Goal: Transaction & Acquisition: Book appointment/travel/reservation

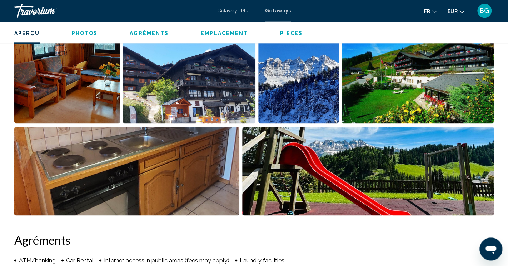
scroll to position [302, 0]
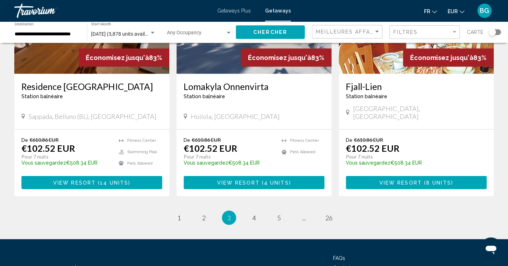
scroll to position [897, 0]
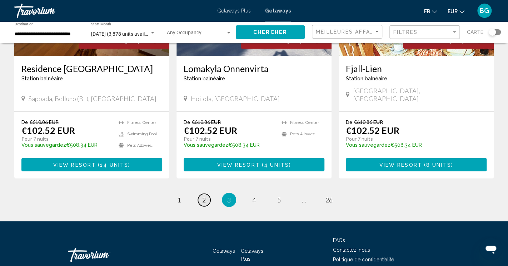
click at [204, 196] on span "2" at bounding box center [204, 200] width 4 height 8
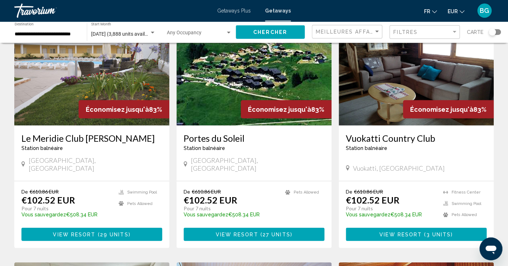
scroll to position [586, 0]
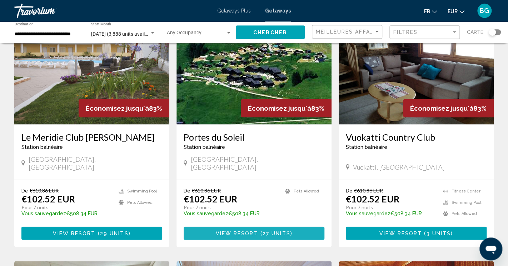
click at [294, 226] on button "View Resort ( 27 units )" at bounding box center [254, 232] width 141 height 13
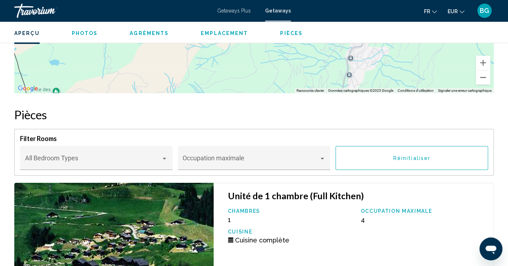
scroll to position [2742, 0]
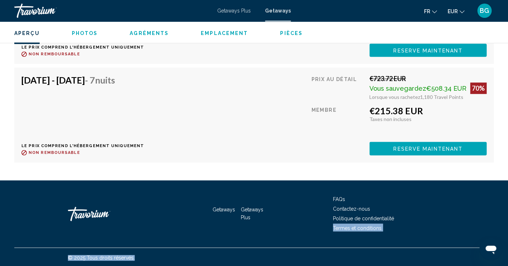
drag, startPoint x: 507, startPoint y: 246, endPoint x: 503, endPoint y: 216, distance: 30.6
click at [503, 216] on div "Getaways Getaways Plus FAQs Contactez-nous Politique de confidentialité Termes …" at bounding box center [254, 223] width 508 height 87
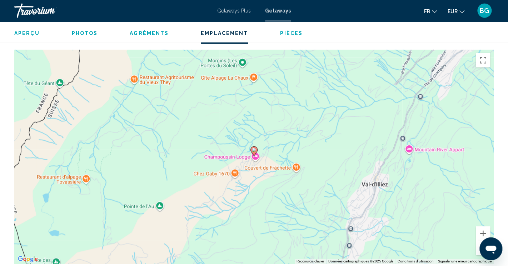
scroll to position [999, 0]
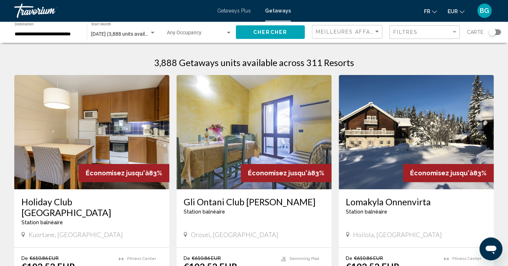
click at [493, 31] on div "Search widget" at bounding box center [491, 32] width 7 height 7
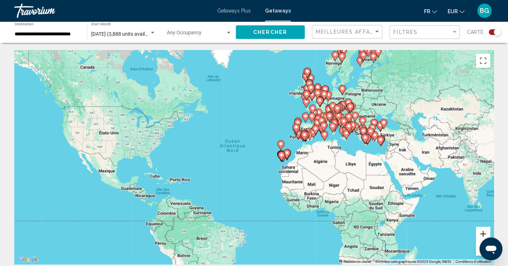
click at [478, 231] on button "Zoom avant" at bounding box center [483, 234] width 14 height 14
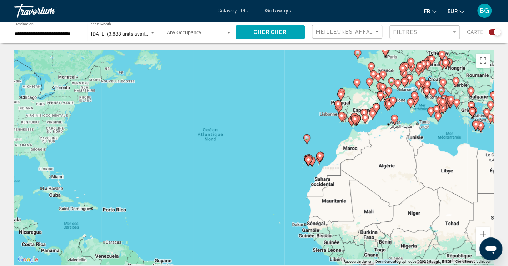
click at [478, 231] on button "Zoom avant" at bounding box center [483, 234] width 14 height 14
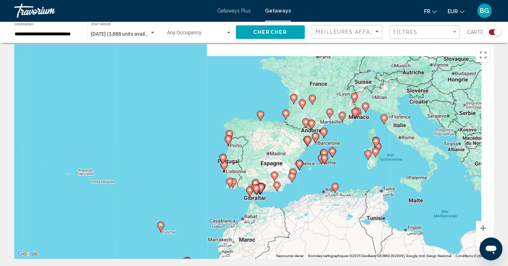
drag, startPoint x: 451, startPoint y: 167, endPoint x: 246, endPoint y: 268, distance: 228.4
click at [246, 259] on div "Pour activer le glissement avec le clavier, appuyez sur Alt+Entrée. Une fois ce…" at bounding box center [253, 151] width 479 height 214
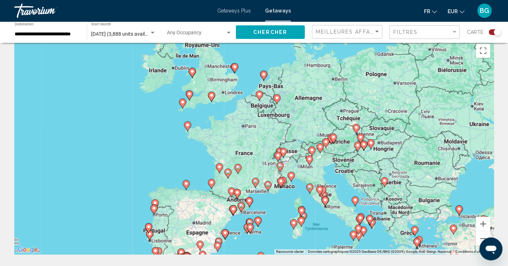
drag, startPoint x: 349, startPoint y: 173, endPoint x: 275, endPoint y: 246, distance: 104.5
click at [275, 246] on div "Pour activer le glissement avec le clavier, appuyez sur Alt+Entrée. Une fois ce…" at bounding box center [253, 147] width 479 height 214
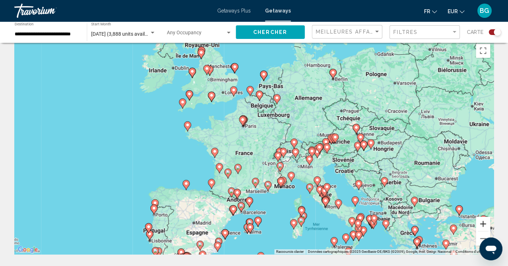
click at [482, 224] on button "Zoom avant" at bounding box center [483, 224] width 14 height 14
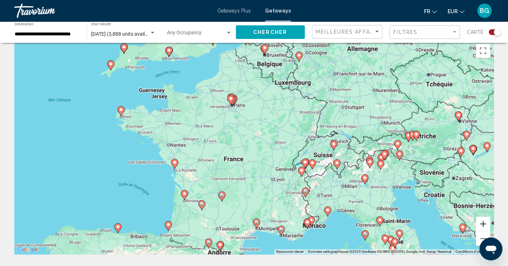
click at [482, 224] on button "Zoom avant" at bounding box center [483, 224] width 14 height 14
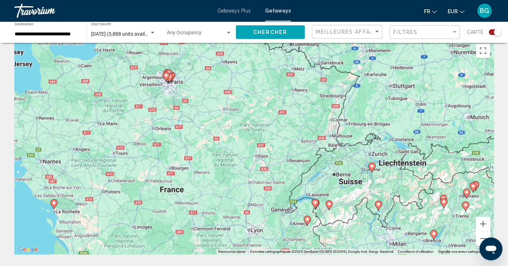
drag, startPoint x: 421, startPoint y: 195, endPoint x: 378, endPoint y: 214, distance: 46.5
click at [378, 214] on div "Pour activer le glissement avec le clavier, appuyez sur Alt+Entrée. Une fois ce…" at bounding box center [253, 147] width 479 height 214
click at [480, 222] on button "Zoom avant" at bounding box center [483, 224] width 14 height 14
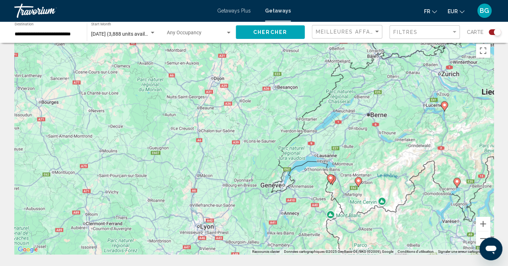
drag, startPoint x: 404, startPoint y: 210, endPoint x: 362, endPoint y: 128, distance: 92.0
click at [362, 128] on div "Pour activer le glissement avec le clavier, appuyez sur Alt+Entrée. Une fois ce…" at bounding box center [253, 147] width 479 height 214
click at [482, 219] on button "Zoom avant" at bounding box center [483, 224] width 14 height 14
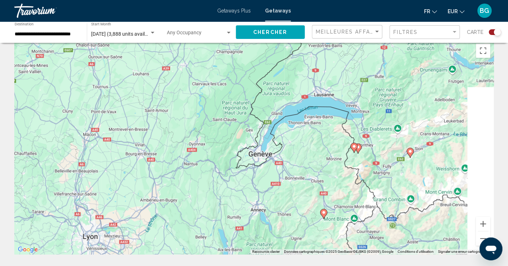
drag, startPoint x: 409, startPoint y: 222, endPoint x: 355, endPoint y: 152, distance: 88.3
click at [355, 78] on div "Main content" at bounding box center [441, 78] width 479 height 0
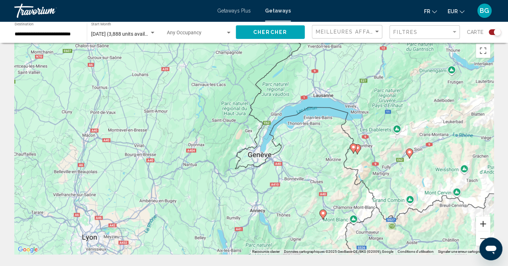
click at [482, 222] on button "Zoom avant" at bounding box center [483, 224] width 14 height 14
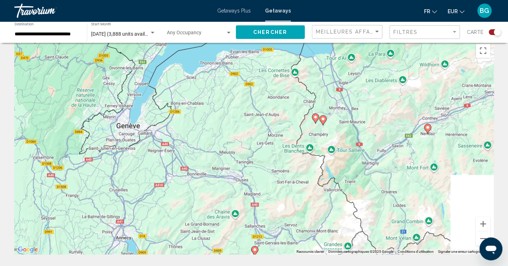
drag, startPoint x: 411, startPoint y: 182, endPoint x: 267, endPoint y: 143, distance: 148.8
click at [267, 143] on div "Pour activer le glissement avec le clavier, appuyez sur Alt+Entrée. Une fois ce…" at bounding box center [253, 147] width 479 height 214
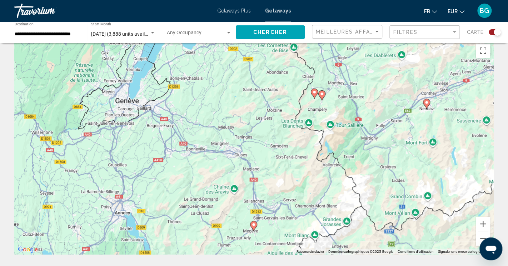
drag, startPoint x: 279, startPoint y: 181, endPoint x: 279, endPoint y: 164, distance: 17.1
click at [279, 164] on div "Pour activer le glissement avec le clavier, appuyez sur Alt+Entrée. Une fois ce…" at bounding box center [253, 147] width 479 height 214
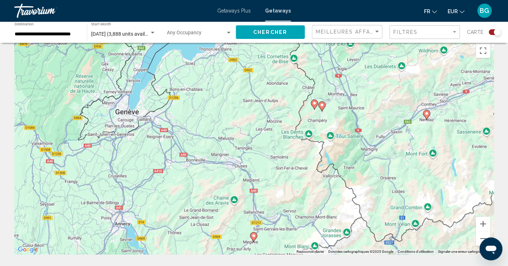
click at [313, 104] on image "Main content" at bounding box center [314, 103] width 4 height 4
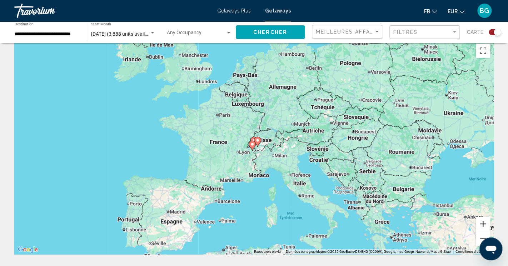
click at [482, 224] on button "Zoom avant" at bounding box center [483, 224] width 14 height 14
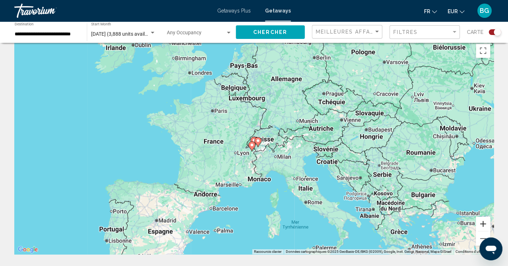
click at [482, 224] on button "Zoom avant" at bounding box center [483, 224] width 14 height 14
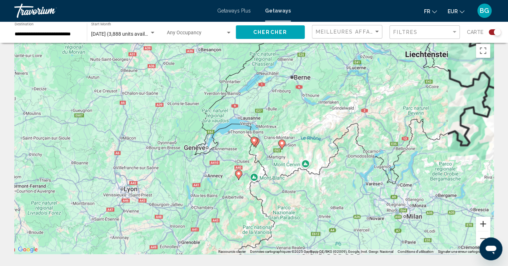
click at [482, 224] on button "Zoom avant" at bounding box center [483, 224] width 14 height 14
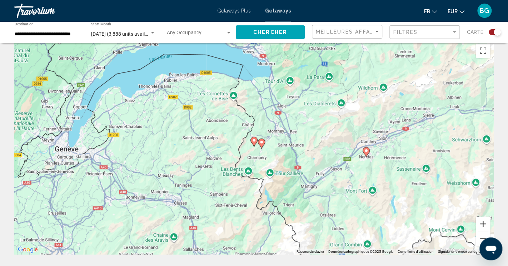
click at [483, 225] on button "Zoom avant" at bounding box center [483, 224] width 14 height 14
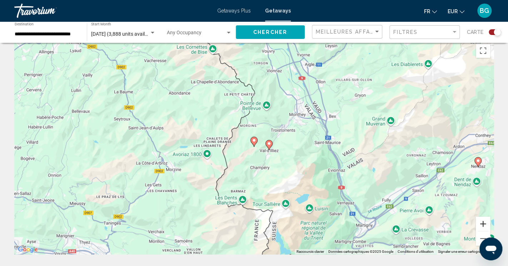
click at [483, 225] on button "Zoom avant" at bounding box center [483, 224] width 14 height 14
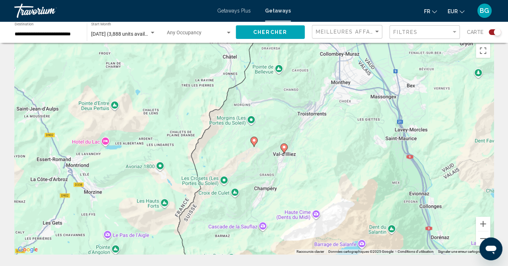
click at [253, 141] on image "Main content" at bounding box center [254, 140] width 4 height 4
type input "**********"
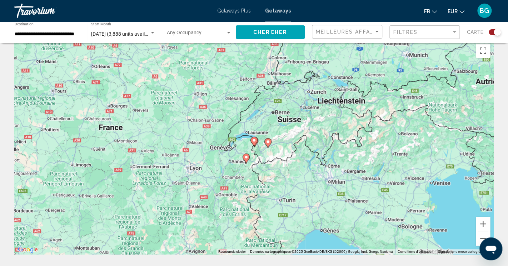
click at [253, 141] on image "Main content" at bounding box center [254, 140] width 4 height 4
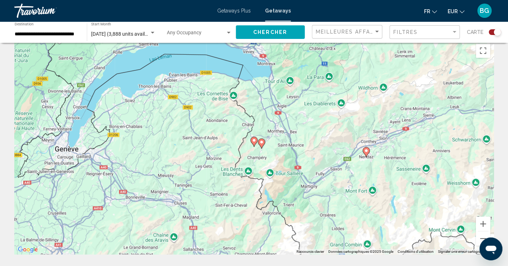
click at [253, 141] on image "Main content" at bounding box center [254, 140] width 4 height 4
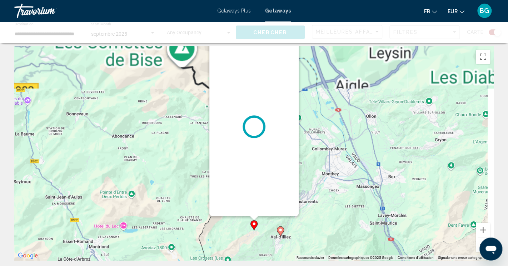
scroll to position [0, 0]
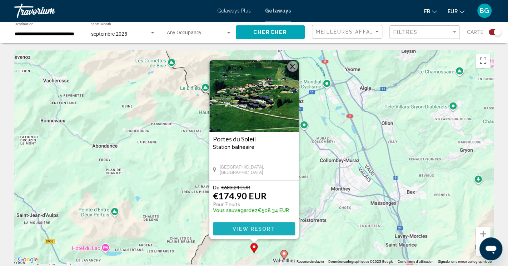
click at [266, 229] on span "View Resort" at bounding box center [253, 229] width 42 height 6
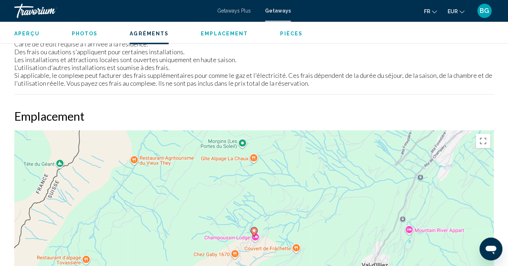
scroll to position [881, 0]
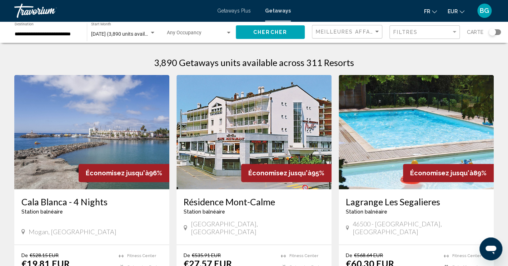
click at [296, 129] on img "Main content" at bounding box center [253, 132] width 155 height 114
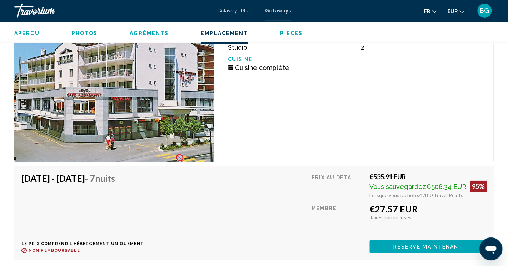
scroll to position [2240, 0]
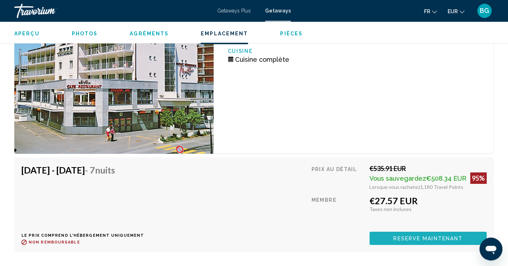
click at [433, 233] on button "Reserve maintenant" at bounding box center [427, 237] width 117 height 13
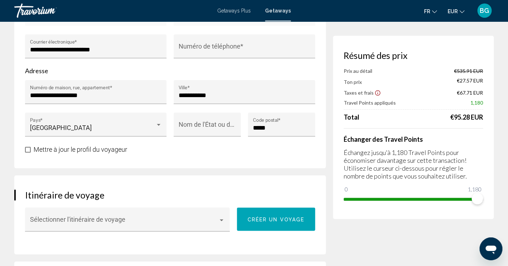
scroll to position [256, 0]
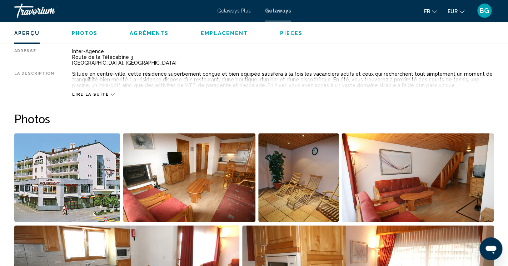
scroll to position [1327, 0]
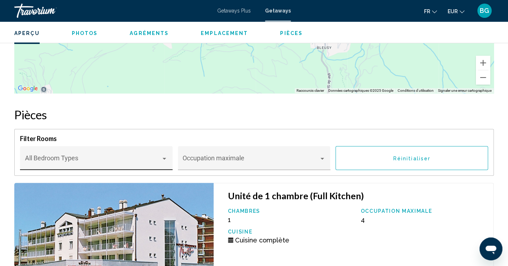
click at [160, 156] on div "Bedroom Types All Bedroom Types" at bounding box center [96, 160] width 143 height 19
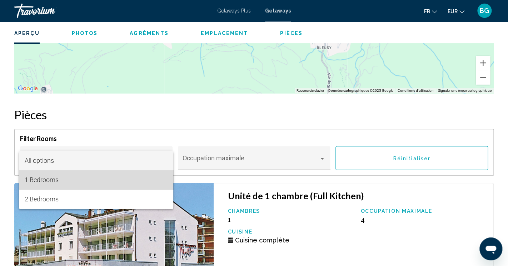
click at [116, 177] on span "1 Bedrooms" at bounding box center [96, 179] width 143 height 19
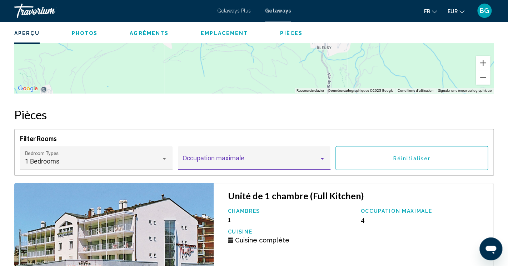
click at [318, 159] on span "Main content" at bounding box center [250, 161] width 136 height 7
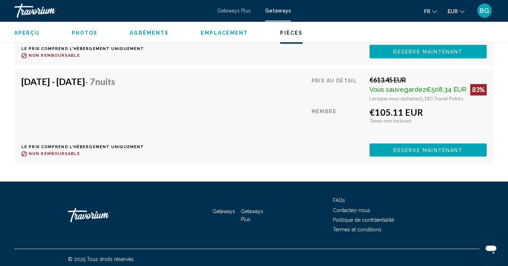
scroll to position [1696, 0]
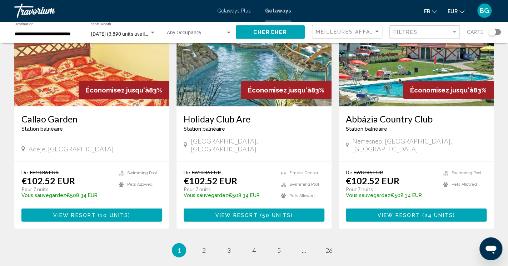
scroll to position [859, 0]
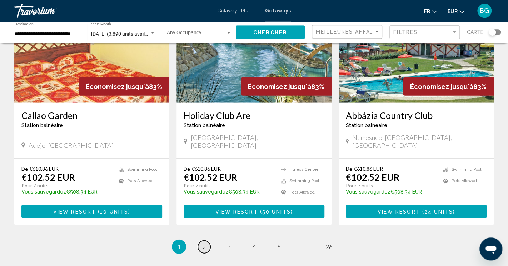
click at [207, 240] on link "page 2" at bounding box center [204, 246] width 12 height 12
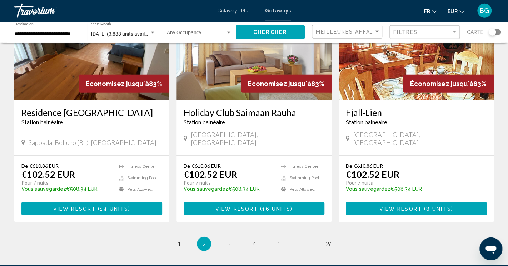
scroll to position [871, 0]
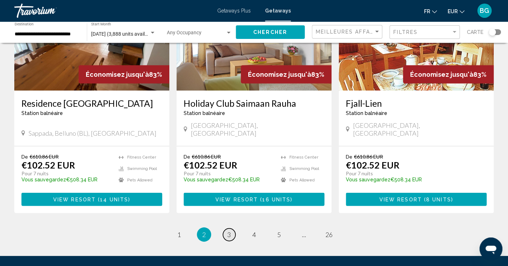
click at [229, 229] on link "page 3" at bounding box center [229, 235] width 12 height 12
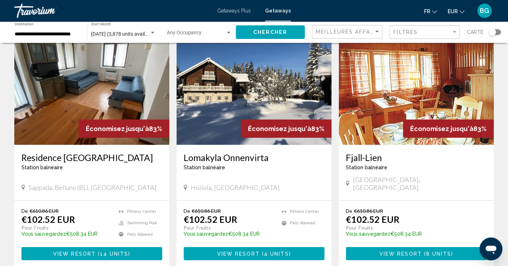
scroll to position [861, 0]
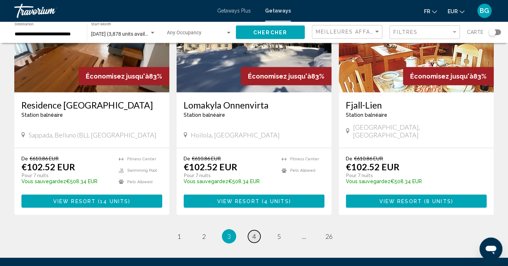
click at [254, 232] on span "4" at bounding box center [254, 236] width 4 height 8
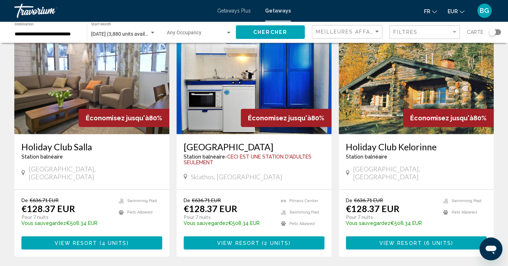
scroll to position [838, 0]
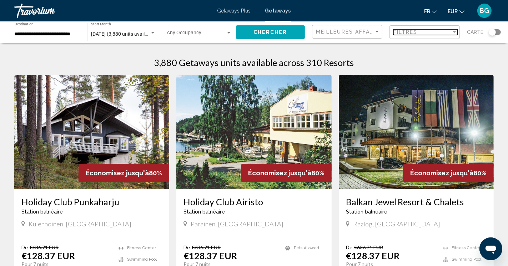
click at [433, 31] on div "Filtres" at bounding box center [422, 32] width 58 height 6
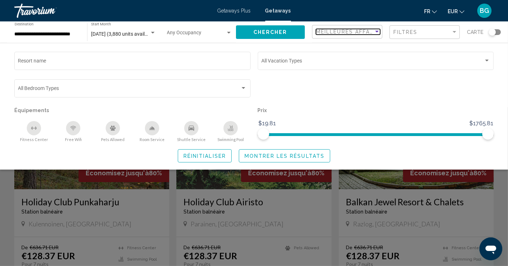
click at [376, 32] on div "Sort by" at bounding box center [377, 32] width 6 height 6
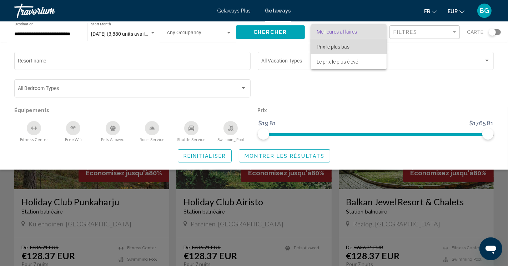
click at [361, 50] on span "Prix ​​le plus bas" at bounding box center [349, 46] width 64 height 15
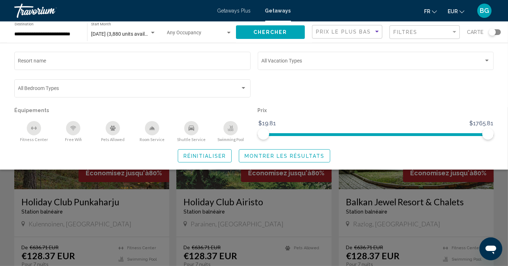
click at [285, 29] on span "Chercher" at bounding box center [271, 32] width 34 height 6
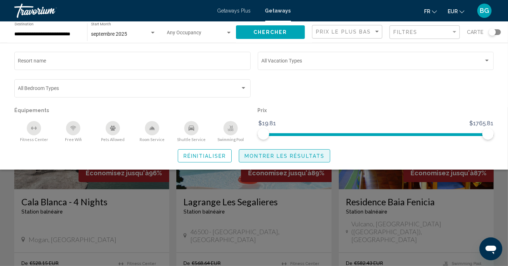
click at [295, 159] on button "Montrer les résultats" at bounding box center [284, 155] width 91 height 13
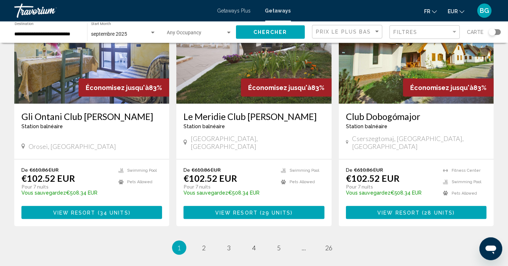
scroll to position [864, 0]
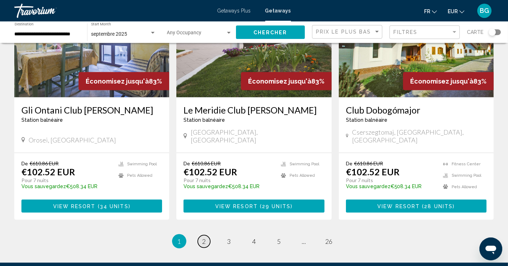
click at [202, 235] on link "page 2" at bounding box center [204, 241] width 12 height 12
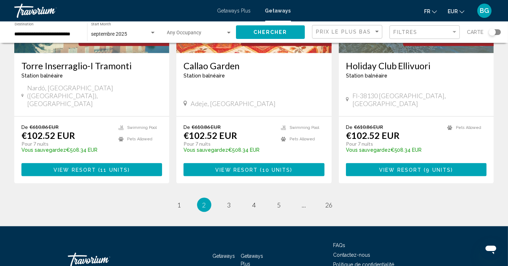
scroll to position [897, 0]
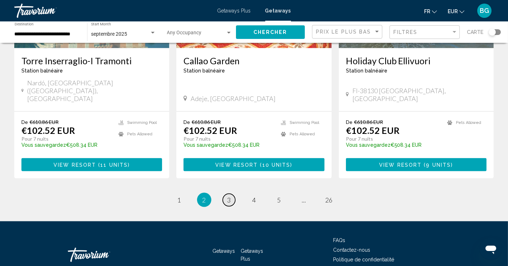
click at [228, 196] on span "3" at bounding box center [229, 200] width 4 height 8
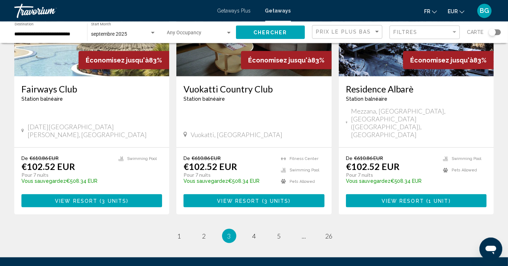
scroll to position [878, 0]
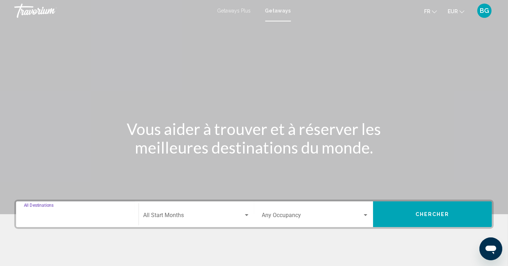
click at [56, 215] on input "Destination All Destinations" at bounding box center [77, 217] width 107 height 6
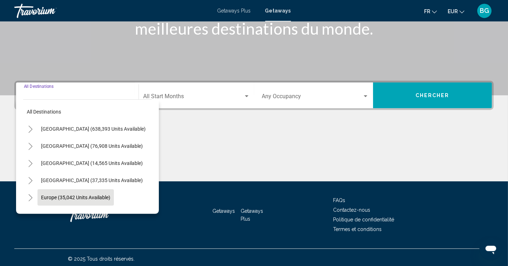
scroll to position [121, 0]
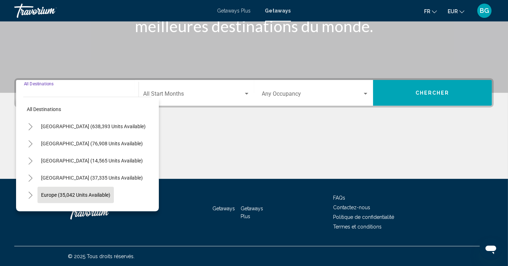
click at [54, 197] on span "Europe (35,042 units available)" at bounding box center [75, 195] width 69 height 6
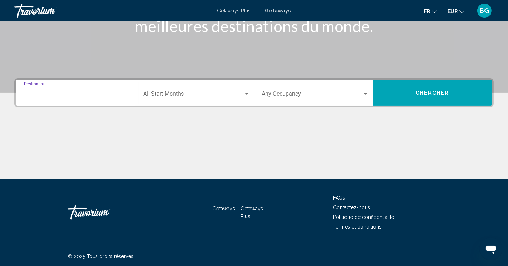
type input "**********"
click at [249, 10] on span "Getaways Plus" at bounding box center [234, 11] width 34 height 6
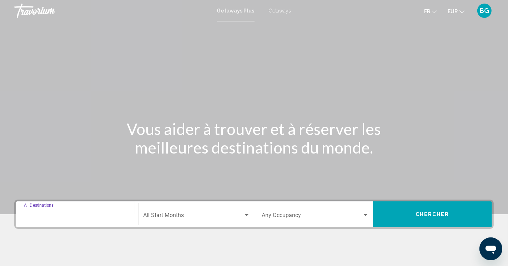
click at [85, 215] on input "Destination All Destinations" at bounding box center [77, 217] width 107 height 6
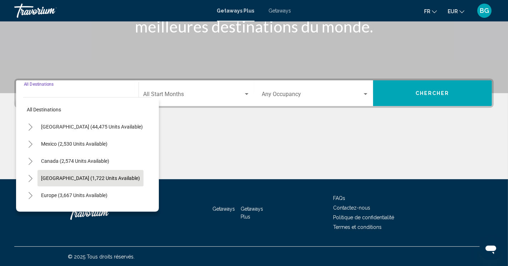
scroll to position [121, 0]
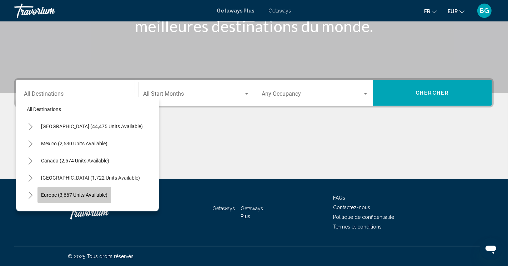
click at [57, 191] on button "Europe (3,667 units available)" at bounding box center [74, 195] width 74 height 16
type input "**********"
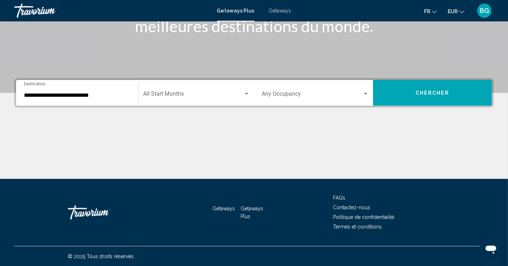
click at [185, 90] on div "Start Month All Start Months" at bounding box center [196, 93] width 106 height 22
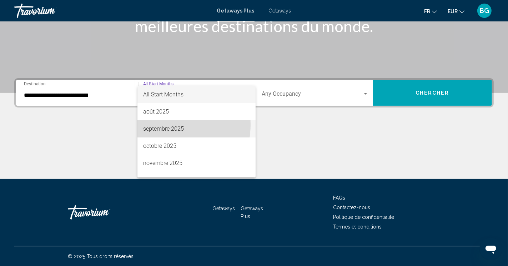
click at [169, 125] on span "septembre 2025" at bounding box center [196, 128] width 107 height 17
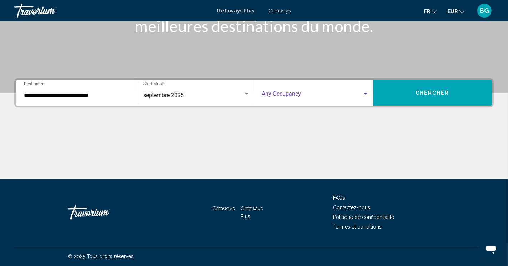
click at [288, 97] on span "Search widget" at bounding box center [312, 95] width 100 height 6
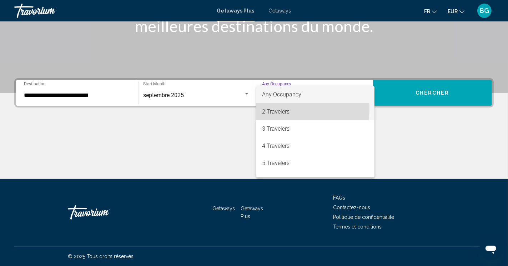
click at [289, 109] on span "2 Travelers" at bounding box center [315, 111] width 107 height 17
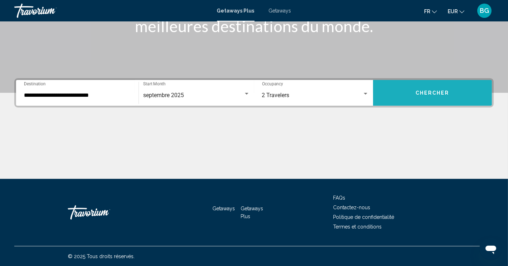
click at [420, 91] on span "Chercher" at bounding box center [433, 93] width 34 height 6
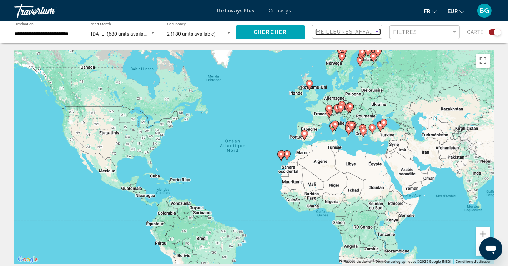
click at [373, 34] on span "Meilleures affaires" at bounding box center [349, 32] width 67 height 6
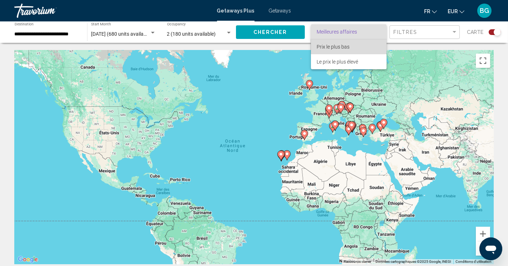
click at [354, 44] on span "Prix ​​le plus bas" at bounding box center [349, 46] width 64 height 15
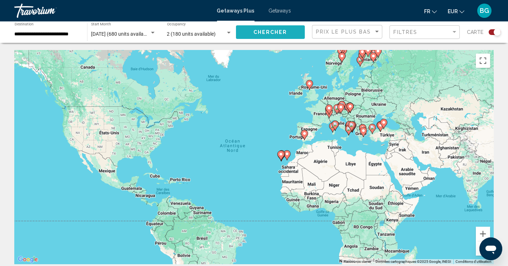
click at [271, 31] on span "Chercher" at bounding box center [271, 33] width 34 height 6
click at [487, 232] on button "Zoom avant" at bounding box center [483, 234] width 14 height 14
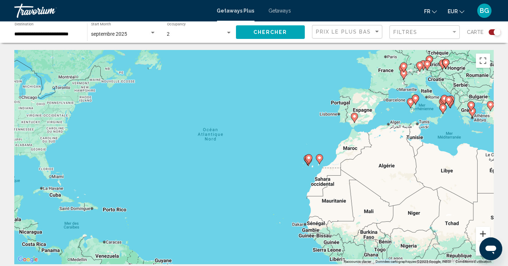
click at [487, 232] on button "Zoom avant" at bounding box center [483, 234] width 14 height 14
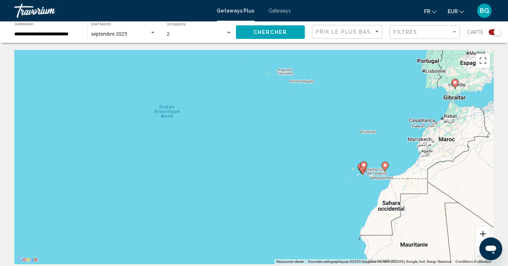
click at [487, 232] on button "Zoom avant" at bounding box center [483, 234] width 14 height 14
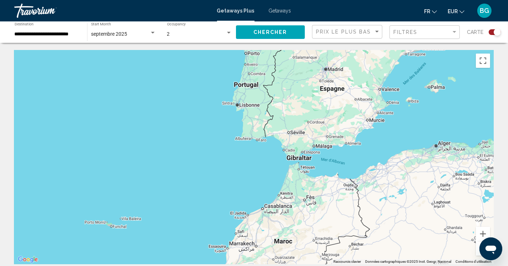
drag, startPoint x: 455, startPoint y: 115, endPoint x: 99, endPoint y: 236, distance: 376.1
click at [99, 236] on div "Pour activer le glissement avec le clavier, appuyez sur Alt+Entrée. Une fois ce…" at bounding box center [254, 157] width 480 height 214
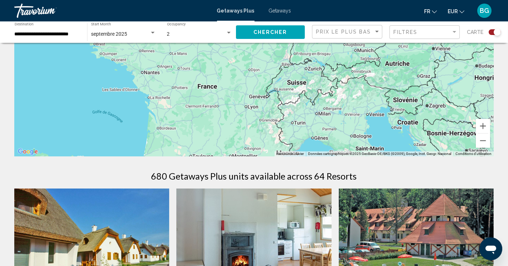
drag, startPoint x: 272, startPoint y: 137, endPoint x: 50, endPoint y: 282, distance: 265.8
click at [50, 156] on div "Pour activer le glissement avec le clavier, appuyez sur Alt+Entrée. Une fois ce…" at bounding box center [254, 49] width 480 height 214
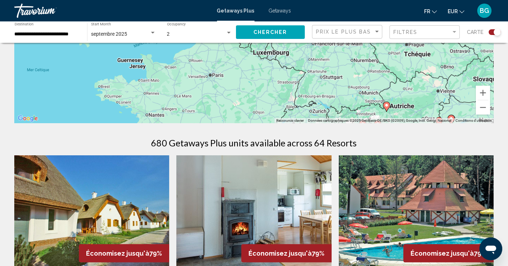
drag, startPoint x: 350, startPoint y: 54, endPoint x: 355, endPoint y: 31, distance: 23.3
click at [355, 31] on div "Pour activer le glissement avec le clavier, appuyez sur Alt+Entrée. Une fois ce…" at bounding box center [254, 16] width 480 height 214
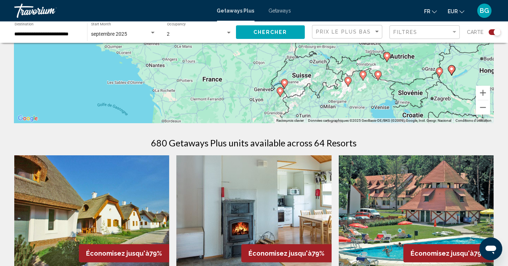
drag, startPoint x: 326, startPoint y: 93, endPoint x: 327, endPoint y: 42, distance: 51.1
click at [327, 42] on div "Pour activer le glissement avec le clavier, appuyez sur Alt+Entrée. Une fois ce…" at bounding box center [254, 16] width 480 height 214
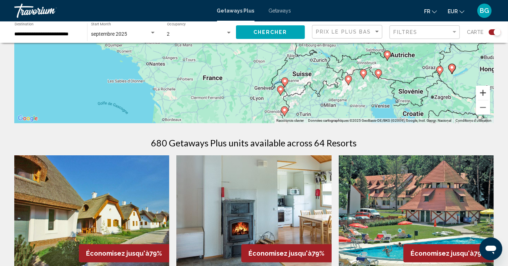
click at [483, 95] on button "Zoom avant" at bounding box center [483, 93] width 14 height 14
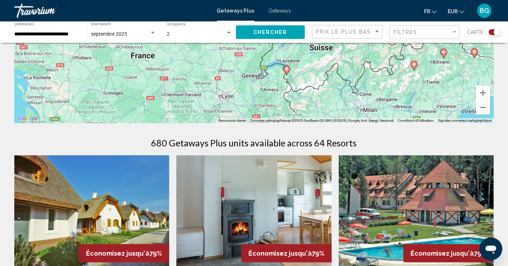
drag, startPoint x: 358, startPoint y: 102, endPoint x: 328, endPoint y: 14, distance: 92.5
click at [328, 14] on div "Pour activer le glissement avec le clavier, appuyez sur Alt+Entrée. Une fois ce…" at bounding box center [254, 16] width 480 height 214
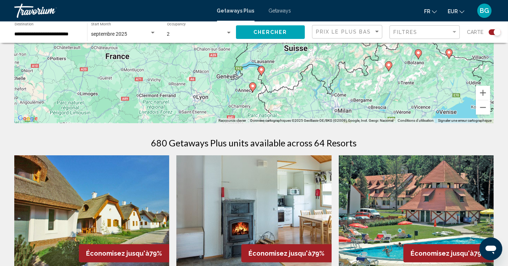
drag, startPoint x: 287, startPoint y: 95, endPoint x: 263, endPoint y: 96, distance: 24.3
click at [263, 96] on div "Pour activer le glissement avec le clavier, appuyez sur Alt+Entrée. Une fois ce…" at bounding box center [254, 16] width 480 height 214
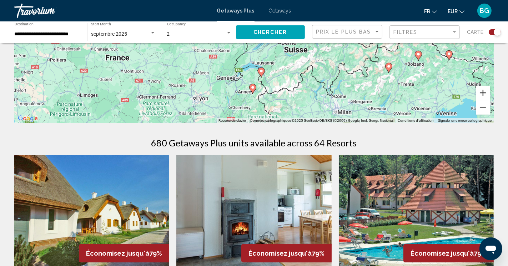
click at [485, 92] on button "Zoom avant" at bounding box center [483, 93] width 14 height 14
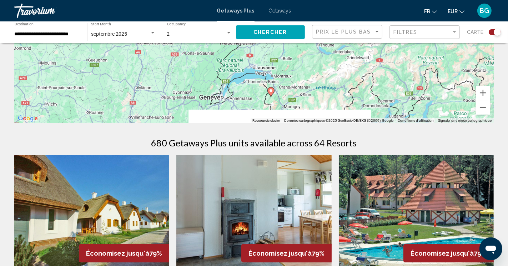
drag, startPoint x: 331, startPoint y: 97, endPoint x: 332, endPoint y: 54, distance: 42.5
click at [332, 54] on div "Pour activer le glissement avec le clavier, appuyez sur Alt+Entrée. Une fois ce…" at bounding box center [254, 16] width 480 height 214
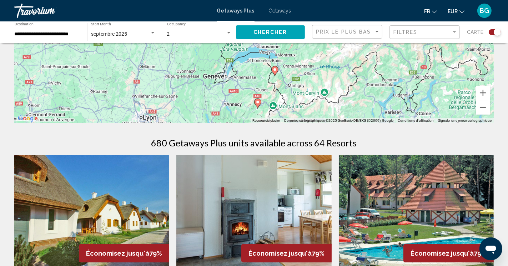
drag, startPoint x: 316, startPoint y: 97, endPoint x: 320, endPoint y: 75, distance: 22.1
click at [320, 75] on div "Pour activer le glissement avec le clavier, appuyez sur Alt+Entrée. Une fois ce…" at bounding box center [254, 16] width 480 height 214
click at [275, 69] on image "Main content" at bounding box center [275, 69] width 4 height 4
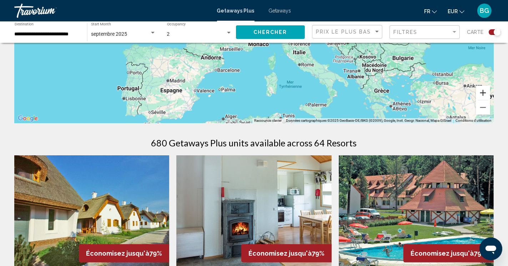
click at [482, 91] on button "Zoom avant" at bounding box center [483, 93] width 14 height 14
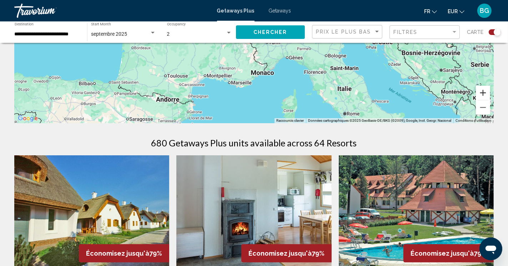
click at [482, 91] on button "Zoom avant" at bounding box center [483, 93] width 14 height 14
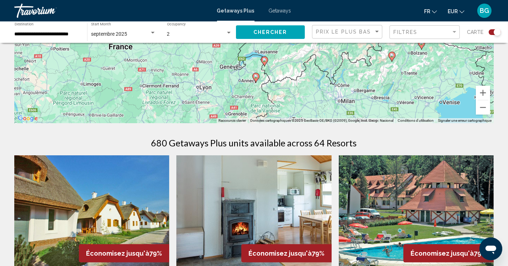
drag, startPoint x: 355, startPoint y: 70, endPoint x: 365, endPoint y: 122, distance: 52.5
click at [365, 122] on div "Pour activer le glissement avec le clavier, appuyez sur Alt+Entrée. Une fois ce…" at bounding box center [254, 16] width 480 height 214
click at [258, 78] on image "Main content" at bounding box center [256, 77] width 4 height 4
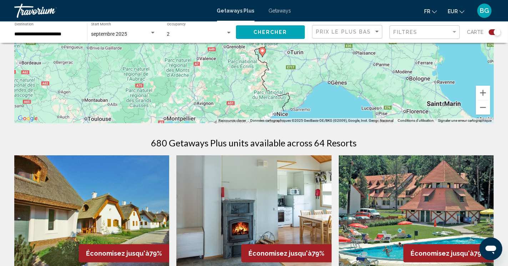
click at [263, 51] on image "Main content" at bounding box center [262, 51] width 4 height 4
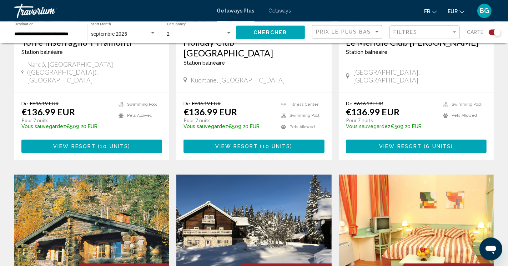
scroll to position [634, 0]
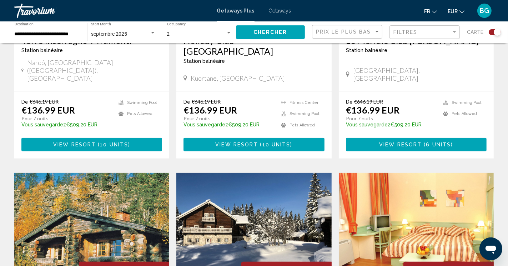
click at [355, 35] on div "Prix ​​le plus bas" at bounding box center [348, 31] width 64 height 13
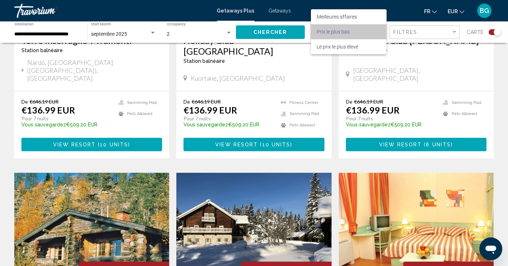
click at [346, 33] on span "Prix ​​le plus bas" at bounding box center [333, 32] width 33 height 6
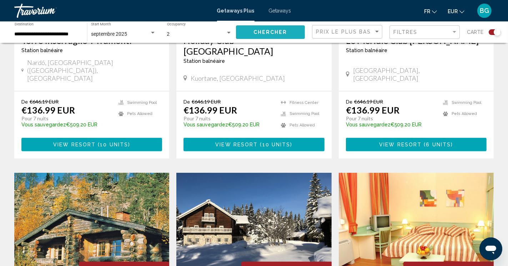
click at [287, 32] on span "Chercher" at bounding box center [271, 33] width 34 height 6
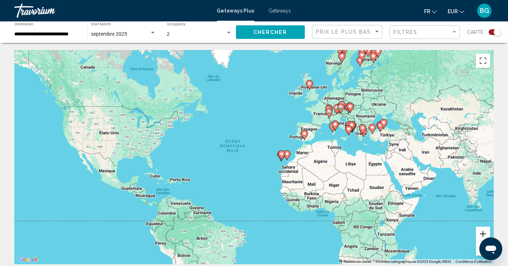
click at [485, 235] on button "Zoom avant" at bounding box center [483, 234] width 14 height 14
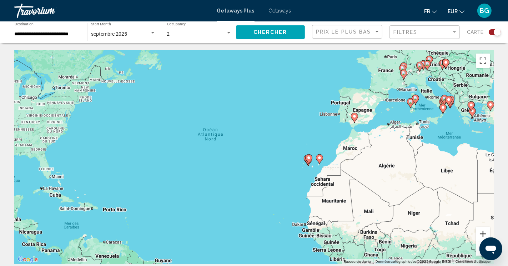
click at [485, 235] on button "Zoom avant" at bounding box center [483, 234] width 14 height 14
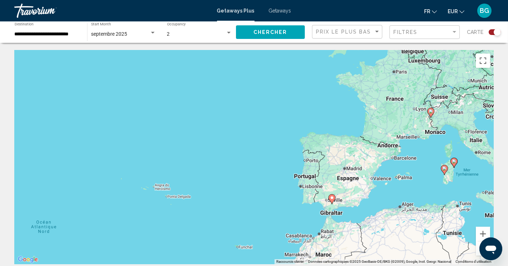
drag, startPoint x: 431, startPoint y: 138, endPoint x: 316, endPoint y: 246, distance: 158.1
click at [316, 246] on div "Pour activer le glissement avec le clavier, appuyez sur Alt+Entrée. Une fois ce…" at bounding box center [254, 157] width 480 height 214
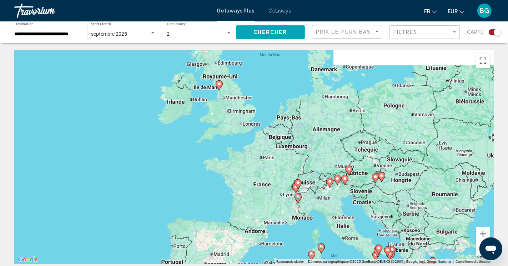
drag, startPoint x: 409, startPoint y: 159, endPoint x: 273, endPoint y: 254, distance: 165.8
click at [273, 254] on div "Pour activer le glissement avec le clavier, appuyez sur Alt+Entrée. Une fois ce…" at bounding box center [254, 157] width 480 height 214
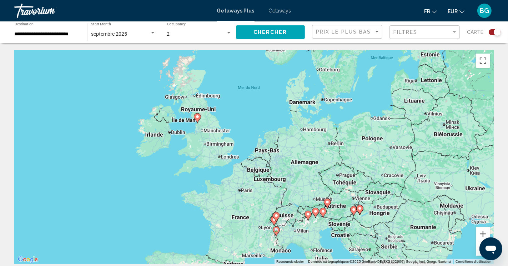
drag, startPoint x: 324, startPoint y: 202, endPoint x: 305, endPoint y: 230, distance: 33.6
click at [305, 230] on div "Pour activer le glissement avec le clavier, appuyez sur Alt+Entrée. Une fois ce…" at bounding box center [254, 157] width 480 height 214
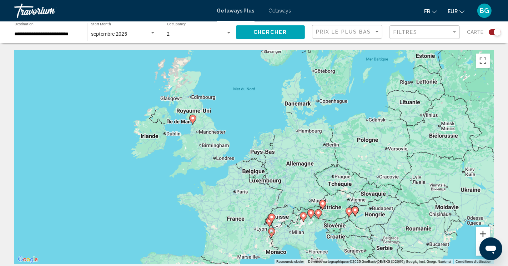
click at [483, 229] on button "Zoom avant" at bounding box center [483, 234] width 14 height 14
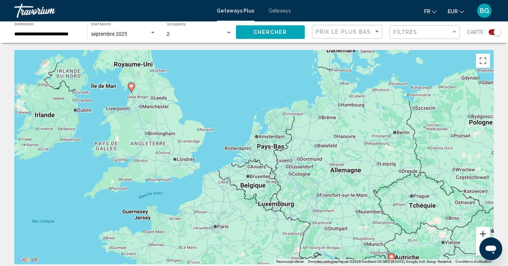
click at [483, 229] on button "Zoom avant" at bounding box center [483, 234] width 14 height 14
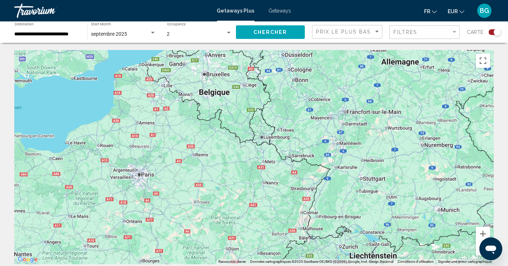
drag, startPoint x: 392, startPoint y: 224, endPoint x: 352, endPoint y: 96, distance: 133.3
click at [352, 96] on div "Pour activer le glissement avec le clavier, appuyez sur Alt+Entrée. Une fois ce…" at bounding box center [254, 157] width 480 height 214
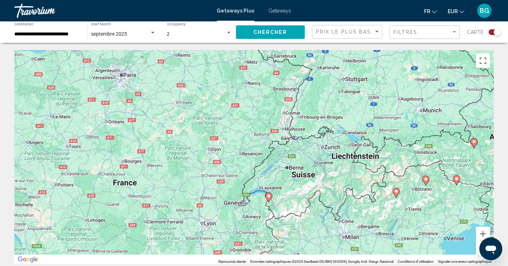
drag, startPoint x: 353, startPoint y: 207, endPoint x: 334, endPoint y: 94, distance: 114.7
click at [334, 94] on div "Pour activer le glissement avec le clavier, appuyez sur Alt+Entrée. Une fois ce…" at bounding box center [254, 157] width 480 height 214
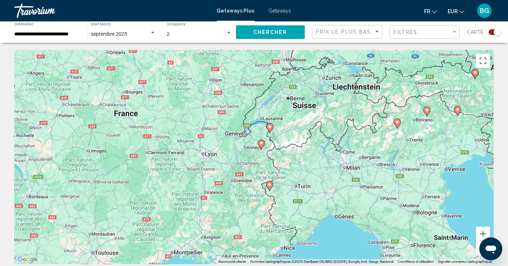
drag, startPoint x: 322, startPoint y: 193, endPoint x: 324, endPoint y: 138, distance: 55.4
click at [324, 138] on div "Pour activer le glissement avec le clavier, appuyez sur Alt+Entrée. Une fois ce…" at bounding box center [254, 157] width 480 height 214
click at [486, 231] on button "Zoom avant" at bounding box center [483, 234] width 14 height 14
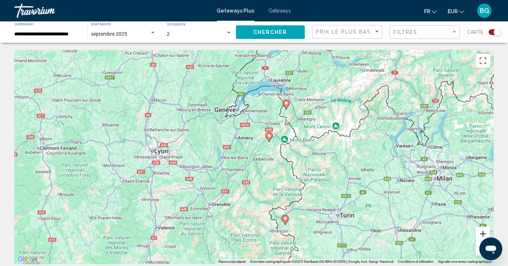
click at [486, 231] on button "Zoom avant" at bounding box center [483, 234] width 14 height 14
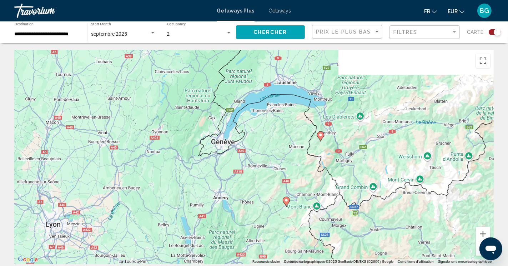
drag, startPoint x: 371, startPoint y: 80, endPoint x: 373, endPoint y: 166, distance: 86.1
click at [373, 166] on div "Pour activer le glissement avec le clavier, appuyez sur Alt+Entrée. Une fois ce…" at bounding box center [254, 157] width 480 height 214
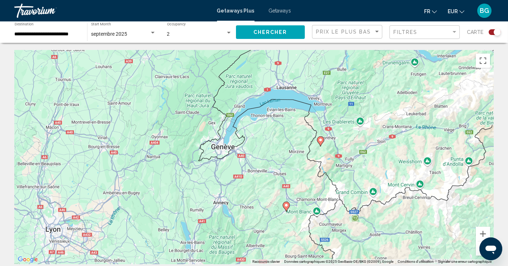
click at [321, 140] on image "Main content" at bounding box center [321, 140] width 4 height 4
type input "**********"
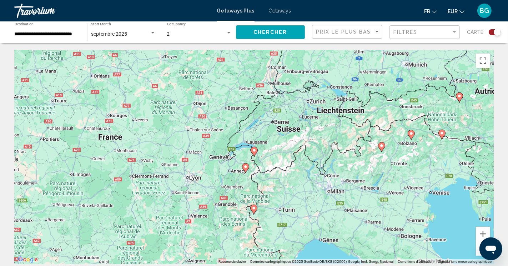
click at [253, 149] on image "Main content" at bounding box center [254, 150] width 4 height 4
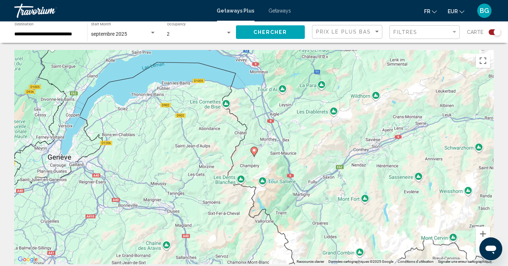
click at [253, 149] on image "Main content" at bounding box center [254, 150] width 4 height 4
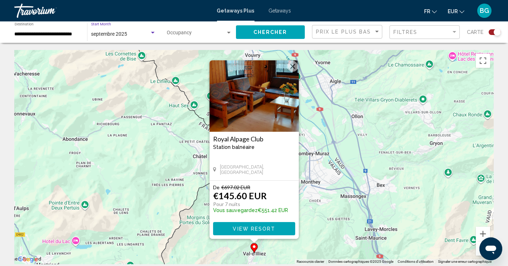
click at [151, 33] on div "Search widget" at bounding box center [153, 33] width 6 height 6
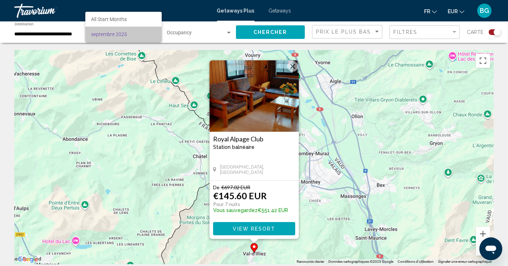
click at [151, 33] on span "septembre 2025" at bounding box center [123, 34] width 65 height 15
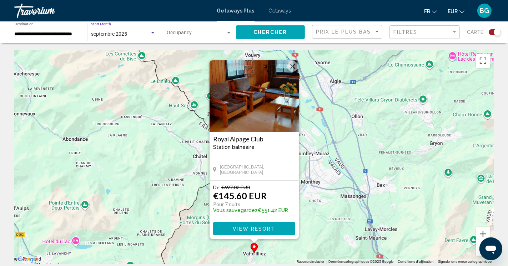
click at [151, 33] on div "Search widget" at bounding box center [153, 33] width 6 height 6
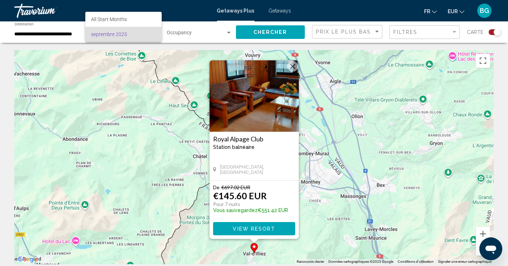
click at [151, 33] on span "septembre 2025" at bounding box center [123, 34] width 65 height 15
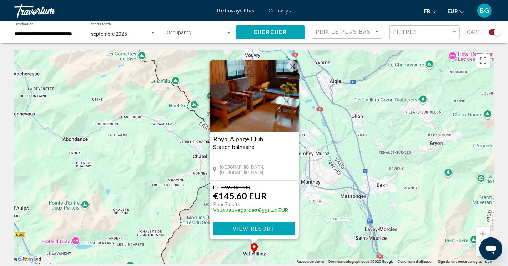
click at [287, 11] on span "Getaways" at bounding box center [280, 11] width 22 height 6
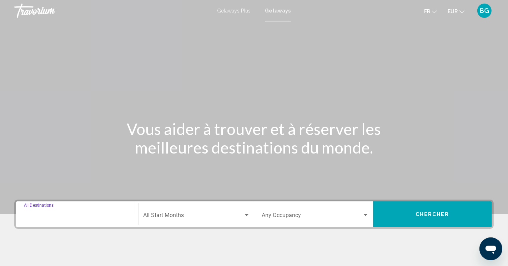
click at [44, 220] on input "Destination All Destinations" at bounding box center [77, 217] width 107 height 6
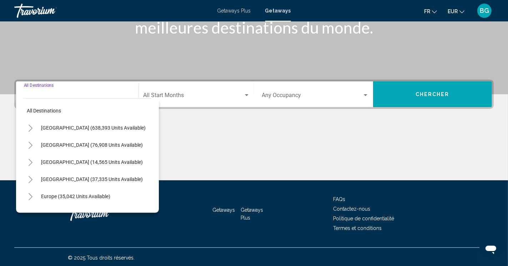
scroll to position [121, 0]
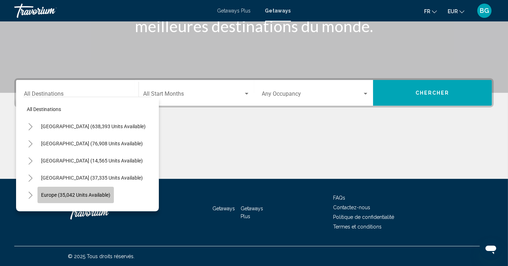
click at [47, 194] on span "Europe (35,042 units available)" at bounding box center [75, 195] width 69 height 6
type input "**********"
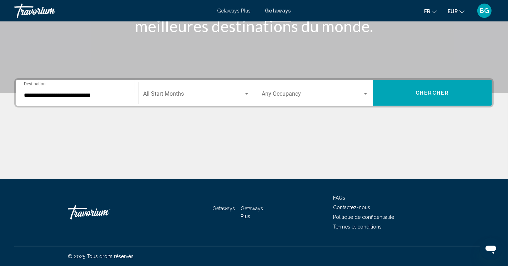
click at [175, 98] on div "Start Month All Start Months" at bounding box center [196, 93] width 106 height 22
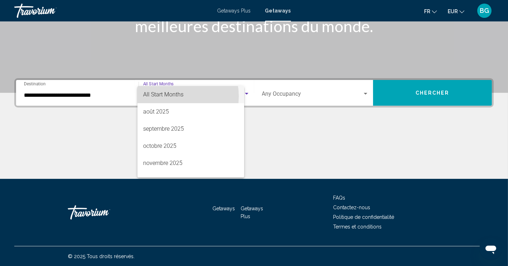
click at [175, 98] on span "All Start Months" at bounding box center [190, 94] width 95 height 17
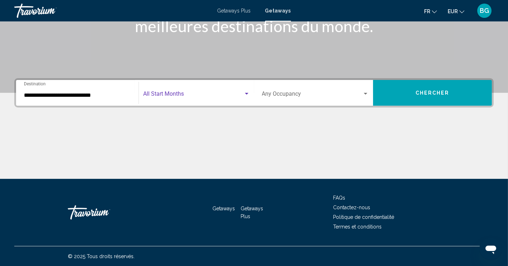
click at [226, 92] on span "Search widget" at bounding box center [193, 95] width 100 height 6
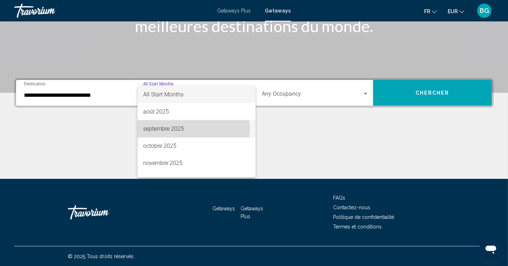
click at [166, 129] on span "septembre 2025" at bounding box center [196, 128] width 107 height 17
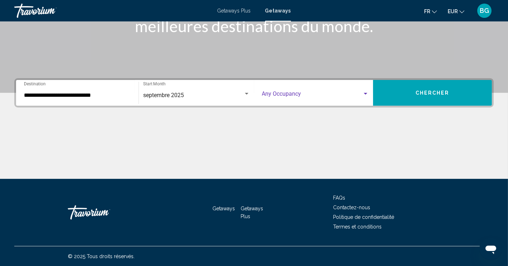
click at [359, 94] on span "Search widget" at bounding box center [312, 95] width 100 height 6
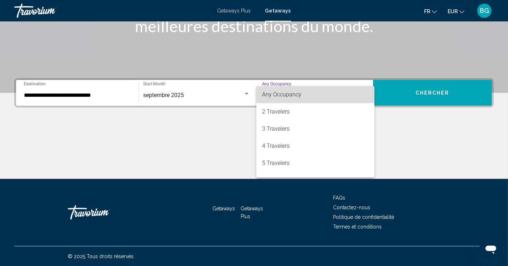
click at [359, 94] on span "Any Occupancy" at bounding box center [315, 94] width 107 height 17
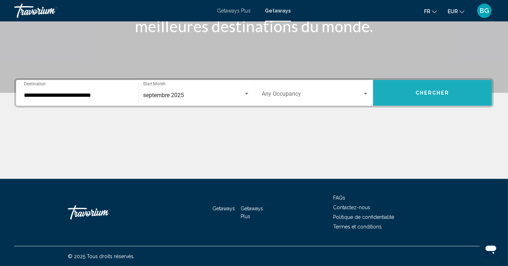
click at [431, 93] on span "Chercher" at bounding box center [433, 93] width 34 height 6
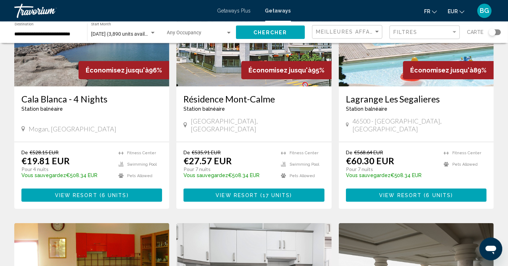
scroll to position [100, 0]
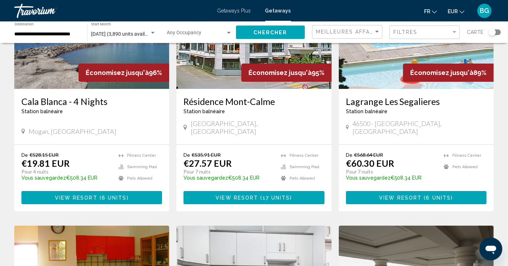
click at [252, 89] on div "Résidence [GEOGRAPHIC_DATA] balnéaire - Ceci est une station d'adultes seulemen…" at bounding box center [253, 116] width 155 height 55
click at [254, 195] on span "View Resort" at bounding box center [237, 198] width 42 height 6
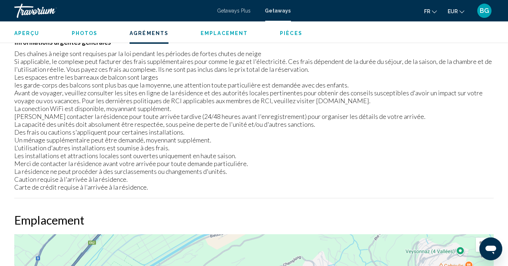
scroll to position [2062, 0]
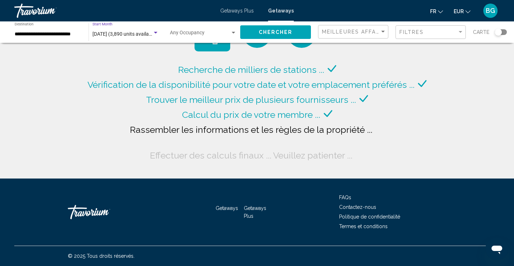
click at [154, 32] on div "Search widget" at bounding box center [155, 33] width 6 height 6
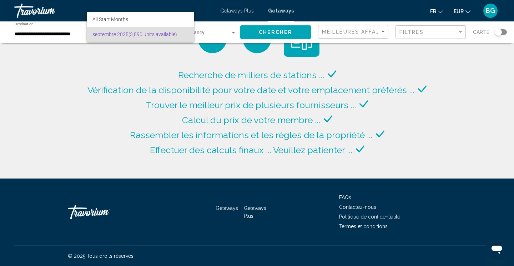
click at [141, 35] on span "[DATE] (3,890 units available)" at bounding box center [140, 34] width 96 height 15
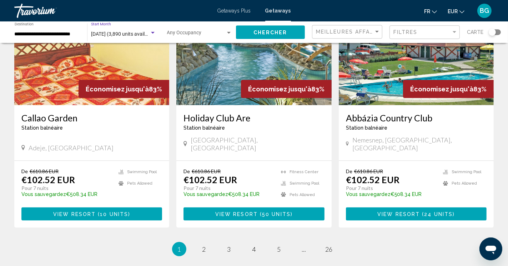
scroll to position [897, 0]
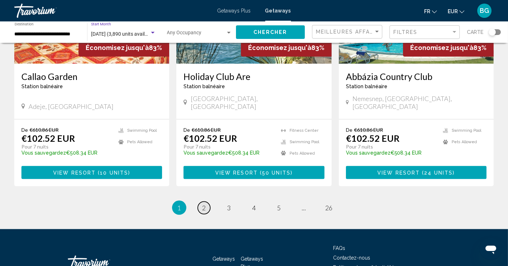
click at [204, 204] on span "2" at bounding box center [204, 208] width 4 height 8
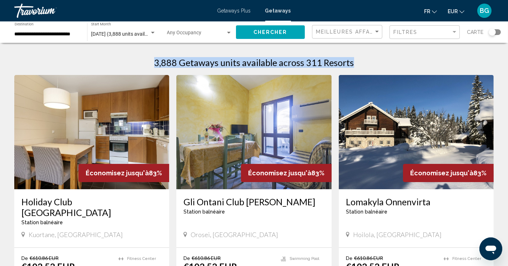
drag, startPoint x: 507, startPoint y: 52, endPoint x: 509, endPoint y: 68, distance: 15.5
click at [507, 68] on html "**********" at bounding box center [254, 133] width 508 height 266
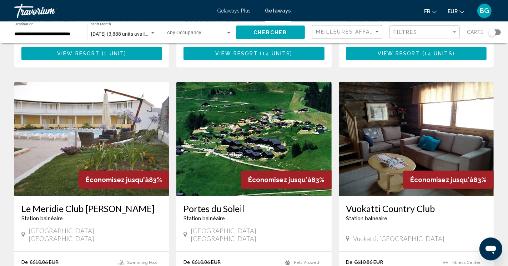
scroll to position [537, 0]
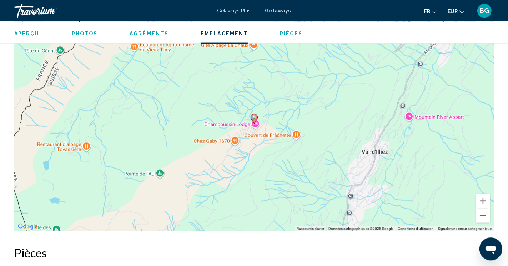
scroll to position [978, 0]
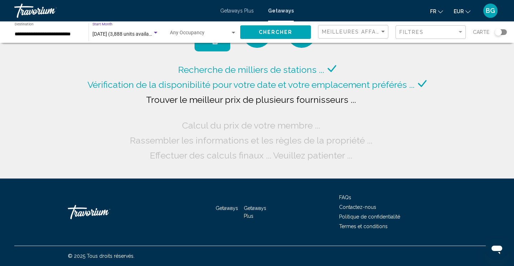
click at [154, 32] on div "Search widget" at bounding box center [155, 33] width 6 height 6
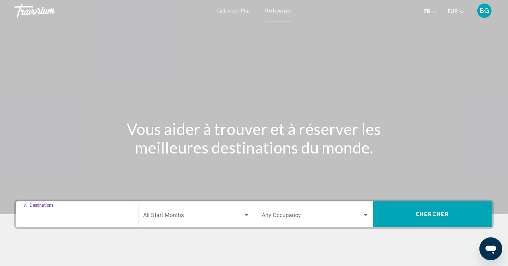
click at [65, 216] on input "Destination All Destinations" at bounding box center [77, 217] width 107 height 6
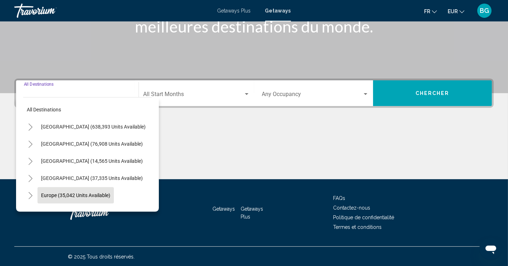
scroll to position [121, 0]
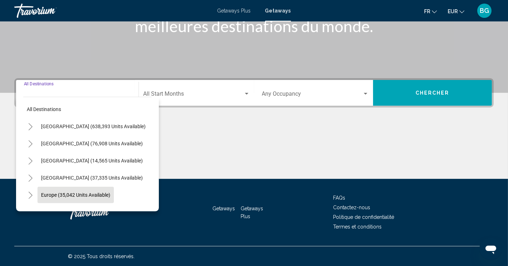
click at [60, 188] on button "Europe (35,042 units available)" at bounding box center [75, 195] width 76 height 16
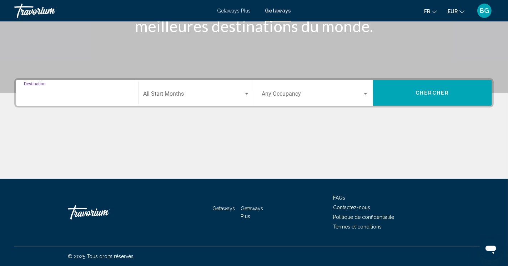
type input "**********"
click at [178, 89] on div "Start Month All Start Months" at bounding box center [196, 93] width 106 height 22
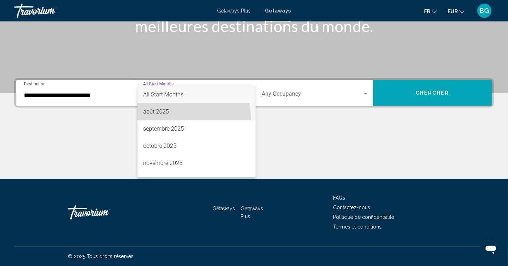
click at [170, 120] on span "août 2025" at bounding box center [196, 111] width 107 height 17
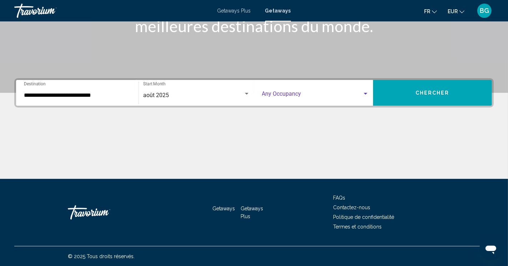
click at [285, 94] on span "Search widget" at bounding box center [312, 95] width 100 height 6
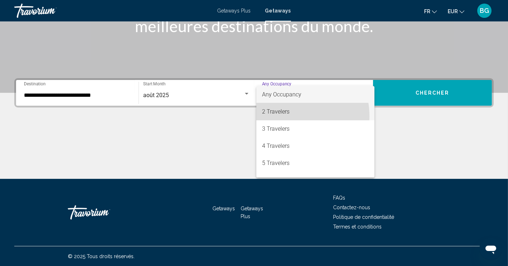
click at [282, 116] on span "2 Travelers" at bounding box center [315, 111] width 107 height 17
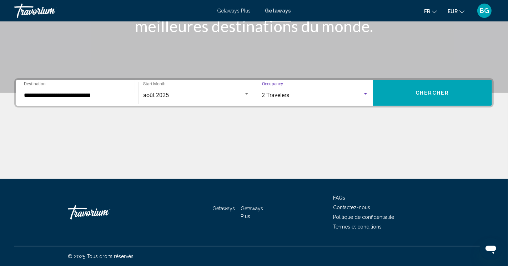
click at [408, 100] on button "Chercher" at bounding box center [432, 93] width 119 height 26
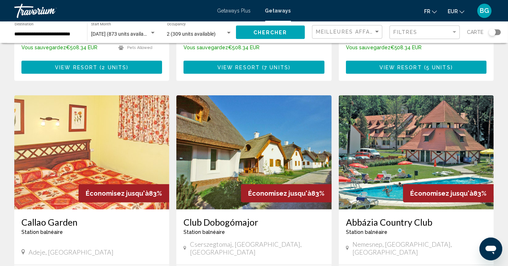
scroll to position [756, 0]
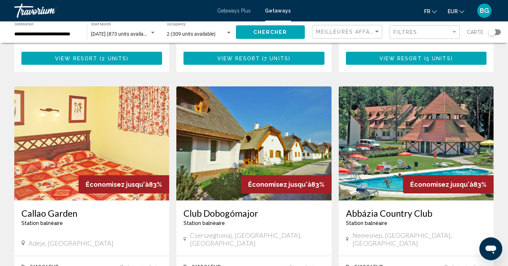
click at [376, 35] on div "Meilleures affaires" at bounding box center [348, 31] width 64 height 13
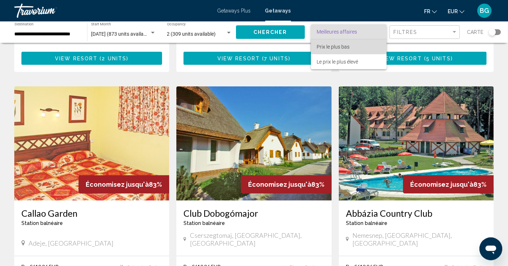
click at [358, 47] on span "Prix ​​le plus bas" at bounding box center [349, 46] width 64 height 15
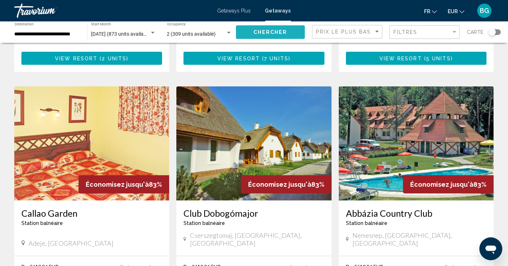
click at [283, 32] on span "Chercher" at bounding box center [271, 33] width 34 height 6
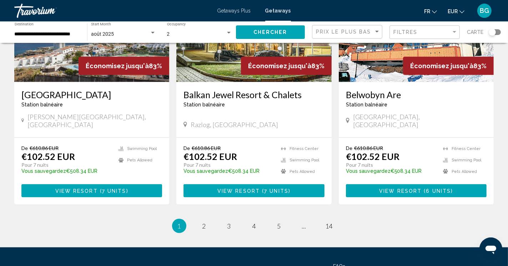
scroll to position [897, 0]
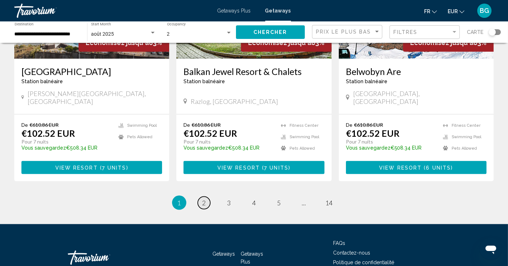
click at [205, 199] on span "2" at bounding box center [204, 203] width 4 height 8
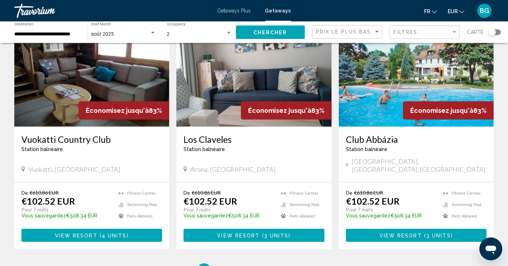
scroll to position [908, 0]
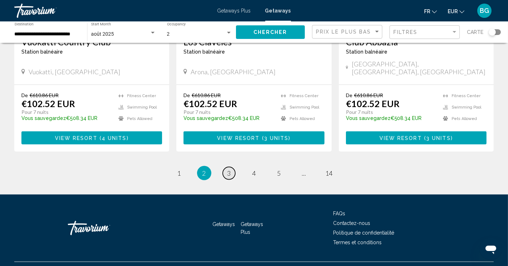
click at [230, 169] on span "3" at bounding box center [229, 173] width 4 height 8
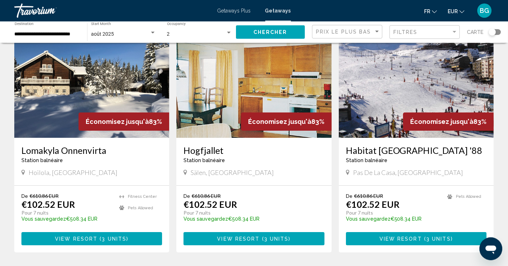
scroll to position [42, 0]
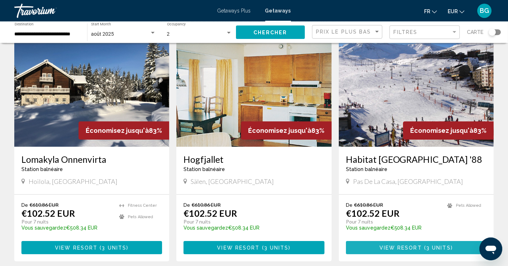
click at [418, 252] on button "View Resort ( 3 units )" at bounding box center [416, 247] width 141 height 13
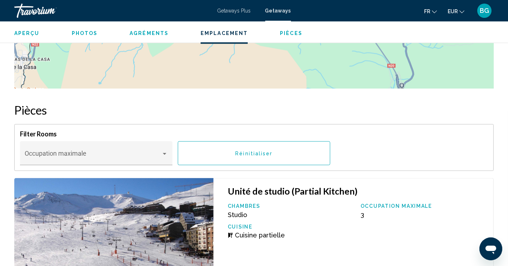
scroll to position [1597, 0]
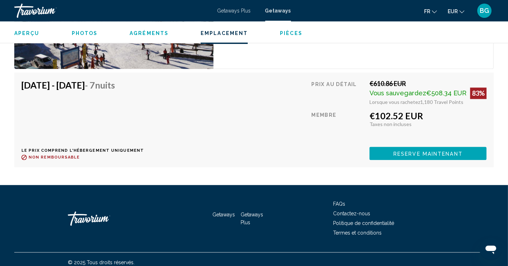
click at [220, 33] on span "Emplacement" at bounding box center [224, 33] width 47 height 6
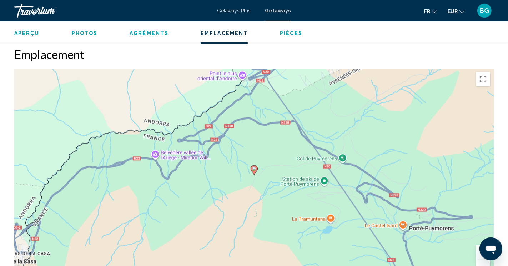
scroll to position [872, 0]
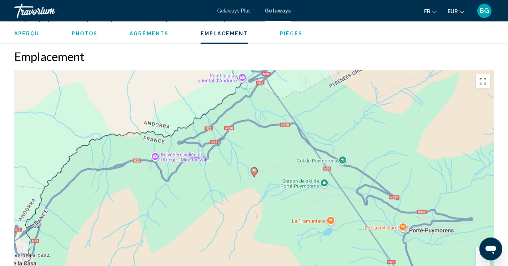
click at [486, 263] on button "Zoom arrière" at bounding box center [483, 269] width 14 height 14
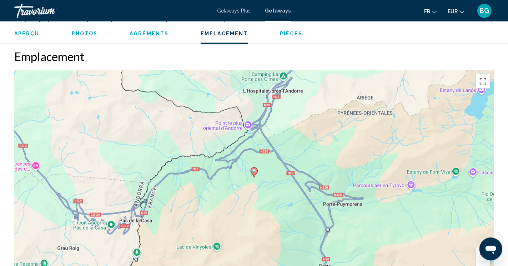
click at [486, 263] on button "Zoom arrière" at bounding box center [483, 269] width 14 height 14
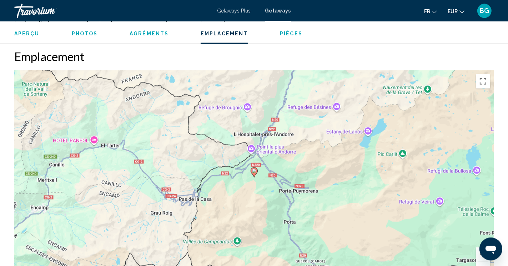
click at [486, 263] on button "Zoom arrière" at bounding box center [483, 269] width 14 height 14
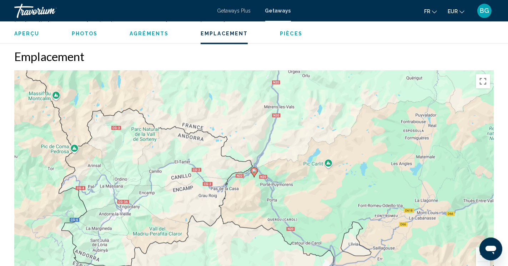
click at [486, 263] on button "Zoom arrière" at bounding box center [483, 269] width 14 height 14
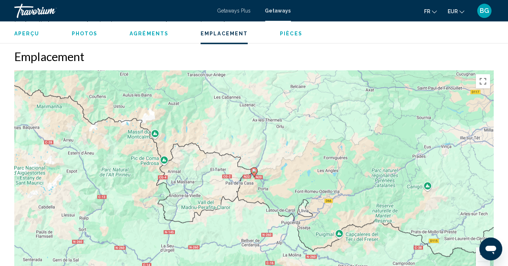
click at [485, 262] on button "Zoom arrière" at bounding box center [483, 269] width 14 height 14
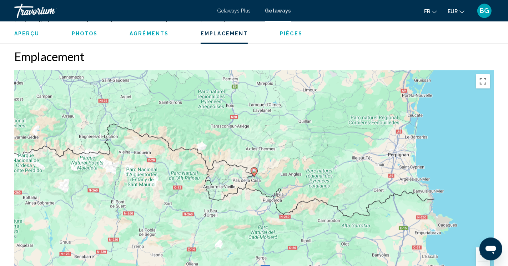
click at [485, 262] on button "Zoom arrière" at bounding box center [483, 269] width 14 height 14
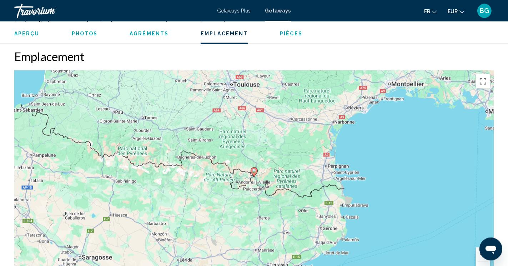
click at [485, 262] on button "Zoom arrière" at bounding box center [483, 269] width 14 height 14
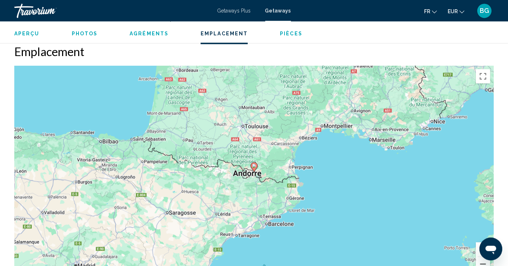
scroll to position [867, 0]
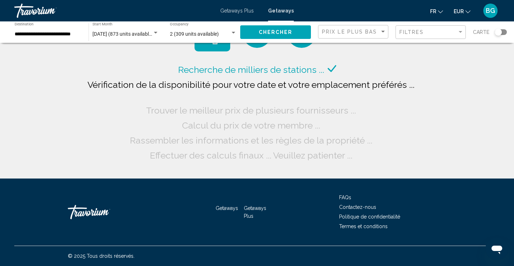
click at [456, 89] on div "Recherche de milliers de stations ... Vérification de la disponibilité pour vot…" at bounding box center [257, 89] width 514 height 179
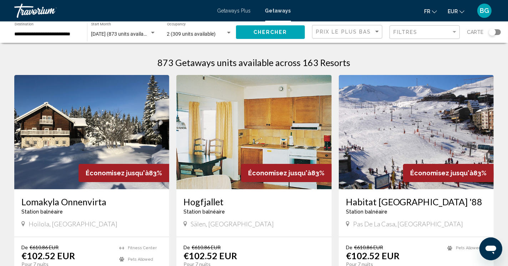
click at [492, 29] on div "Search widget" at bounding box center [492, 32] width 7 height 7
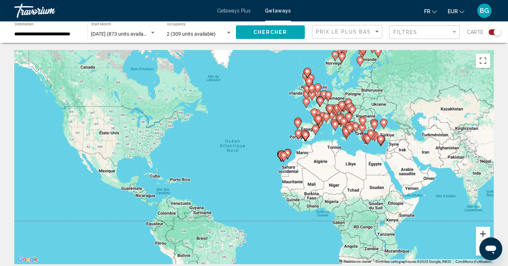
click at [482, 233] on button "Zoom avant" at bounding box center [483, 234] width 14 height 14
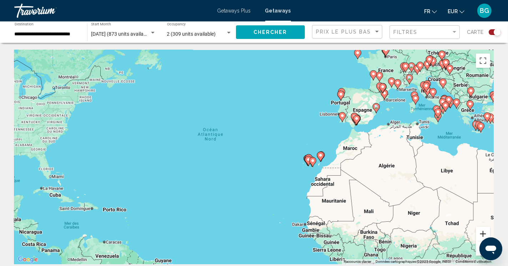
click at [482, 233] on button "Zoom avant" at bounding box center [483, 234] width 14 height 14
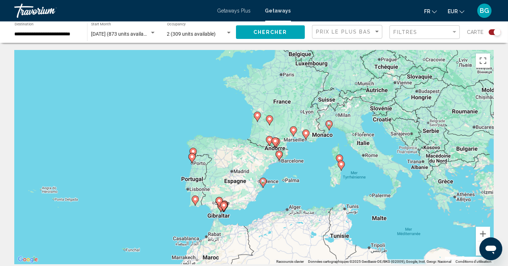
drag, startPoint x: 432, startPoint y: 145, endPoint x: 201, endPoint y: 254, distance: 255.6
click at [201, 254] on div "Pour activer le glissement avec le clavier, appuyez sur Alt+Entrée. Une fois ce…" at bounding box center [254, 157] width 480 height 214
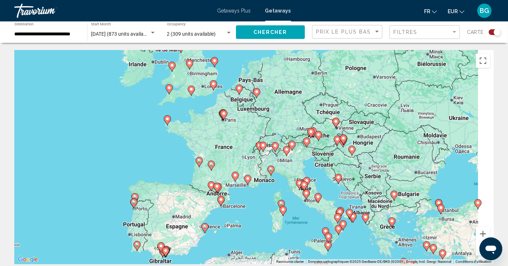
drag, startPoint x: 309, startPoint y: 164, endPoint x: 256, endPoint y: 211, distance: 70.9
click at [256, 211] on div "Pour activer le glissement avec le clavier, appuyez sur Alt+Entrée. Une fois ce…" at bounding box center [254, 157] width 480 height 214
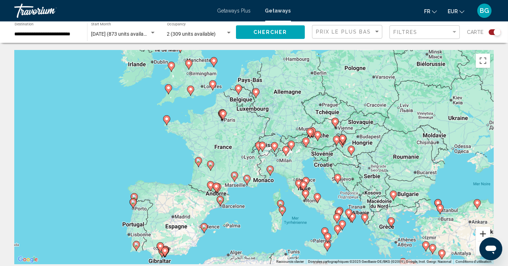
click at [481, 233] on button "Zoom avant" at bounding box center [483, 234] width 14 height 14
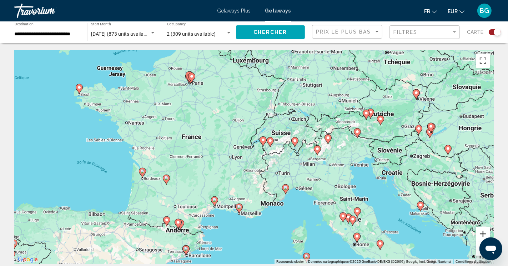
click at [481, 233] on button "Zoom avant" at bounding box center [483, 234] width 14 height 14
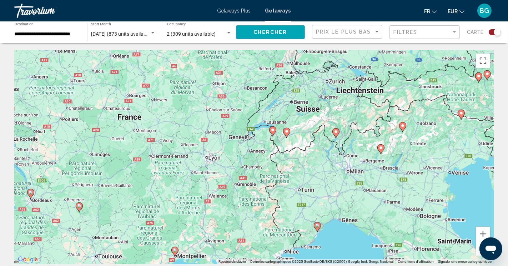
click at [271, 131] on image "Main content" at bounding box center [273, 130] width 4 height 4
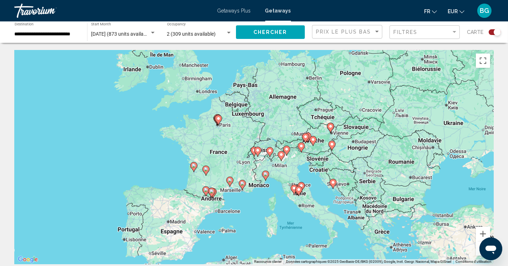
click at [254, 150] on image "Main content" at bounding box center [254, 150] width 4 height 4
type input "**********"
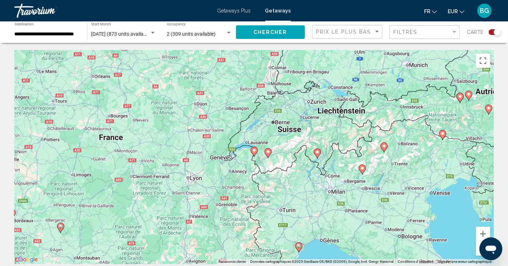
click at [254, 150] on image "Main content" at bounding box center [254, 150] width 4 height 4
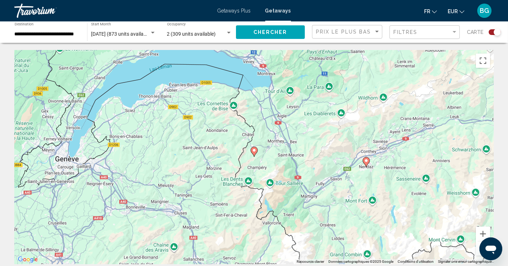
click at [254, 150] on image "Main content" at bounding box center [254, 150] width 4 height 4
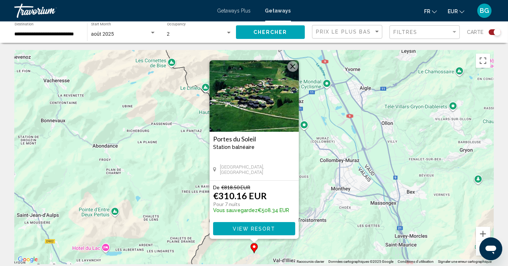
click at [295, 67] on button "Fermer" at bounding box center [292, 66] width 11 height 11
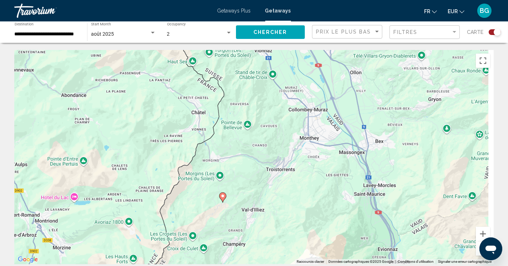
drag, startPoint x: 355, startPoint y: 169, endPoint x: 316, endPoint y: 96, distance: 83.4
click at [316, 96] on div "Pour activer le glissement avec le clavier, appuyez sur Alt+Entrée. Une fois ce…" at bounding box center [254, 157] width 480 height 214
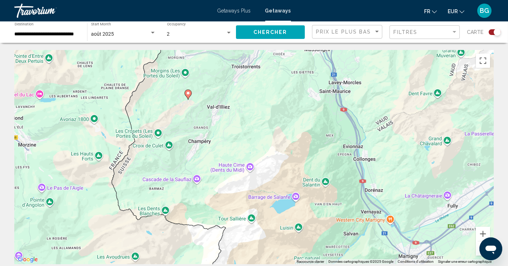
drag, startPoint x: 337, startPoint y: 194, endPoint x: 318, endPoint y: 144, distance: 52.9
click at [318, 144] on div "Pour activer le glissement avec le clavier, appuyez sur Alt+Entrée. Une fois ce…" at bounding box center [254, 157] width 480 height 214
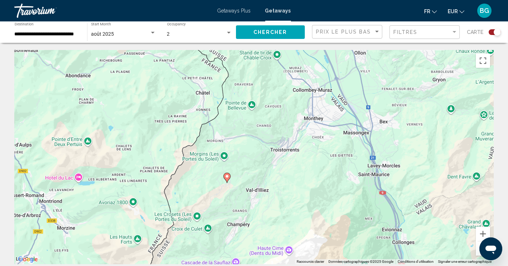
drag, startPoint x: 204, startPoint y: 105, endPoint x: 244, endPoint y: 191, distance: 94.7
click at [244, 191] on div "Pour activer le glissement avec le clavier, appuyez sur Alt+Entrée. Une fois ce…" at bounding box center [254, 157] width 480 height 214
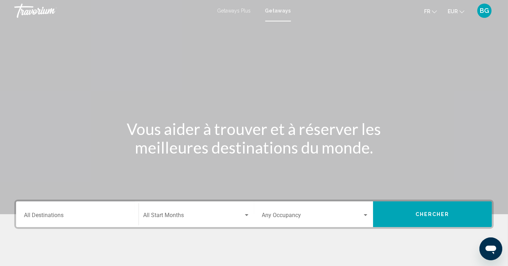
click at [54, 211] on div "Destination All Destinations" at bounding box center [77, 214] width 107 height 22
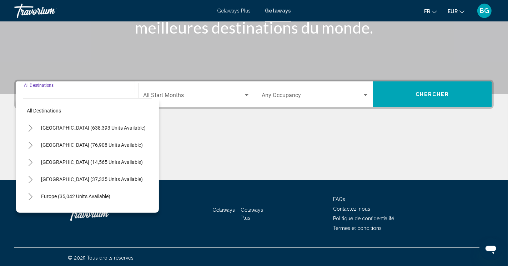
scroll to position [121, 0]
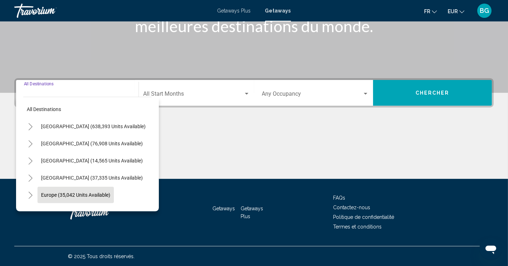
click at [56, 191] on button "Europe (35,042 units available)" at bounding box center [75, 195] width 76 height 16
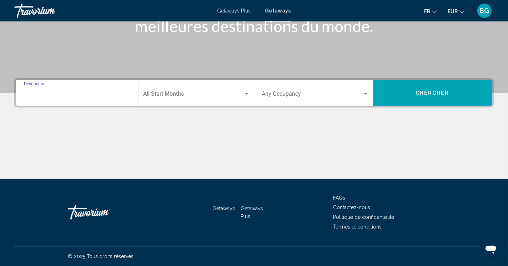
type input "**********"
click at [169, 87] on div "Start Month All Start Months" at bounding box center [196, 93] width 106 height 22
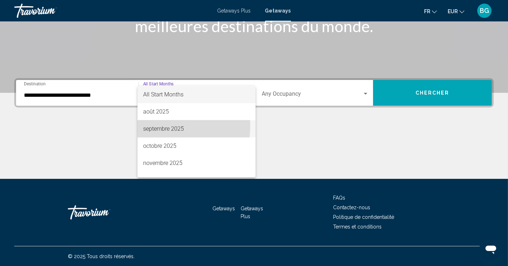
click at [155, 126] on span "septembre 2025" at bounding box center [196, 128] width 107 height 17
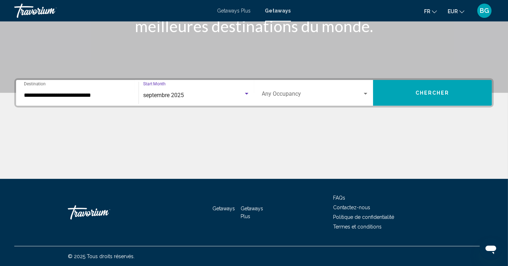
click at [421, 95] on span "Chercher" at bounding box center [433, 93] width 34 height 6
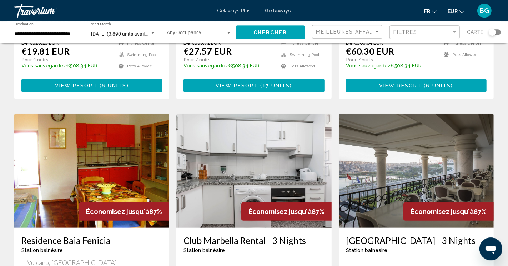
scroll to position [96, 0]
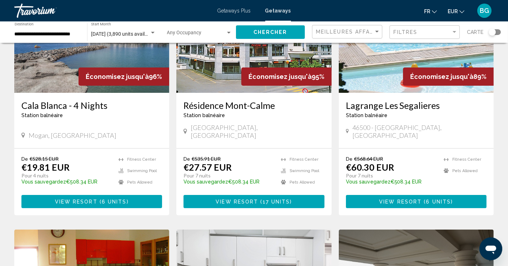
click at [493, 32] on div "Search widget" at bounding box center [492, 32] width 7 height 7
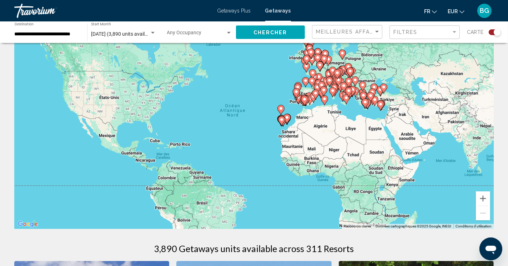
scroll to position [27, 0]
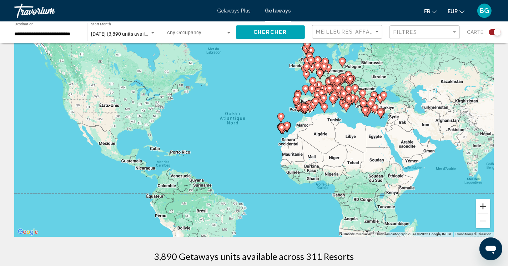
click at [483, 210] on button "Zoom avant" at bounding box center [483, 206] width 14 height 14
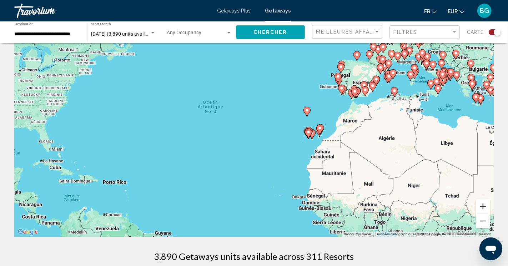
click at [483, 210] on button "Zoom avant" at bounding box center [483, 206] width 14 height 14
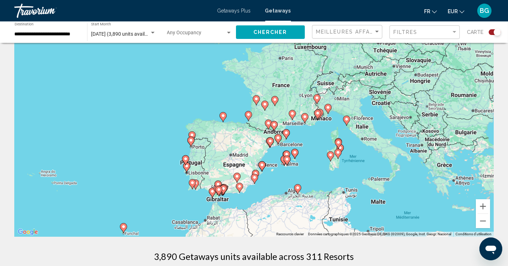
drag, startPoint x: 438, startPoint y: 114, endPoint x: 198, endPoint y: 244, distance: 273.1
click at [198, 237] on div "Pour activer le glissement avec le clavier, appuyez sur Alt+Entrée. Une fois ce…" at bounding box center [254, 129] width 480 height 214
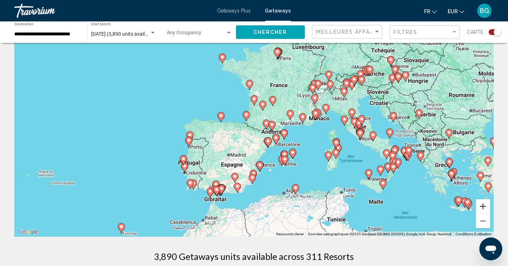
click at [480, 205] on button "Zoom avant" at bounding box center [483, 206] width 14 height 14
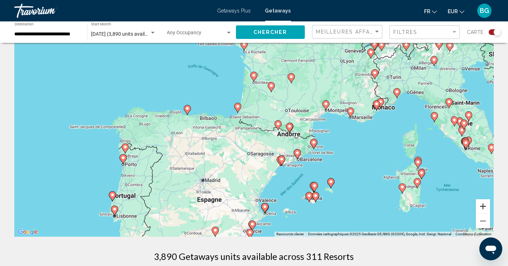
click at [480, 205] on button "Zoom avant" at bounding box center [483, 206] width 14 height 14
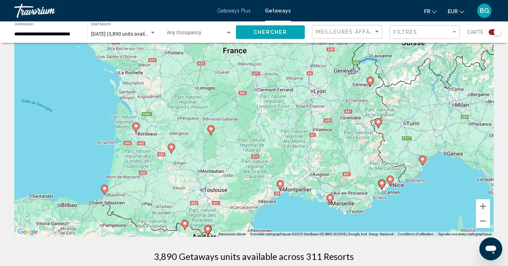
drag, startPoint x: 433, startPoint y: 91, endPoint x: 315, endPoint y: 190, distance: 153.6
click at [315, 190] on div "Pour activer le glissement avec le clavier, appuyez sur Alt+Entrée. Une fois ce…" at bounding box center [254, 129] width 480 height 214
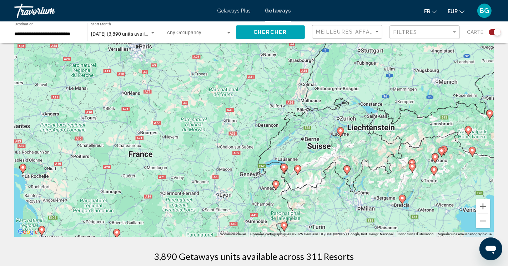
drag, startPoint x: 370, startPoint y: 114, endPoint x: 274, endPoint y: 219, distance: 142.0
click at [274, 219] on div "Pour activer le glissement avec le clavier, appuyez sur Alt+Entrée. Une fois ce…" at bounding box center [254, 129] width 480 height 214
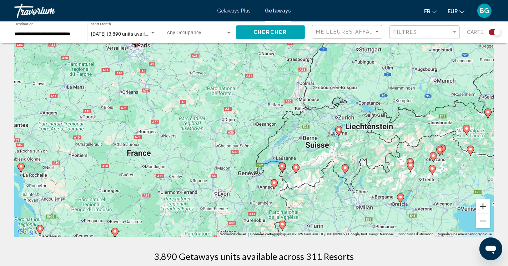
click at [487, 209] on button "Zoom avant" at bounding box center [483, 206] width 14 height 14
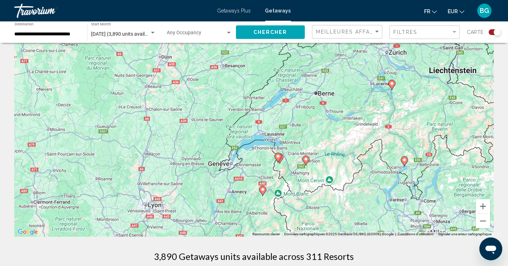
drag, startPoint x: 396, startPoint y: 177, endPoint x: 367, endPoint y: 129, distance: 56.2
click at [367, 129] on div "Pour activer le glissement avec le clavier, appuyez sur Alt+Entrée. Une fois ce…" at bounding box center [254, 129] width 480 height 214
click at [483, 200] on button "Zoom avant" at bounding box center [483, 206] width 14 height 14
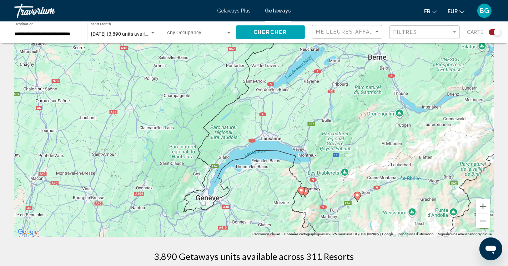
click at [302, 189] on image "Main content" at bounding box center [301, 190] width 4 height 4
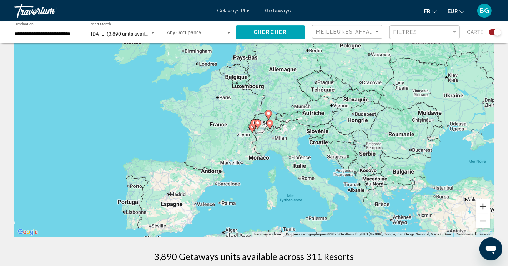
click at [482, 206] on button "Zoom avant" at bounding box center [483, 206] width 14 height 14
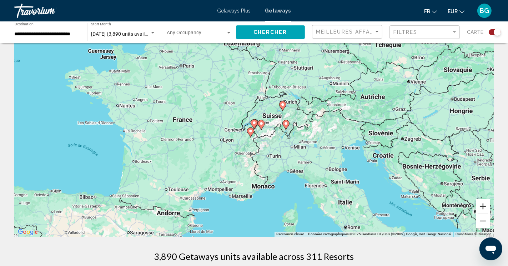
click at [482, 206] on button "Zoom avant" at bounding box center [483, 206] width 14 height 14
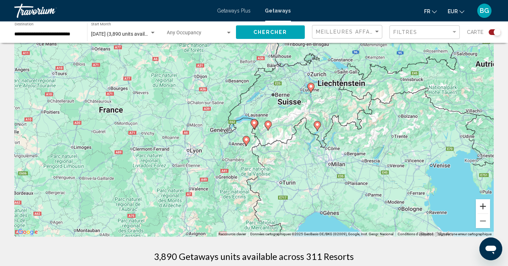
click at [482, 206] on button "Zoom avant" at bounding box center [483, 206] width 14 height 14
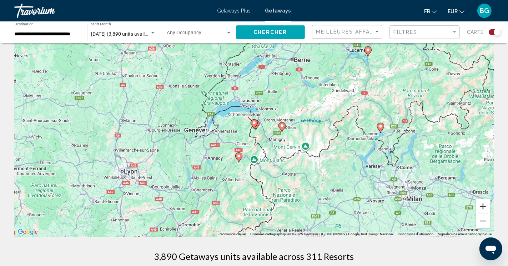
click at [482, 206] on button "Zoom avant" at bounding box center [483, 206] width 14 height 14
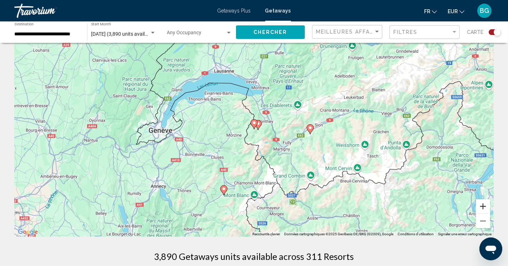
click at [482, 206] on button "Zoom avant" at bounding box center [483, 206] width 14 height 14
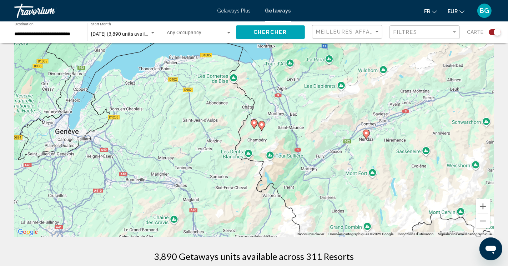
click at [252, 121] on icon "Main content" at bounding box center [254, 124] width 6 height 9
type input "**********"
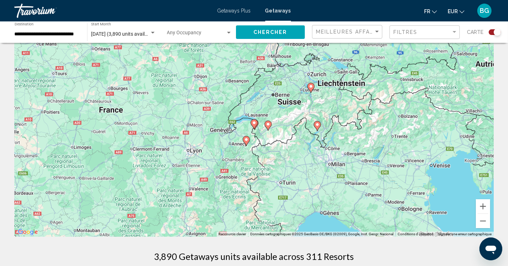
click at [252, 121] on icon "Main content" at bounding box center [254, 124] width 6 height 9
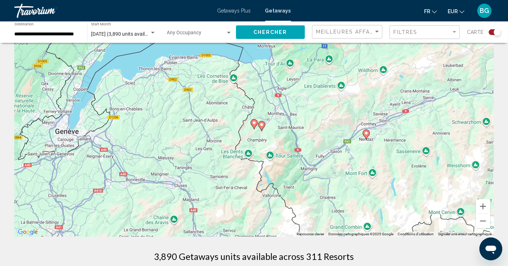
click at [252, 121] on icon "Main content" at bounding box center [254, 124] width 6 height 9
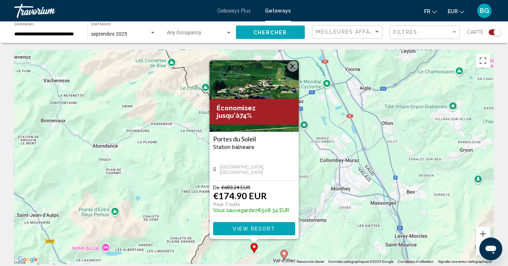
scroll to position [0, 0]
click at [261, 226] on span "View Resort" at bounding box center [254, 229] width 42 height 6
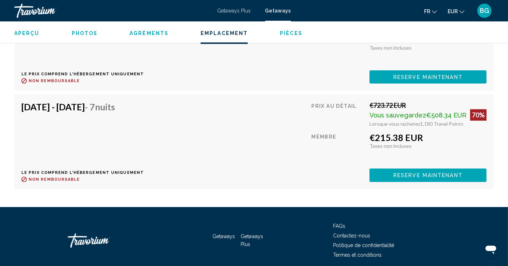
scroll to position [2742, 0]
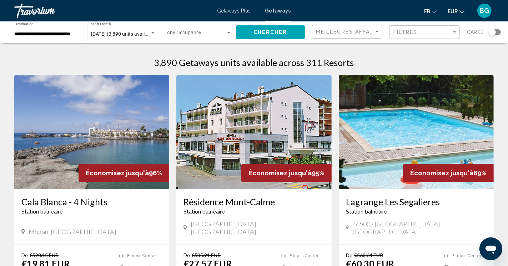
click at [266, 91] on img "Main content" at bounding box center [253, 132] width 155 height 114
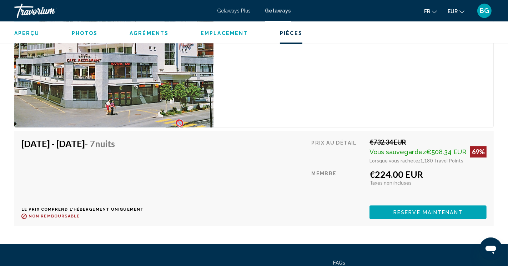
scroll to position [1964, 0]
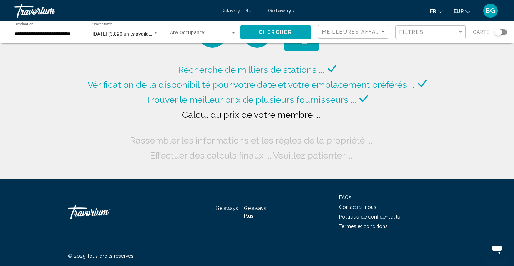
click at [151, 32] on span "[DATE] (3,890 units available)" at bounding box center [124, 34] width 65 height 6
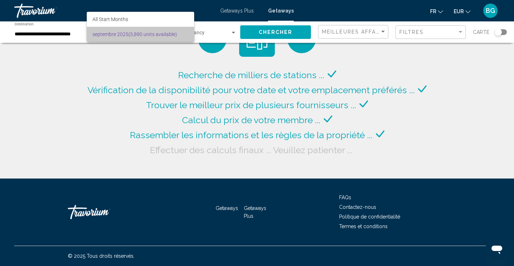
click at [151, 32] on span "[DATE] (3,890 units available)" at bounding box center [140, 34] width 96 height 15
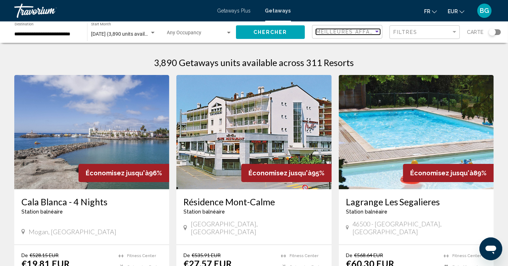
click at [379, 33] on div "Sort by" at bounding box center [377, 32] width 6 height 6
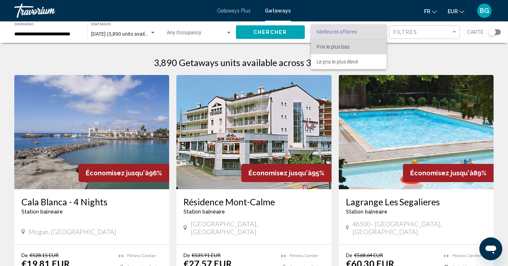
click at [350, 50] on span "Prix ​​le plus bas" at bounding box center [349, 46] width 64 height 15
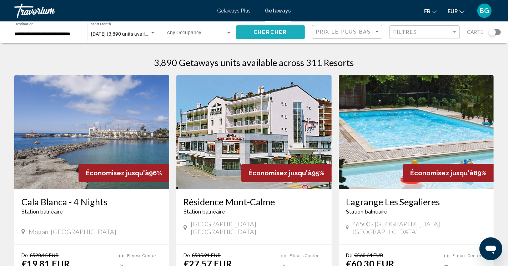
click at [282, 30] on span "Chercher" at bounding box center [271, 33] width 34 height 6
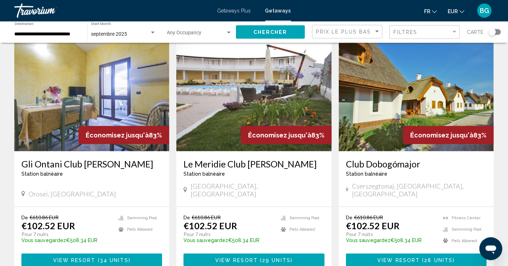
scroll to position [897, 0]
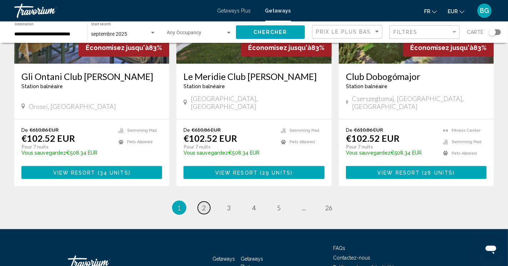
click at [209, 202] on link "page 2" at bounding box center [204, 208] width 12 height 12
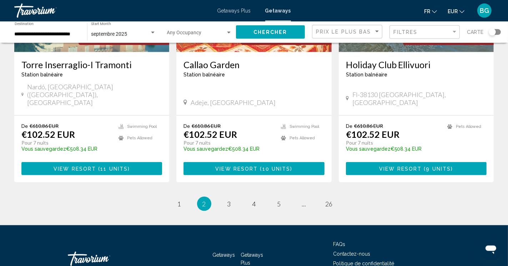
scroll to position [897, 0]
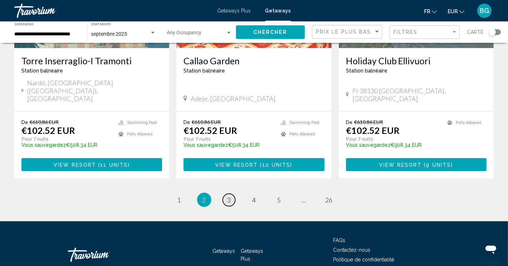
click at [229, 196] on span "3" at bounding box center [229, 200] width 4 height 8
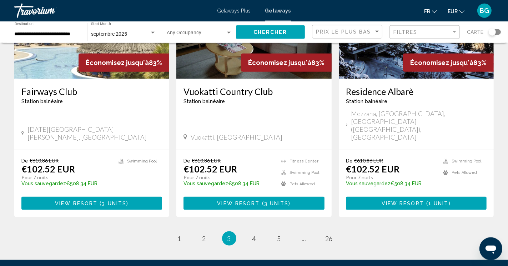
scroll to position [871, 0]
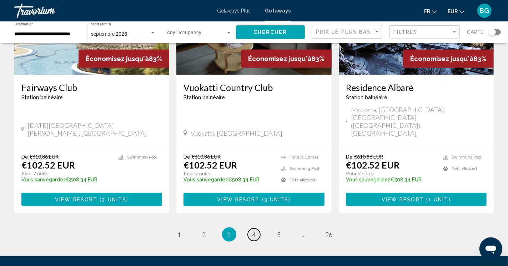
click at [252, 231] on span "4" at bounding box center [254, 235] width 4 height 8
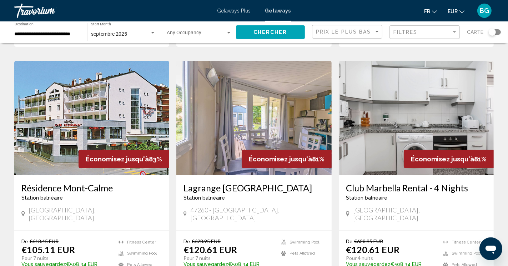
scroll to position [256, 0]
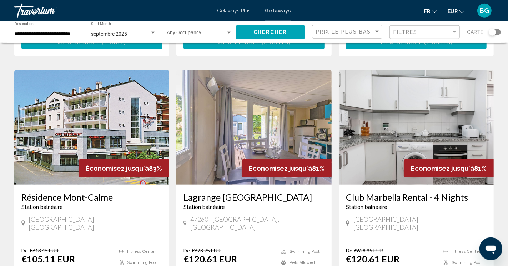
click at [82, 192] on h3 "Résidence Mont-Calme" at bounding box center [91, 197] width 141 height 11
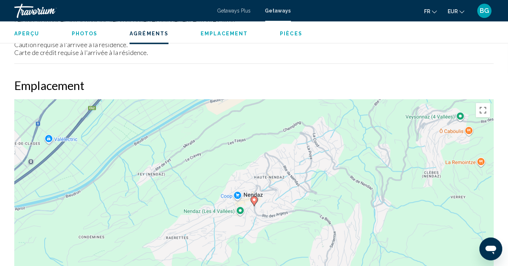
scroll to position [1104, 0]
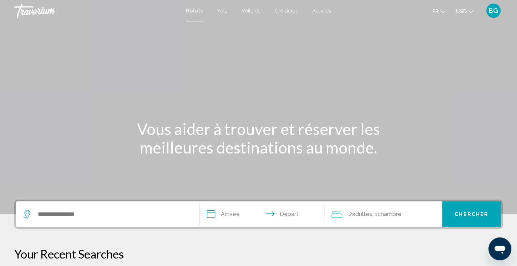
click at [471, 9] on mat-icon "Change currency" at bounding box center [471, 10] width 5 height 5
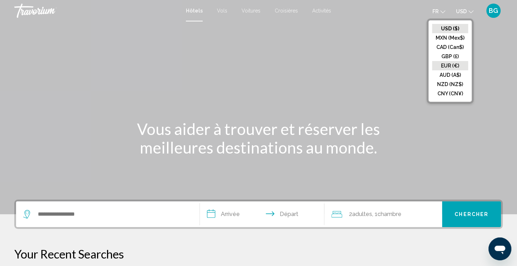
click at [452, 65] on button "EUR (€)" at bounding box center [450, 65] width 36 height 9
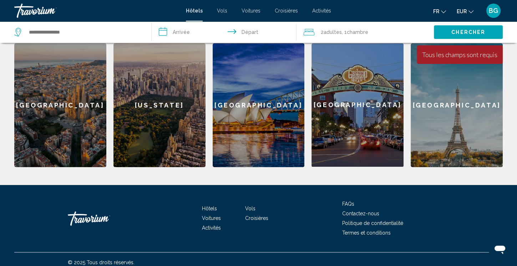
scroll to position [58, 0]
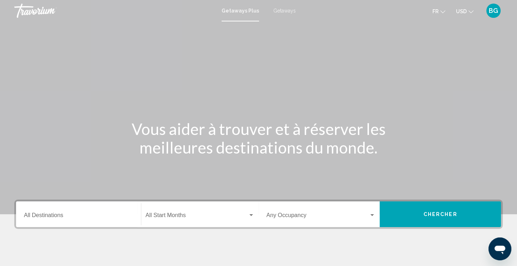
click at [47, 207] on div "Destination All Destinations" at bounding box center [78, 214] width 109 height 22
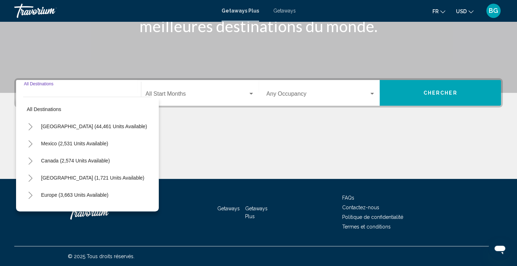
scroll to position [121, 0]
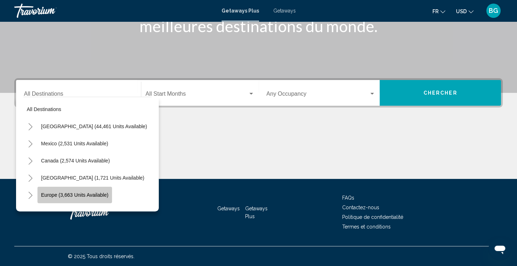
click at [47, 199] on button "Europe (3,663 units available)" at bounding box center [74, 195] width 75 height 16
type input "**********"
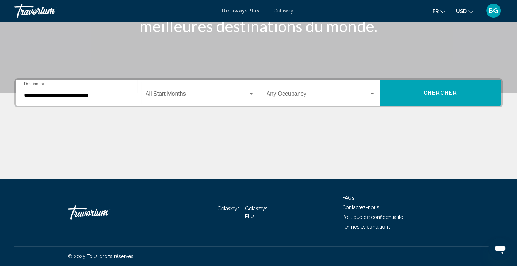
click at [240, 90] on div "Start Month All Start Months" at bounding box center [200, 93] width 109 height 22
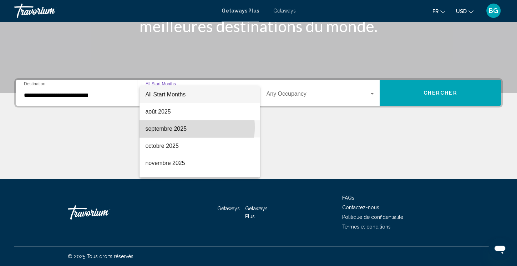
click at [179, 127] on span "septembre 2025" at bounding box center [199, 128] width 109 height 17
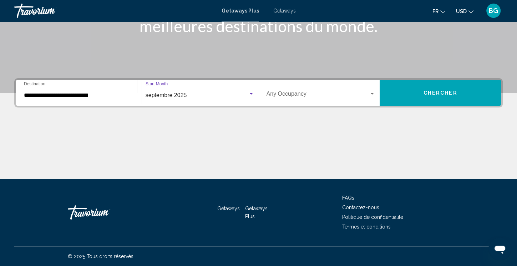
click at [312, 95] on span "Search widget" at bounding box center [318, 95] width 103 height 6
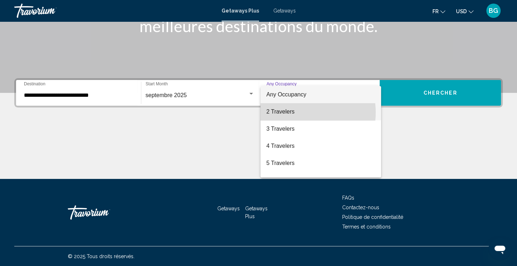
click at [299, 112] on span "2 Travelers" at bounding box center [320, 111] width 109 height 17
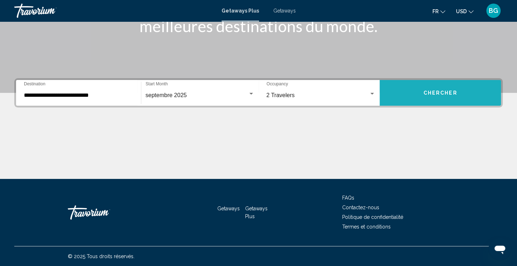
click at [418, 93] on button "Chercher" at bounding box center [440, 93] width 121 height 26
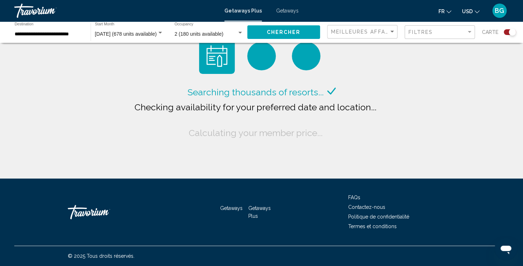
click at [475, 14] on button "USD USD ($) MXN (Mex$) CAD (Can$) GBP (£) EUR (€) AUD (A$) NZD (NZ$) CNY (CN¥)" at bounding box center [470, 11] width 17 height 10
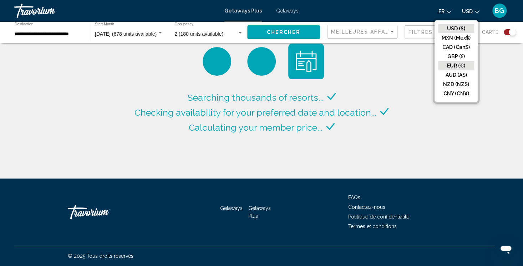
click at [460, 63] on button "EUR (€)" at bounding box center [456, 65] width 36 height 9
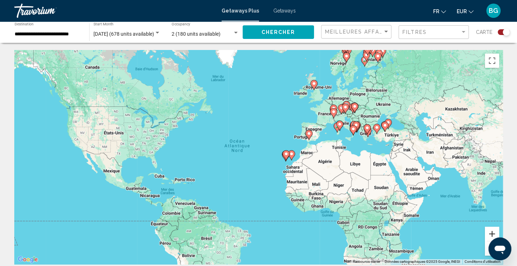
click at [489, 235] on button "Zoom avant" at bounding box center [492, 234] width 14 height 14
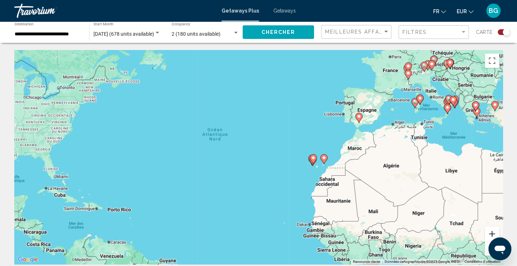
click at [489, 235] on button "Zoom avant" at bounding box center [492, 234] width 14 height 14
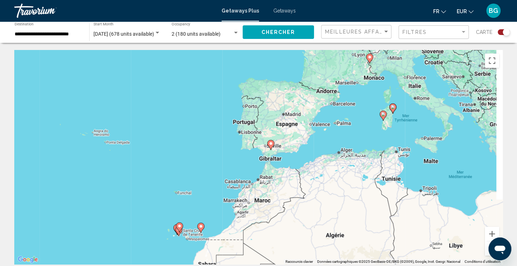
drag, startPoint x: 426, startPoint y: 166, endPoint x: 273, endPoint y: 208, distance: 158.3
click at [273, 208] on div "Pour activer le glissement avec le clavier, appuyez sur Alt+Entrée. Une fois ce…" at bounding box center [258, 157] width 489 height 214
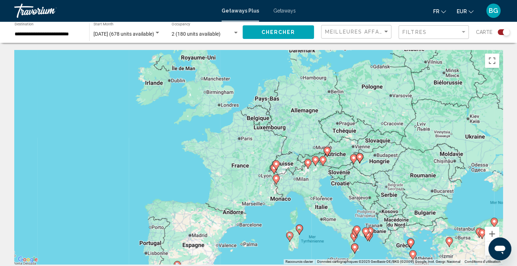
drag, startPoint x: 375, startPoint y: 132, endPoint x: 273, endPoint y: 261, distance: 164.2
click at [273, 261] on div "Pour activer le glissement avec le clavier, appuyez sur Alt+Entrée. Une fois ce…" at bounding box center [258, 157] width 489 height 214
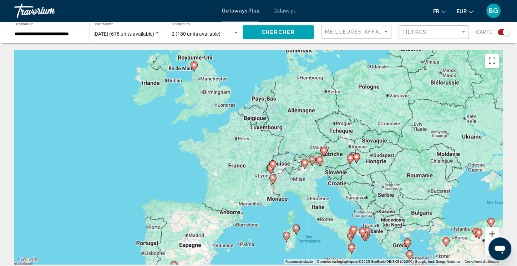
click at [490, 232] on button "Zoom avant" at bounding box center [492, 234] width 14 height 14
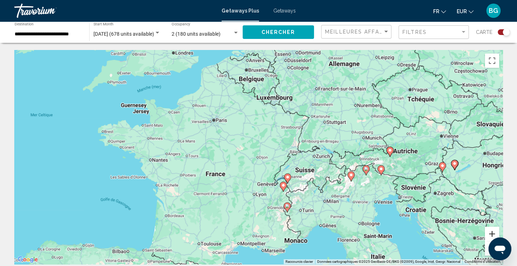
click at [490, 232] on button "Zoom avant" at bounding box center [492, 234] width 14 height 14
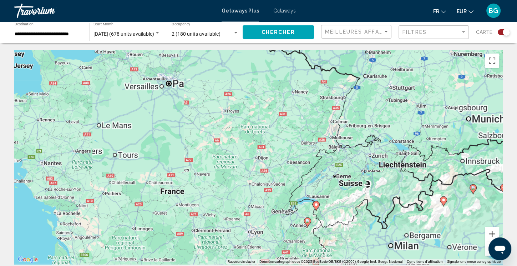
click at [490, 232] on button "Zoom avant" at bounding box center [492, 234] width 14 height 14
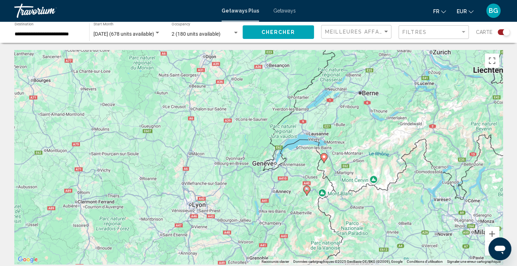
drag, startPoint x: 409, startPoint y: 231, endPoint x: 354, endPoint y: 124, distance: 120.3
click at [354, 124] on div "Pour activer le glissement avec le clavier, appuyez sur Alt+Entrée. Une fois ce…" at bounding box center [258, 157] width 489 height 214
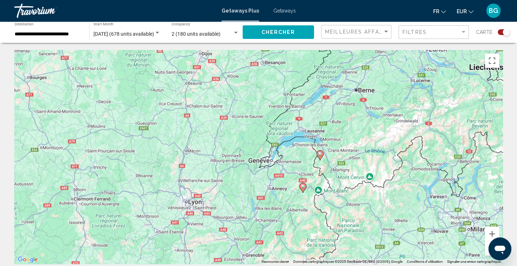
click at [319, 156] on icon "Main content" at bounding box center [320, 155] width 6 height 9
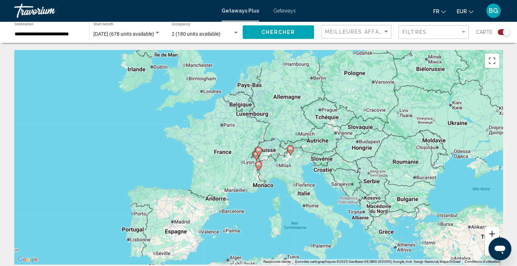
click at [495, 232] on button "Zoom avant" at bounding box center [492, 234] width 14 height 14
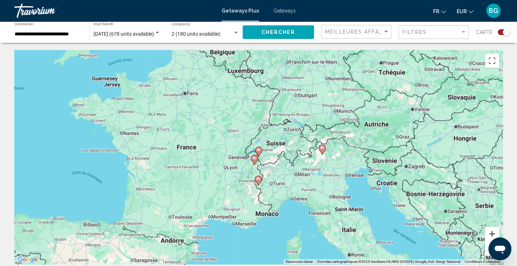
click at [495, 232] on button "Zoom avant" at bounding box center [492, 234] width 14 height 14
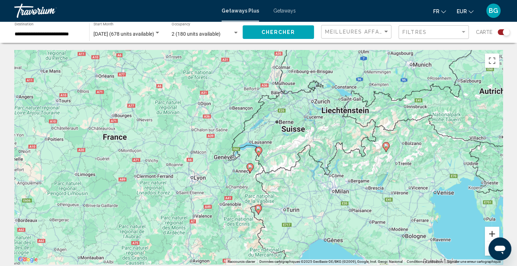
click at [495, 232] on button "Zoom avant" at bounding box center [492, 234] width 14 height 14
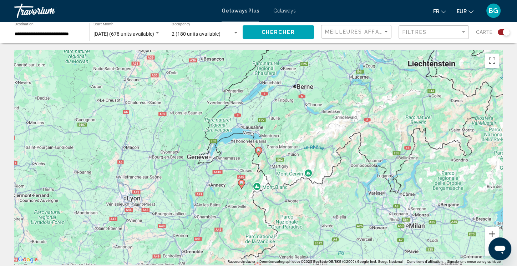
click at [495, 232] on button "Zoom avant" at bounding box center [492, 234] width 14 height 14
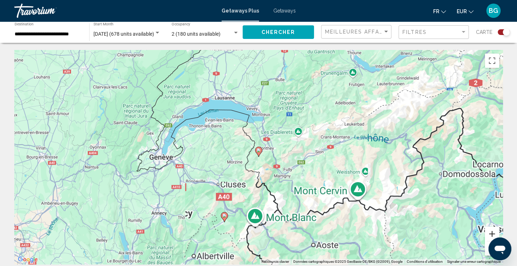
click at [495, 232] on button "Zoom avant" at bounding box center [492, 234] width 14 height 14
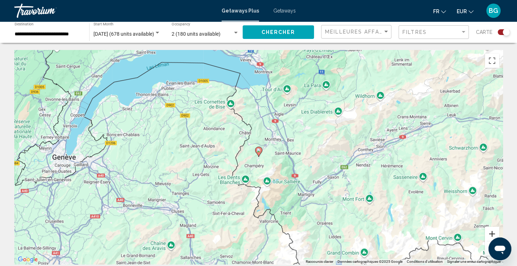
click at [495, 232] on button "Zoom avant" at bounding box center [492, 234] width 14 height 14
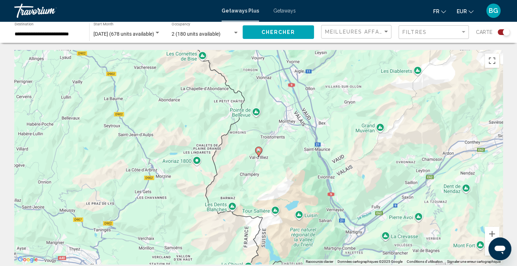
click at [260, 151] on image "Main content" at bounding box center [259, 150] width 4 height 4
type input "**********"
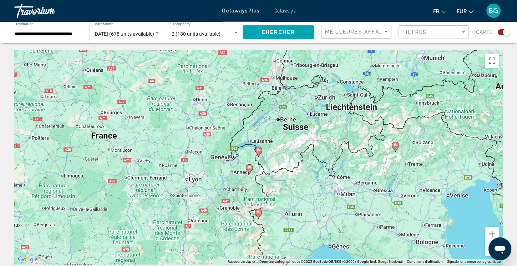
click at [260, 151] on image "Main content" at bounding box center [259, 150] width 4 height 4
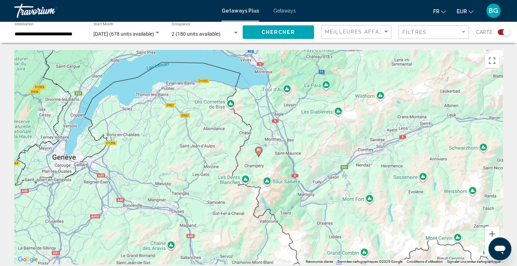
click at [260, 151] on image "Main content" at bounding box center [259, 150] width 4 height 4
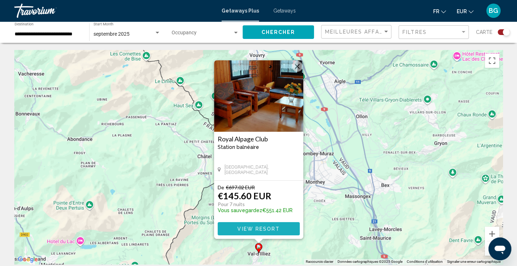
click at [263, 229] on span "View Resort" at bounding box center [258, 229] width 42 height 6
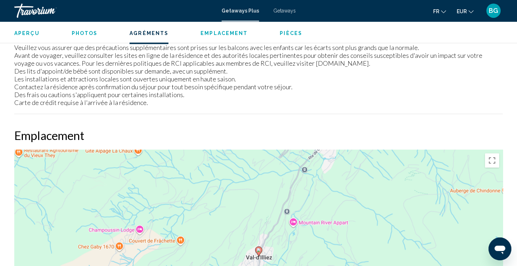
scroll to position [1382, 0]
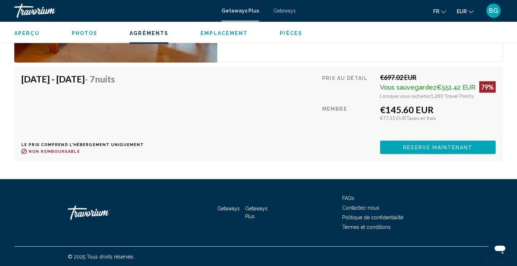
click at [289, 10] on span "Getaways" at bounding box center [285, 11] width 22 height 6
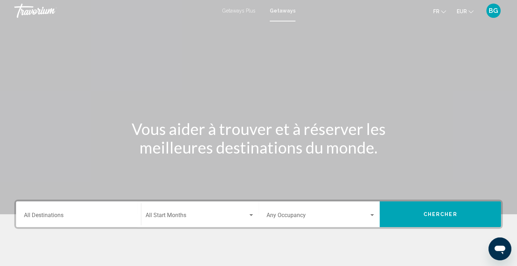
click at [57, 211] on div "Destination All Destinations" at bounding box center [78, 214] width 109 height 22
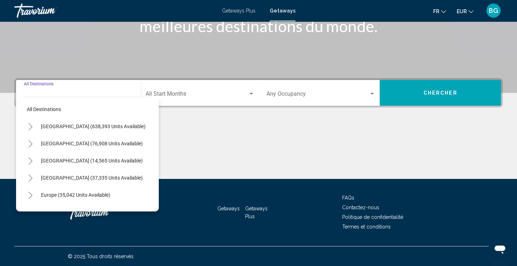
scroll to position [121, 0]
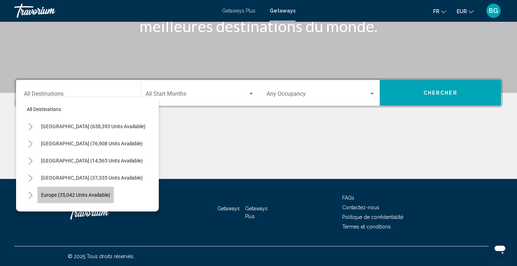
click at [55, 191] on button "Europe (35,042 units available)" at bounding box center [75, 195] width 76 height 16
type input "**********"
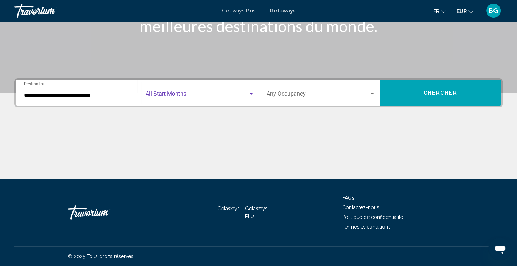
click at [184, 94] on span "Search widget" at bounding box center [197, 95] width 102 height 6
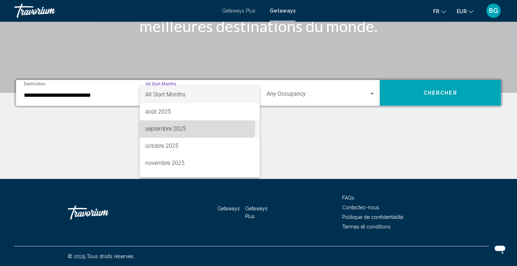
click at [176, 124] on span "septembre 2025" at bounding box center [199, 128] width 109 height 17
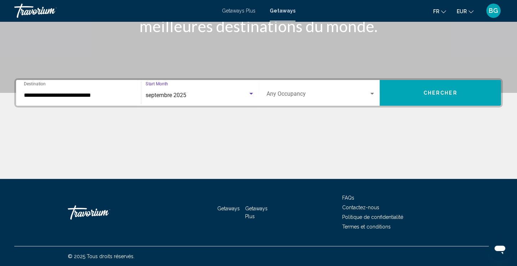
click at [298, 94] on span "Search widget" at bounding box center [318, 95] width 103 height 6
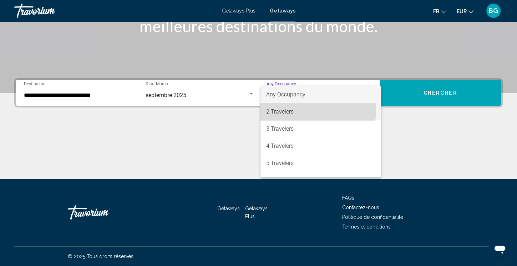
click at [295, 109] on span "2 Travelers" at bounding box center [320, 111] width 109 height 17
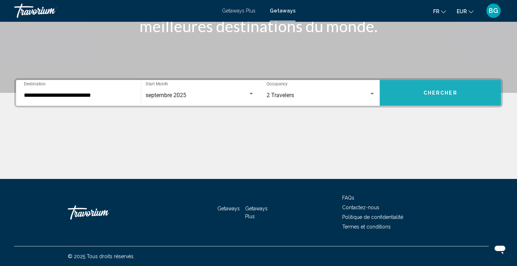
click at [406, 99] on button "Chercher" at bounding box center [440, 93] width 121 height 26
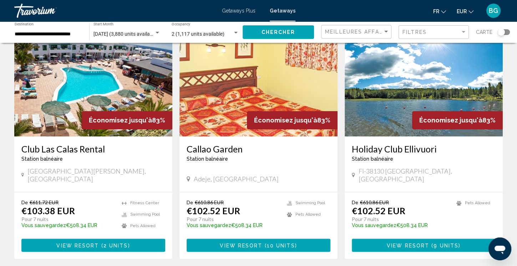
scroll to position [836, 0]
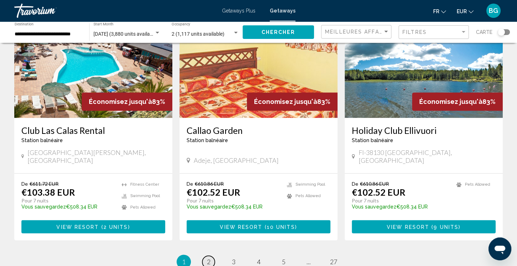
click at [207, 258] on span "2" at bounding box center [209, 262] width 4 height 8
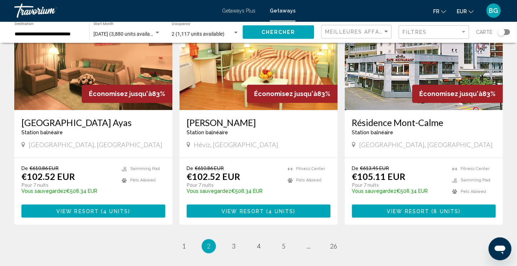
scroll to position [842, 0]
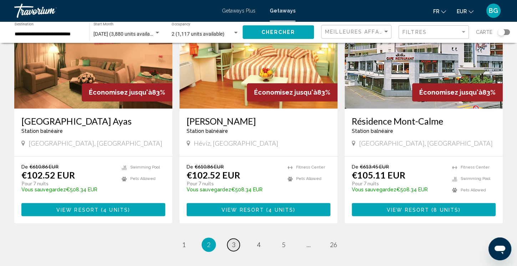
click at [230, 239] on link "page 3" at bounding box center [233, 245] width 12 height 12
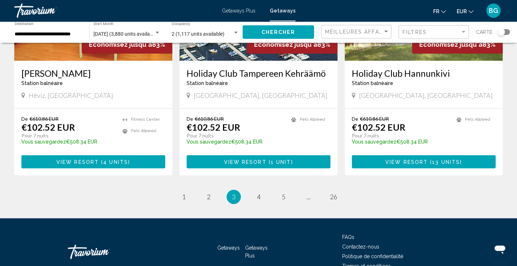
scroll to position [880, 0]
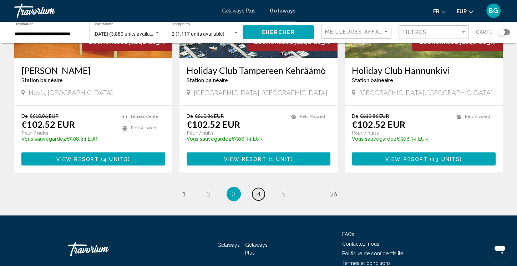
click at [258, 190] on span "4" at bounding box center [259, 194] width 4 height 8
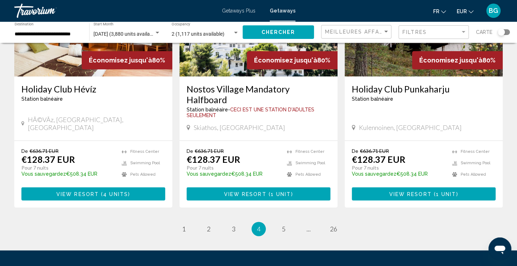
scroll to position [886, 0]
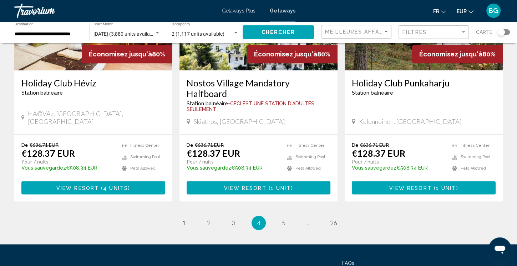
click at [506, 31] on div "Search widget" at bounding box center [504, 32] width 12 height 6
click at [387, 33] on div "Sort by" at bounding box center [386, 32] width 6 height 6
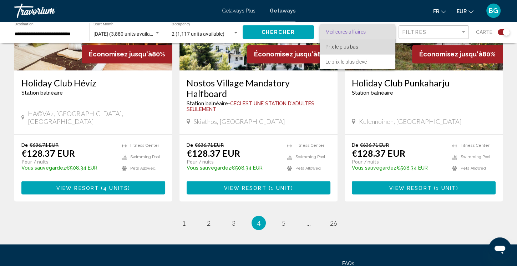
click at [362, 49] on span "Prix ​​le plus bas" at bounding box center [358, 46] width 64 height 15
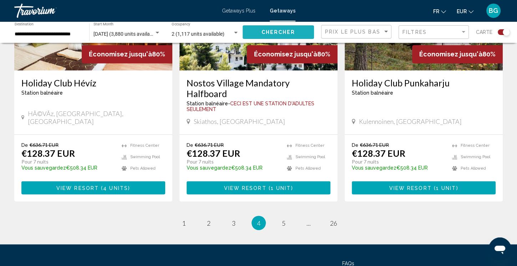
click at [290, 31] on span "Chercher" at bounding box center [279, 33] width 34 height 6
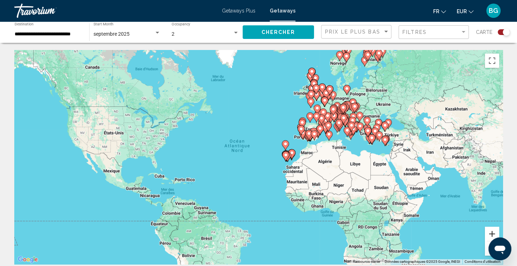
click at [496, 232] on button "Zoom avant" at bounding box center [492, 234] width 14 height 14
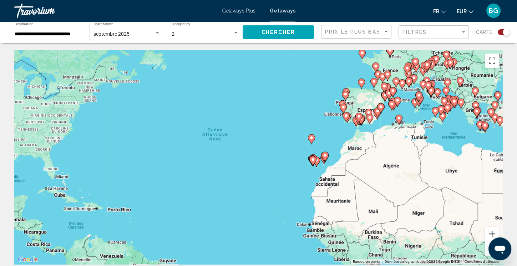
click at [496, 232] on button "Zoom avant" at bounding box center [492, 234] width 14 height 14
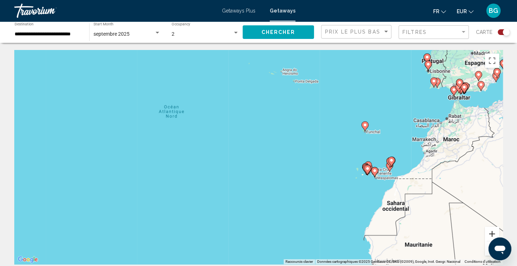
click at [496, 232] on button "Zoom avant" at bounding box center [492, 234] width 14 height 14
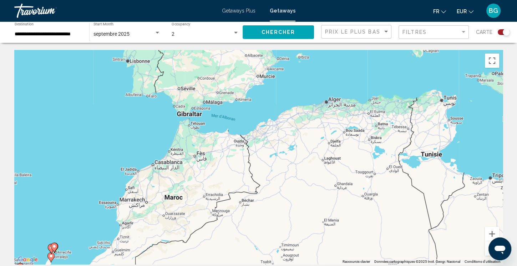
drag, startPoint x: 424, startPoint y: 146, endPoint x: -8, endPoint y: 192, distance: 434.1
click at [14, 192] on div "Pour activer le glissement avec le clavier, appuyez sur Alt+Entrée. Une fois ce…" at bounding box center [258, 157] width 489 height 214
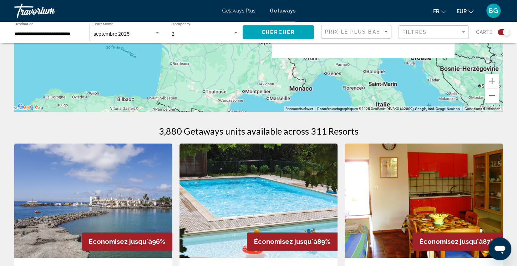
drag, startPoint x: 222, startPoint y: 161, endPoint x: 124, endPoint y: 282, distance: 155.3
click at [124, 111] on div "Pour activer le glissement avec le clavier, appuyez sur Alt+Entrée. Une fois ce…" at bounding box center [258, 4] width 489 height 214
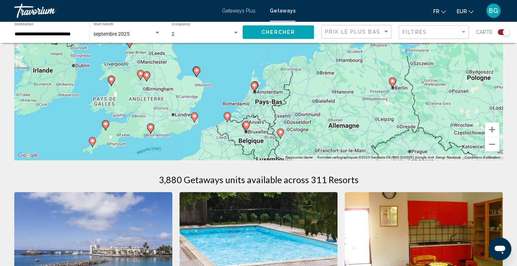
scroll to position [98, 0]
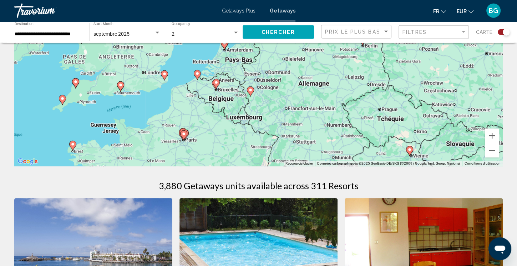
drag, startPoint x: 369, startPoint y: 112, endPoint x: 348, endPoint y: 70, distance: 47.3
click at [348, 70] on div "Pour activer le glissement avec le clavier, appuyez sur Alt+Entrée. Une fois ce…" at bounding box center [258, 59] width 489 height 214
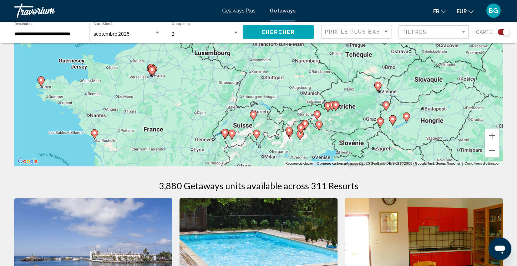
drag, startPoint x: 291, startPoint y: 102, endPoint x: 270, endPoint y: 48, distance: 58.4
click at [270, 48] on div "Pour activer le glissement avec le clavier, appuyez sur Alt+Entrée. Une fois ce…" at bounding box center [258, 59] width 489 height 214
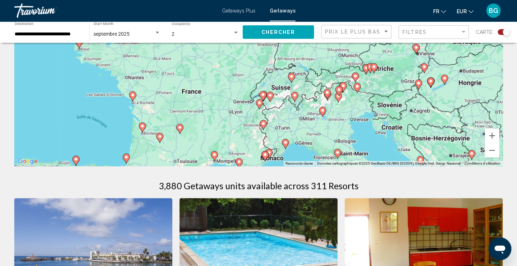
drag, startPoint x: 244, startPoint y: 132, endPoint x: 285, endPoint y: 96, distance: 54.4
click at [285, 96] on div "Pour activer le glissement avec le clavier, appuyez sur Alt+Entrée. Une fois ce…" at bounding box center [258, 59] width 489 height 214
click at [494, 133] on button "Zoom avant" at bounding box center [492, 136] width 14 height 14
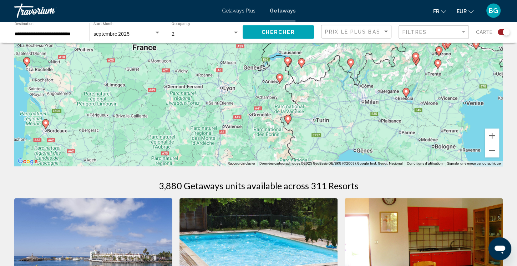
drag, startPoint x: 348, startPoint y: 139, endPoint x: 368, endPoint y: 59, distance: 82.4
click at [368, 59] on div "Pour activer le glissement avec le clavier, appuyez sur Alt+Entrée. Une fois ce…" at bounding box center [258, 59] width 489 height 214
click at [280, 77] on image "Main content" at bounding box center [280, 76] width 4 height 4
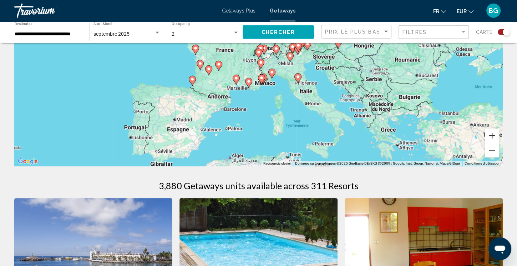
click at [491, 135] on button "Zoom avant" at bounding box center [492, 136] width 14 height 14
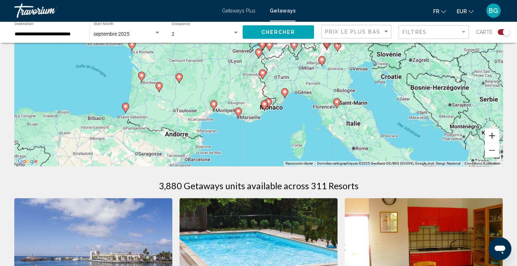
click at [491, 135] on button "Zoom avant" at bounding box center [492, 136] width 14 height 14
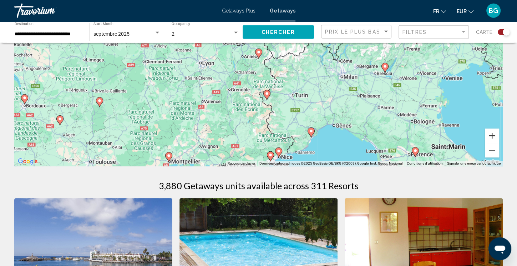
click at [491, 135] on button "Zoom avant" at bounding box center [492, 136] width 14 height 14
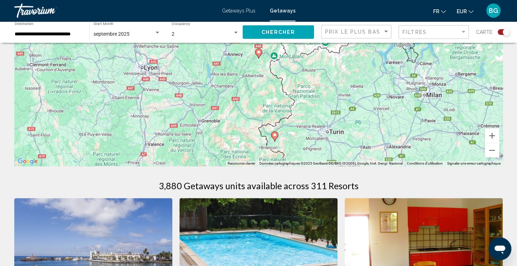
click at [277, 135] on icon "Main content" at bounding box center [274, 136] width 6 height 9
type input "**********"
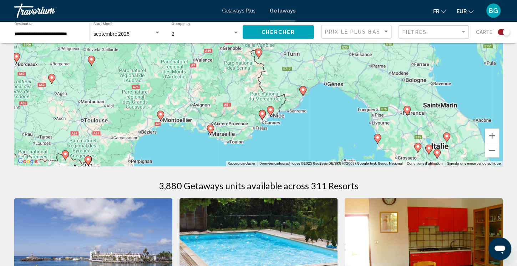
click at [259, 51] on image "Main content" at bounding box center [259, 52] width 4 height 4
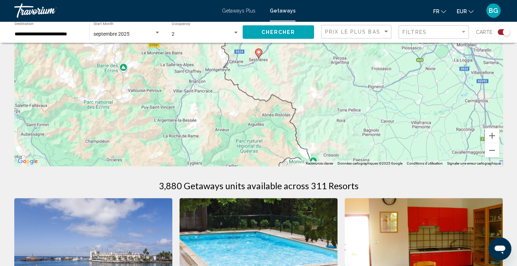
click at [259, 51] on image "Main content" at bounding box center [259, 52] width 4 height 4
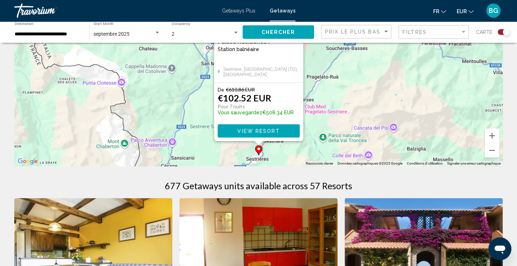
scroll to position [0, 0]
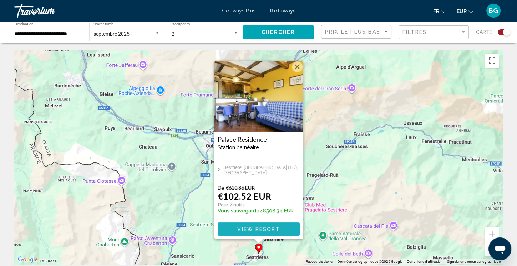
click at [258, 229] on span "View Resort" at bounding box center [258, 229] width 42 height 6
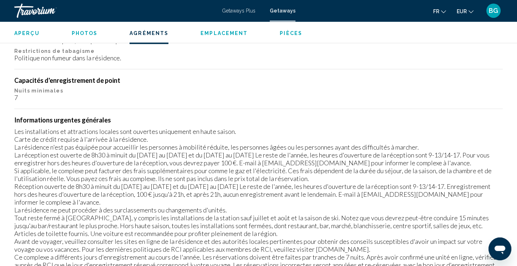
scroll to position [702, 0]
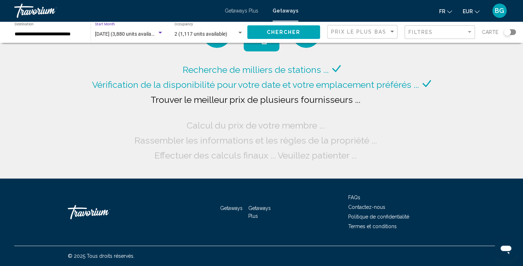
click at [162, 33] on div "Search widget" at bounding box center [161, 33] width 4 height 2
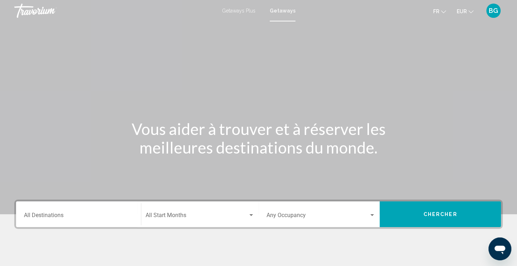
click at [88, 208] on div "Destination All Destinations" at bounding box center [78, 214] width 109 height 22
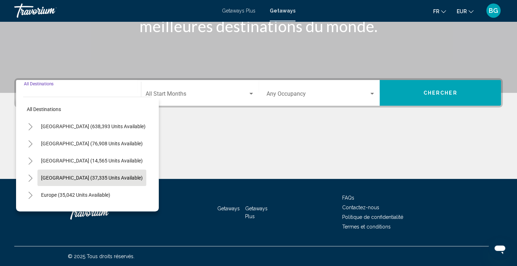
scroll to position [121, 0]
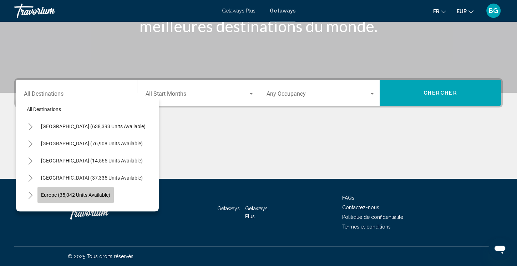
click at [59, 192] on span "Europe (35,042 units available)" at bounding box center [75, 195] width 69 height 6
type input "**********"
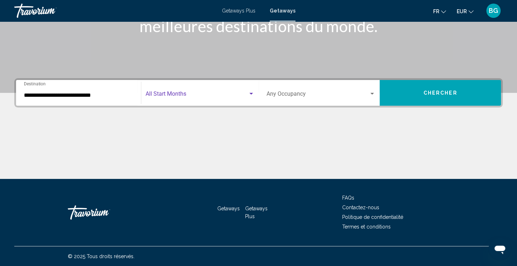
click at [179, 92] on span "Search widget" at bounding box center [197, 95] width 102 height 6
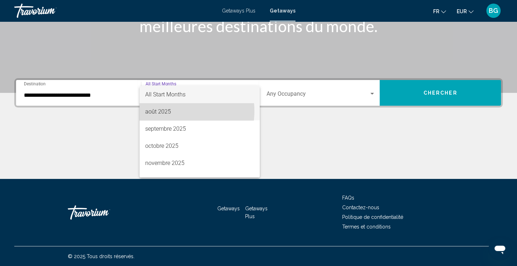
click at [171, 111] on span "août 2025" at bounding box center [199, 111] width 109 height 17
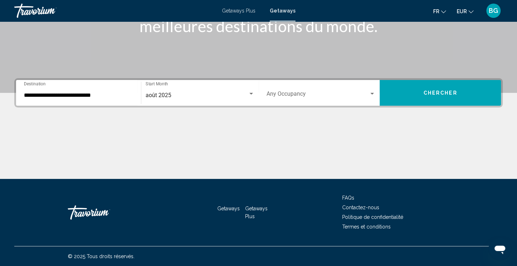
click at [186, 99] on div "août 2025 Start Month All Start Months" at bounding box center [200, 93] width 109 height 22
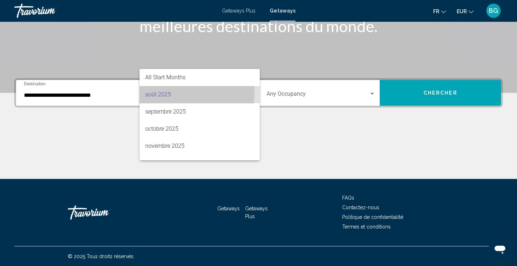
click at [175, 94] on span "août 2025" at bounding box center [199, 94] width 109 height 17
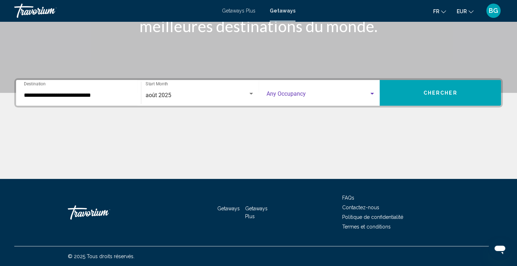
click at [274, 94] on span "Search widget" at bounding box center [318, 95] width 103 height 6
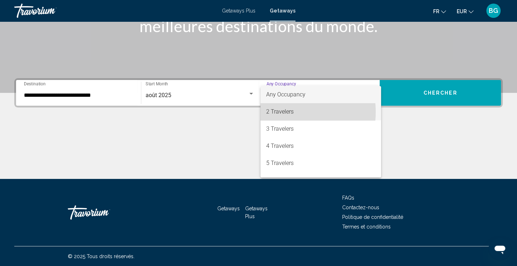
click at [282, 112] on span "2 Travelers" at bounding box center [320, 111] width 109 height 17
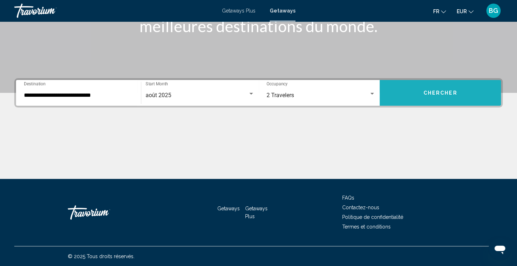
click at [413, 101] on button "Chercher" at bounding box center [440, 93] width 121 height 26
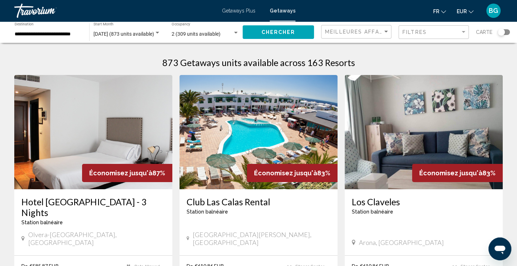
click at [510, 29] on div "Carte" at bounding box center [493, 32] width 34 height 15
click at [500, 31] on div "Search widget" at bounding box center [501, 32] width 7 height 7
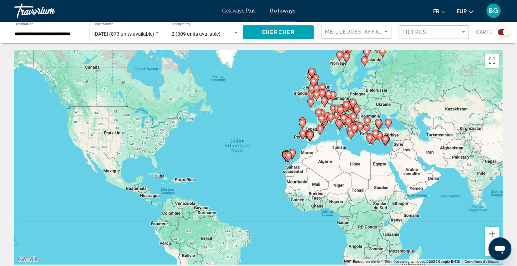
click at [488, 236] on button "Zoom avant" at bounding box center [492, 234] width 14 height 14
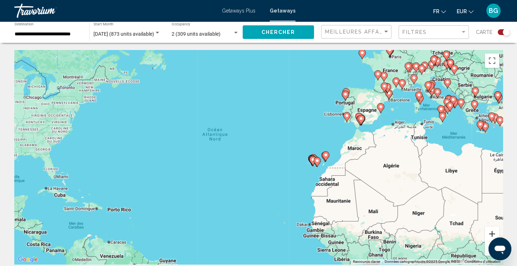
click at [488, 236] on button "Zoom avant" at bounding box center [492, 234] width 14 height 14
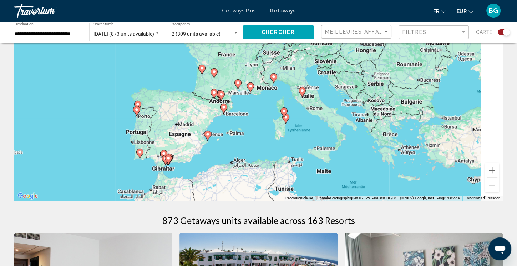
drag, startPoint x: 461, startPoint y: 133, endPoint x: 141, endPoint y: 277, distance: 350.5
click at [141, 201] on div "Pour activer le glissement avec le clavier, appuyez sur Alt+Entrée. Une fois ce…" at bounding box center [258, 93] width 489 height 214
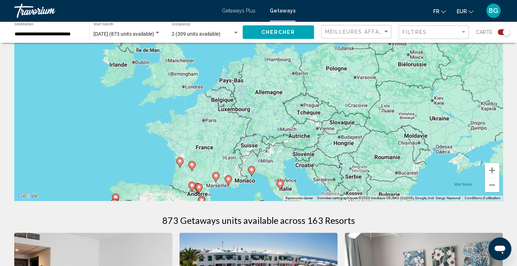
scroll to position [97, 0]
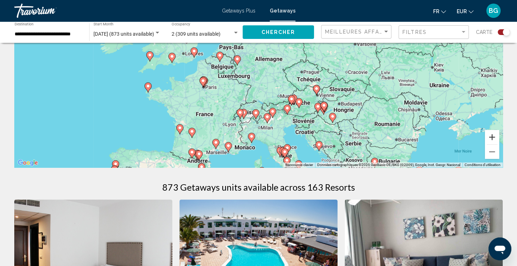
click at [491, 136] on button "Zoom avant" at bounding box center [492, 137] width 14 height 14
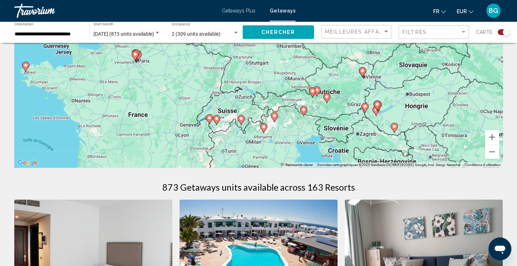
drag, startPoint x: 289, startPoint y: 114, endPoint x: 277, endPoint y: 56, distance: 59.0
click at [277, 56] on div "Pour activer le glissement avec le clavier, appuyez sur Alt+Entrée. Une fois ce…" at bounding box center [258, 60] width 489 height 214
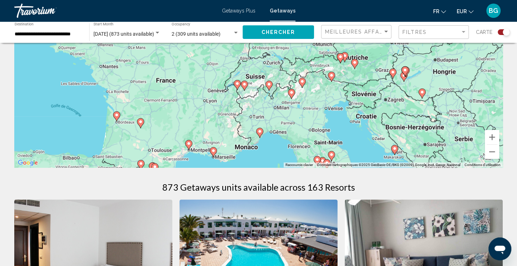
drag, startPoint x: 244, startPoint y: 124, endPoint x: 271, endPoint y: 91, distance: 42.5
click at [271, 91] on div "Pour activer le glissement avec le clavier, appuyez sur Alt+Entrée. Une fois ce…" at bounding box center [258, 60] width 489 height 214
click at [491, 138] on button "Zoom avant" at bounding box center [492, 137] width 14 height 14
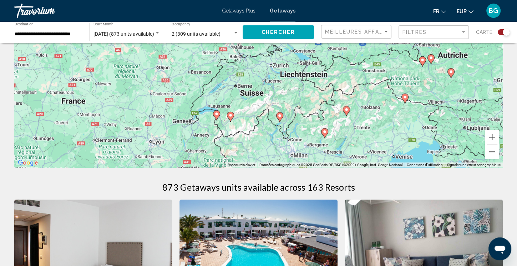
click at [491, 138] on button "Zoom avant" at bounding box center [492, 137] width 14 height 14
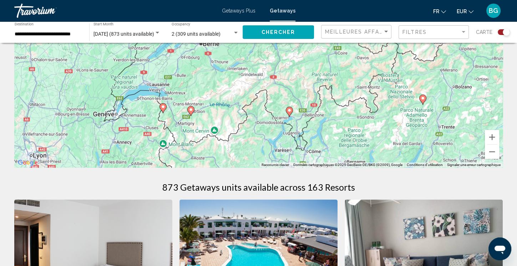
drag, startPoint x: 317, startPoint y: 130, endPoint x: 306, endPoint y: 57, distance: 73.3
click at [306, 57] on div "Pour activer le glissement avec le clavier, appuyez sur Alt+Entrée. Une fois ce…" at bounding box center [258, 60] width 489 height 214
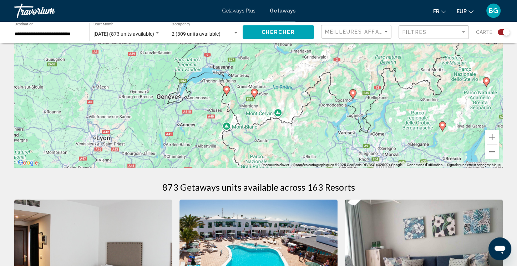
drag, startPoint x: 187, startPoint y: 114, endPoint x: 250, endPoint y: 101, distance: 64.6
click at [250, 101] on div "Pour activer le glissement avec le clavier, appuyez sur Alt+Entrée. Une fois ce…" at bounding box center [258, 60] width 489 height 214
click at [491, 136] on button "Zoom avant" at bounding box center [492, 137] width 14 height 14
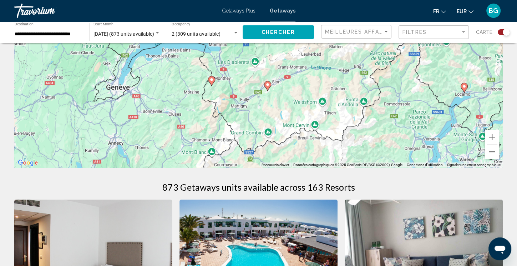
drag, startPoint x: 286, startPoint y: 140, endPoint x: 304, endPoint y: 94, distance: 49.5
click at [304, 94] on div "Pour activer le glissement avec le clavier, appuyez sur Alt+Entrée. Une fois ce…" at bounding box center [258, 60] width 489 height 214
click at [268, 85] on image "Main content" at bounding box center [268, 84] width 4 height 4
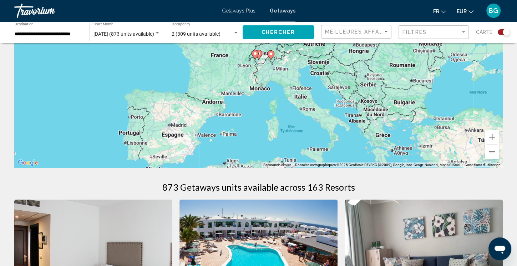
click at [259, 52] on image "Main content" at bounding box center [259, 53] width 4 height 4
type input "**********"
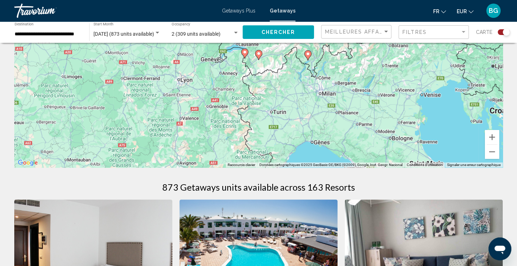
click at [259, 52] on image "Main content" at bounding box center [259, 53] width 4 height 4
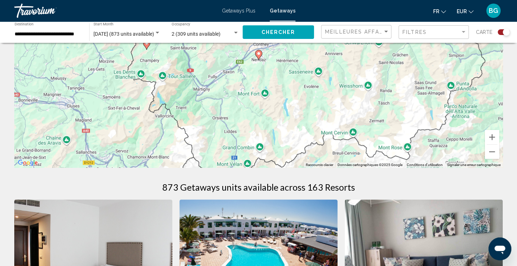
click at [259, 52] on image "Main content" at bounding box center [259, 53] width 4 height 4
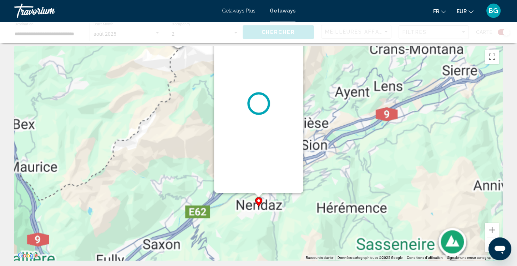
scroll to position [0, 0]
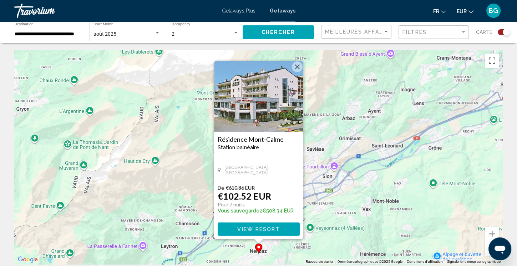
click at [299, 70] on button "Fermer" at bounding box center [297, 66] width 11 height 11
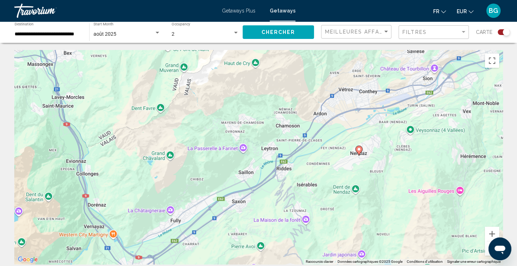
drag, startPoint x: 279, startPoint y: 155, endPoint x: 383, endPoint y: 63, distance: 139.1
click at [383, 63] on div "Pour activer le glissement avec le clavier, appuyez sur Alt+Entrée. Une fois ce…" at bounding box center [258, 157] width 489 height 214
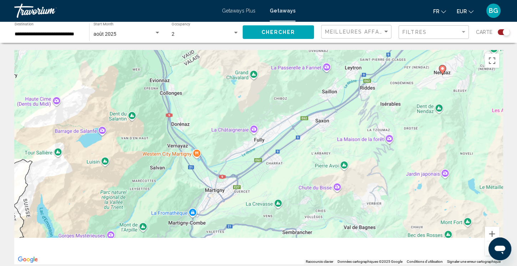
drag, startPoint x: 223, startPoint y: 165, endPoint x: 322, endPoint y: 60, distance: 144.7
click at [322, 60] on div "Pour activer le glissement avec le clavier, appuyez sur Alt+Entrée. Une fois ce…" at bounding box center [258, 157] width 489 height 214
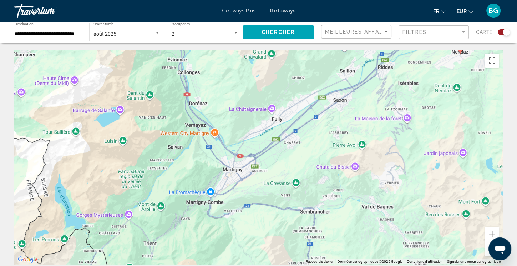
click at [488, 241] on button "Zoom arrière" at bounding box center [492, 248] width 14 height 14
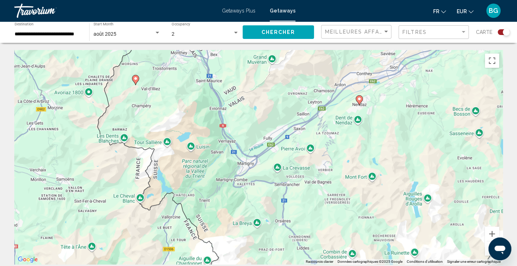
click at [137, 77] on image "Main content" at bounding box center [136, 78] width 4 height 4
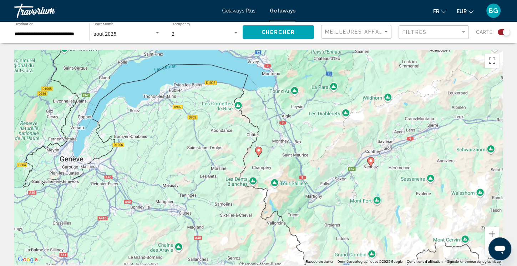
click at [260, 153] on icon "Main content" at bounding box center [258, 151] width 6 height 9
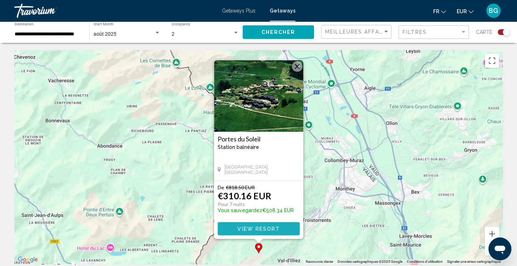
click at [259, 226] on span "View Resort" at bounding box center [258, 229] width 42 height 6
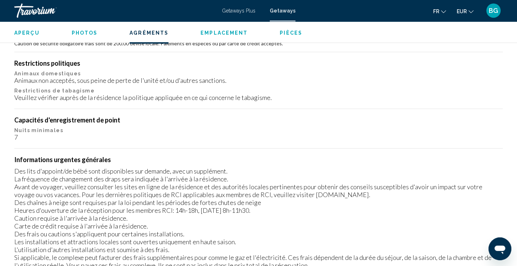
scroll to position [704, 0]
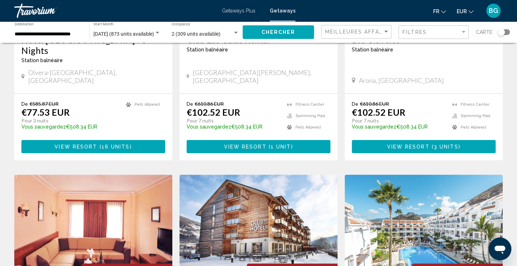
scroll to position [143, 0]
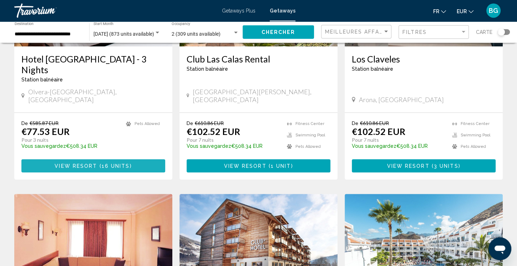
click at [97, 159] on button "View Resort ( 16 units )" at bounding box center [93, 165] width 144 height 13
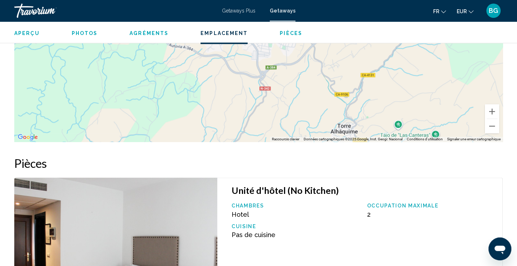
scroll to position [1294, 0]
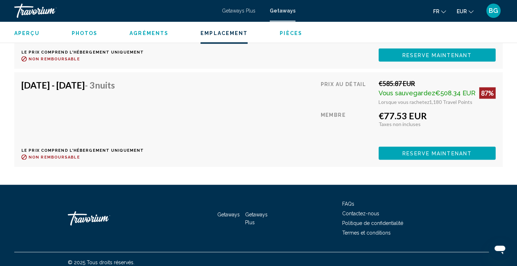
click at [232, 37] on div "Aperçu Photos Agréments Emplacement Pièces Rechercher" at bounding box center [258, 32] width 517 height 22
click at [230, 34] on span "Emplacement" at bounding box center [224, 33] width 47 height 6
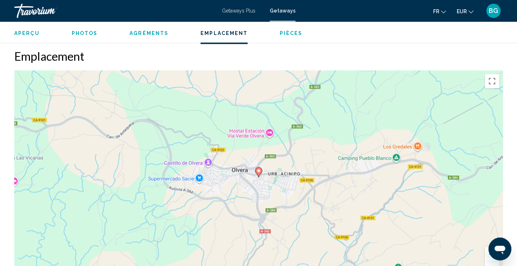
scroll to position [691, 0]
click at [490, 266] on button "Zoom arrière" at bounding box center [492, 269] width 14 height 14
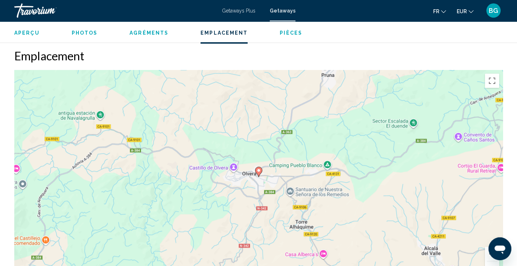
click at [490, 266] on button "Zoom arrière" at bounding box center [492, 269] width 14 height 14
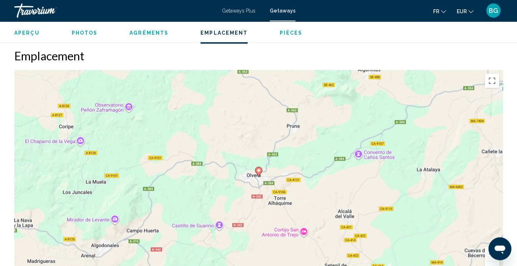
click at [490, 266] on button "Zoom arrière" at bounding box center [492, 269] width 14 height 14
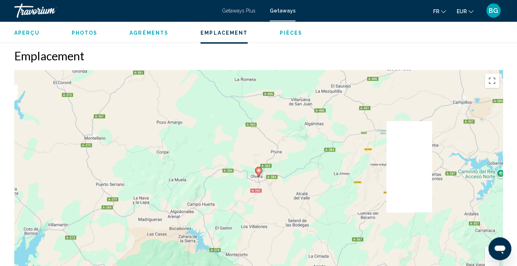
click at [490, 266] on button "Zoom arrière" at bounding box center [492, 269] width 14 height 14
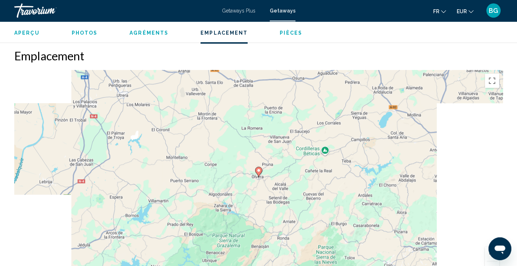
click at [490, 266] on button "Zoom arrière" at bounding box center [492, 269] width 14 height 14
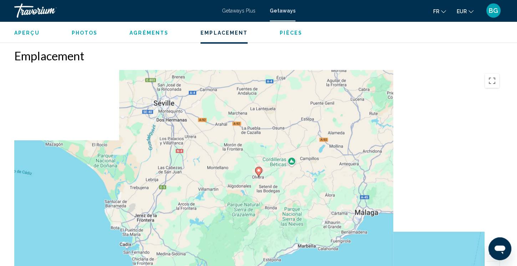
click at [490, 266] on button "Zoom arrière" at bounding box center [492, 269] width 14 height 14
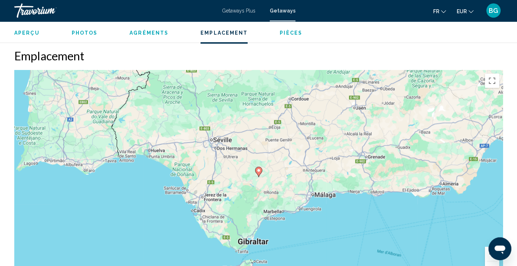
click at [490, 266] on button "Zoom arrière" at bounding box center [492, 269] width 14 height 14
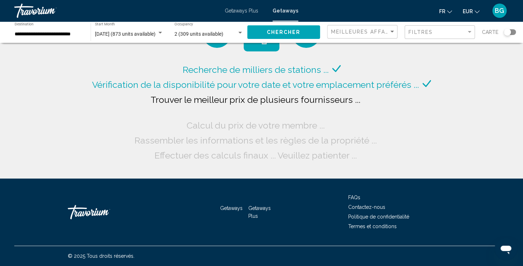
click at [241, 29] on div "2 (309 units available) Occupancy Any Occupancy" at bounding box center [209, 32] width 69 height 20
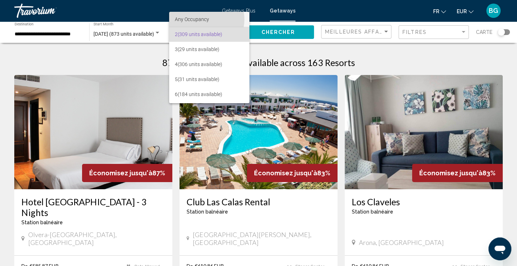
click at [205, 19] on span "Any Occupancy" at bounding box center [192, 19] width 34 height 6
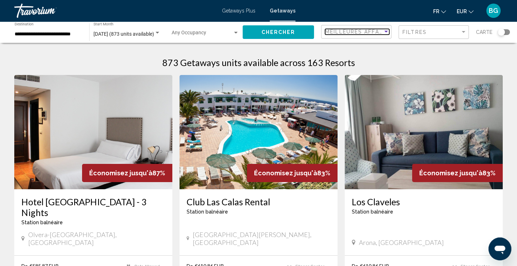
click at [371, 33] on span "Meilleures affaires" at bounding box center [358, 32] width 67 height 6
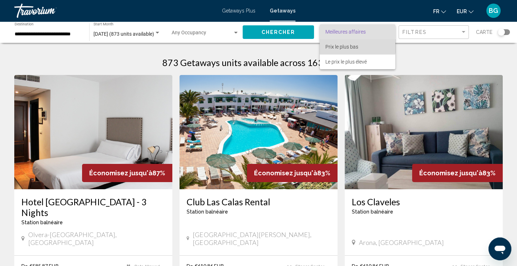
click at [350, 44] on span "Prix ​​le plus bas" at bounding box center [342, 47] width 33 height 6
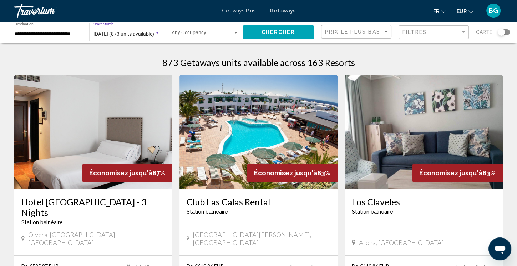
click at [157, 31] on div "Search widget" at bounding box center [157, 33] width 6 height 6
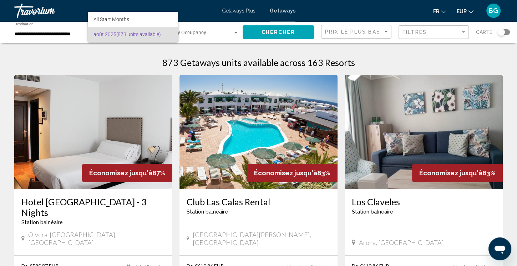
click at [283, 32] on div at bounding box center [258, 133] width 517 height 266
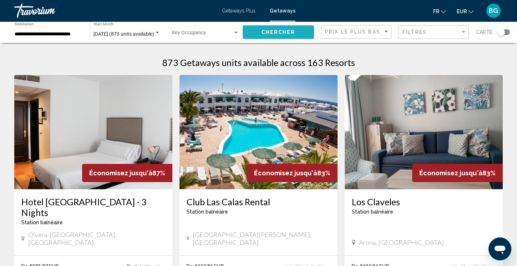
click at [283, 32] on span "Chercher" at bounding box center [279, 33] width 34 height 6
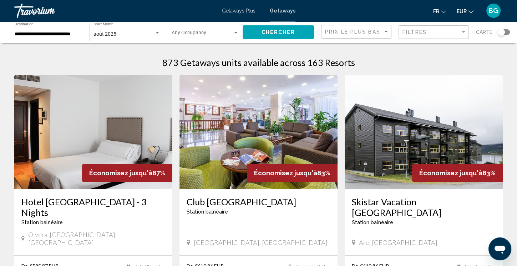
click at [503, 32] on div "Search widget" at bounding box center [501, 32] width 7 height 7
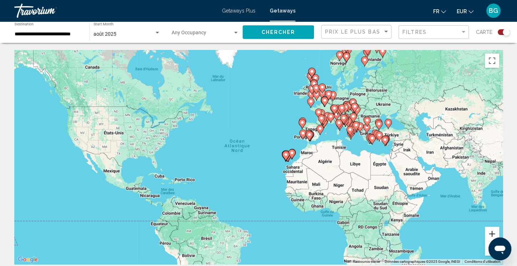
click at [492, 232] on button "Zoom avant" at bounding box center [492, 234] width 14 height 14
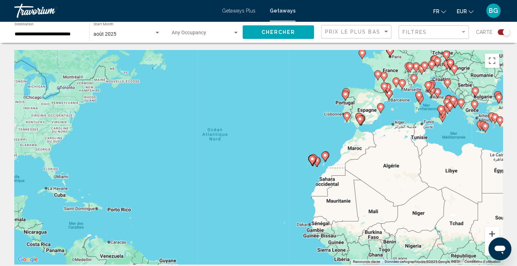
click at [492, 232] on button "Zoom avant" at bounding box center [492, 234] width 14 height 14
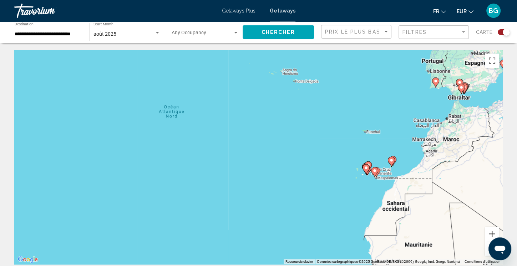
click at [492, 232] on button "Zoom avant" at bounding box center [492, 234] width 14 height 14
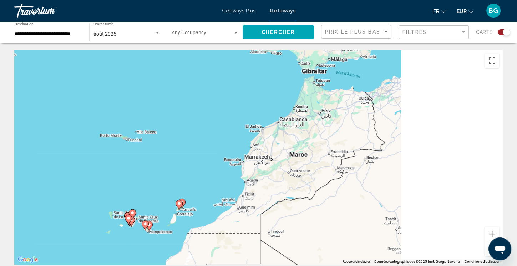
drag, startPoint x: 410, startPoint y: 179, endPoint x: 46, endPoint y: 207, distance: 364.2
click at [46, 207] on div "Pour activer le glissement avec le clavier, appuyez sur Alt+Entrée. Une fois ce…" at bounding box center [258, 157] width 489 height 214
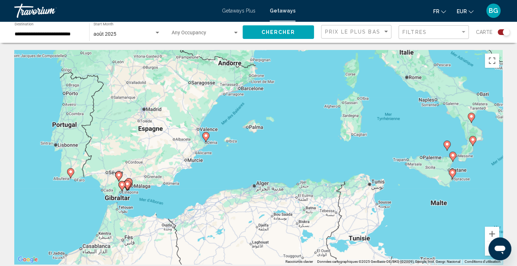
drag, startPoint x: 263, startPoint y: 132, endPoint x: 135, endPoint y: 250, distance: 173.6
click at [135, 250] on div "Pour activer le glissement avec le clavier, appuyez sur Alt+Entrée. Une fois ce…" at bounding box center [258, 157] width 489 height 214
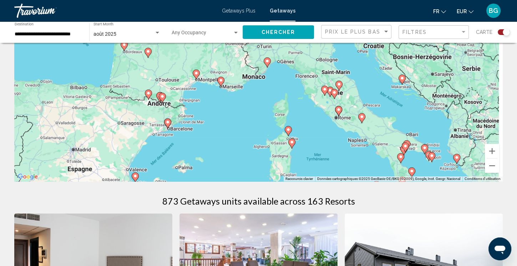
drag, startPoint x: 285, startPoint y: 146, endPoint x: 199, endPoint y: 282, distance: 161.1
click at [199, 181] on div "Pour activer le glissement avec le clavier, appuyez sur Alt+Entrée. Une fois ce…" at bounding box center [258, 74] width 489 height 214
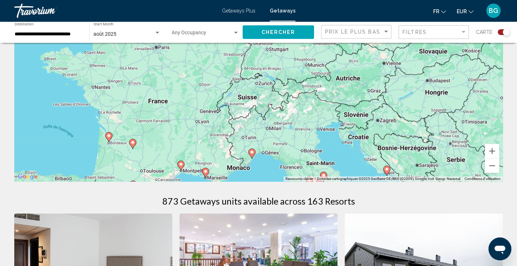
scroll to position [99, 0]
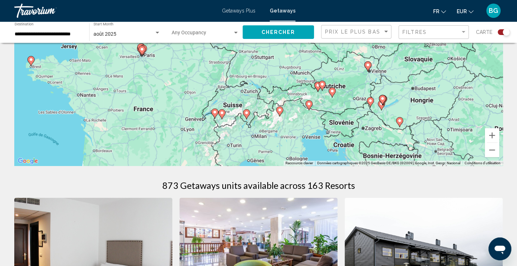
drag, startPoint x: 346, startPoint y: 117, endPoint x: 336, endPoint y: 44, distance: 74.6
click at [336, 44] on div "Pour activer le glissement avec le clavier, appuyez sur Alt+Entrée. Une fois ce…" at bounding box center [258, 58] width 489 height 214
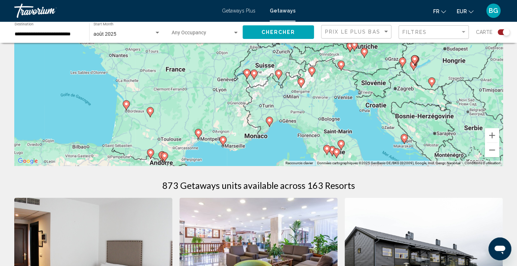
drag, startPoint x: 259, startPoint y: 125, endPoint x: 291, endPoint y: 87, distance: 49.9
click at [291, 87] on div "Pour activer le glissement avec le clavier, appuyez sur Alt+Entrée. Une fois ce…" at bounding box center [258, 58] width 489 height 214
click at [490, 134] on button "Zoom avant" at bounding box center [492, 135] width 14 height 14
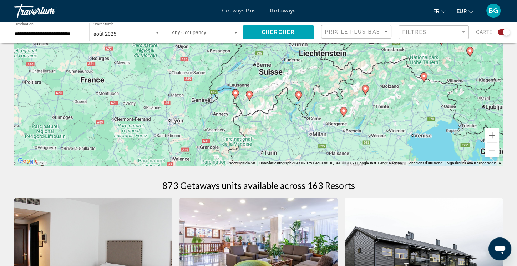
click at [235, 95] on image "Main content" at bounding box center [236, 93] width 4 height 4
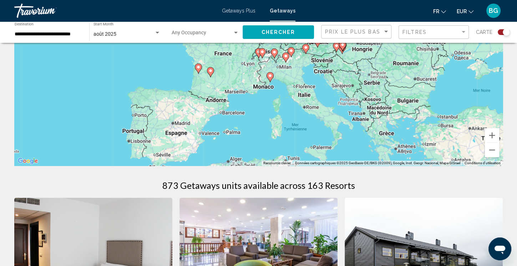
click at [257, 51] on image "Main content" at bounding box center [259, 52] width 4 height 4
type input "**********"
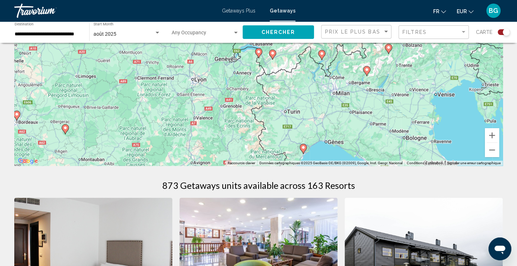
click at [257, 51] on image "Main content" at bounding box center [259, 52] width 4 height 4
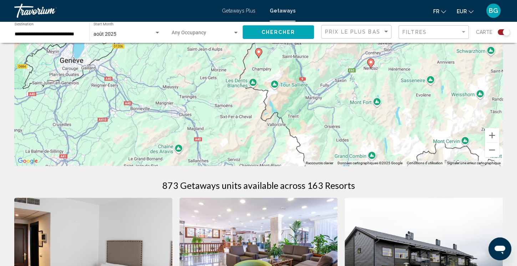
click at [257, 51] on image "Main content" at bounding box center [259, 52] width 4 height 4
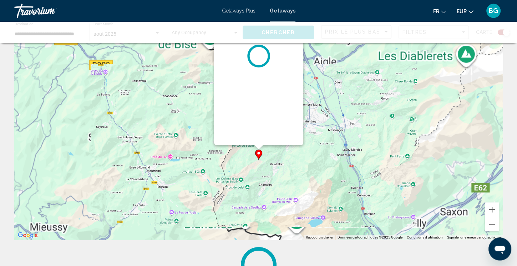
scroll to position [0, 0]
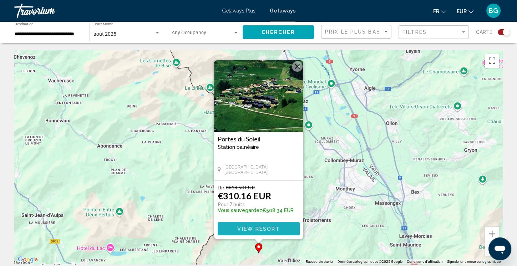
click at [280, 227] on button "View Resort" at bounding box center [259, 228] width 82 height 13
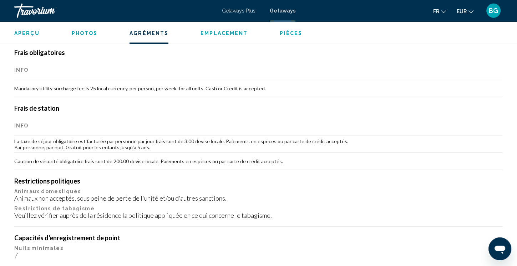
scroll to position [581, 0]
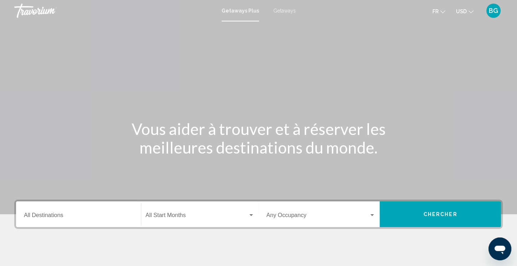
click at [277, 9] on span "Getaways" at bounding box center [285, 11] width 22 height 6
click at [240, 221] on div "Start Month All Start Months" at bounding box center [200, 214] width 109 height 22
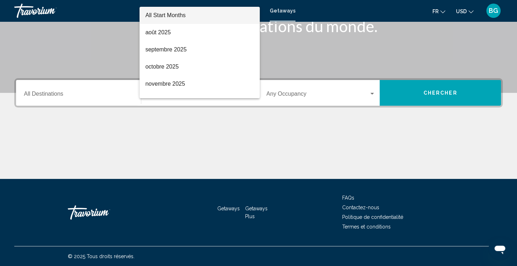
scroll to position [121, 0]
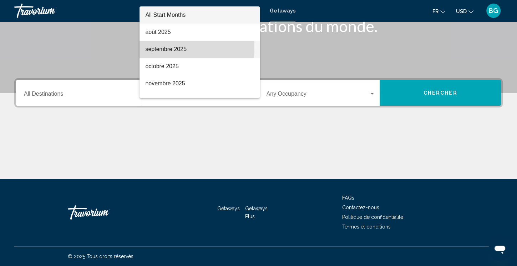
click at [166, 47] on span "septembre 2025" at bounding box center [199, 49] width 109 height 17
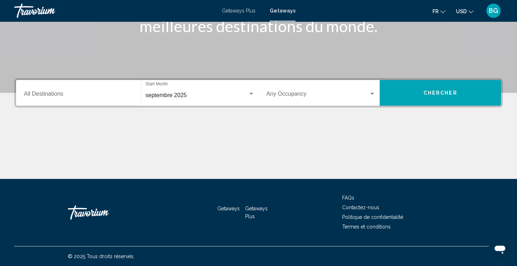
click at [327, 91] on div "Occupancy Any Occupancy" at bounding box center [321, 93] width 109 height 22
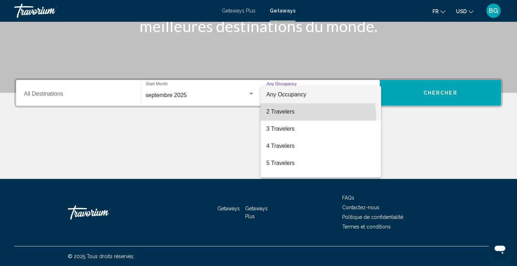
click at [292, 116] on span "2 Travelers" at bounding box center [320, 111] width 109 height 17
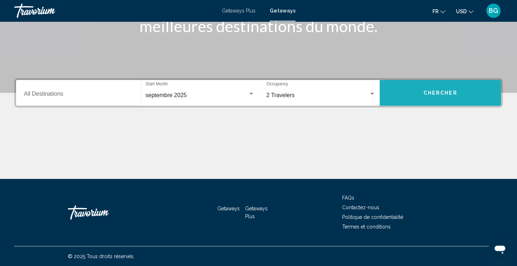
click at [416, 100] on button "Chercher" at bounding box center [440, 93] width 121 height 26
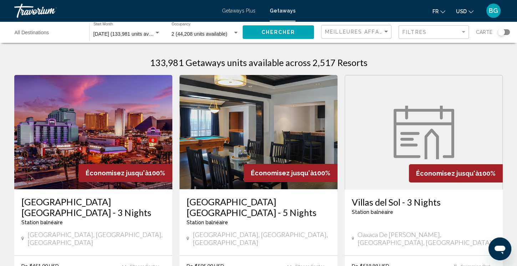
click at [498, 31] on div "Search widget" at bounding box center [501, 32] width 17 height 6
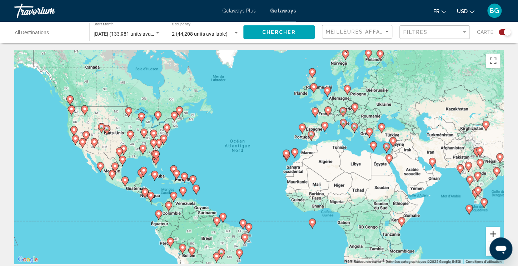
click at [495, 232] on button "Zoom avant" at bounding box center [493, 234] width 14 height 14
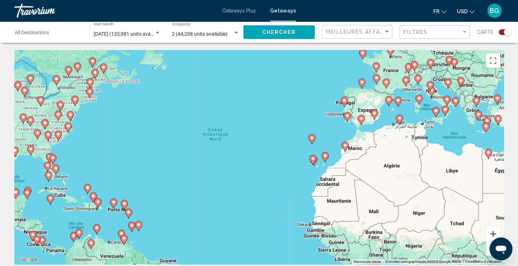
click at [495, 232] on button "Zoom avant" at bounding box center [493, 234] width 14 height 14
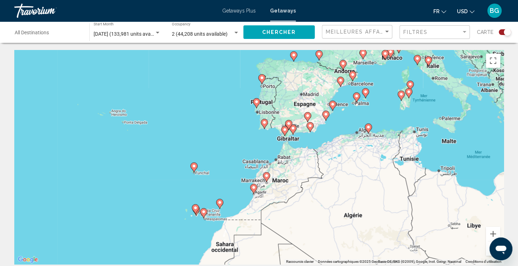
drag, startPoint x: 466, startPoint y: 188, endPoint x: 305, endPoint y: 226, distance: 165.2
click at [305, 226] on div "Pour activer le glissement avec le clavier, appuyez sur Alt+Entrée. Une fois ce…" at bounding box center [258, 157] width 489 height 214
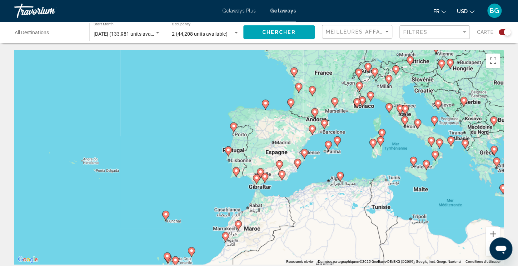
drag, startPoint x: 345, startPoint y: 155, endPoint x: 315, endPoint y: 203, distance: 56.7
click at [315, 203] on div "Pour activer le glissement avec le clavier, appuyez sur Alt+Entrée. Une fois ce…" at bounding box center [258, 157] width 489 height 214
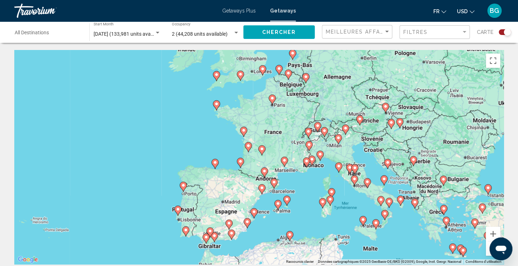
drag, startPoint x: 351, startPoint y: 109, endPoint x: 300, endPoint y: 174, distance: 82.4
click at [300, 174] on div "Pour activer le glissement avec le clavier, appuyez sur Alt+Entrée. Une fois ce…" at bounding box center [258, 157] width 489 height 214
click at [356, 32] on span "Meilleures affaires" at bounding box center [359, 32] width 67 height 6
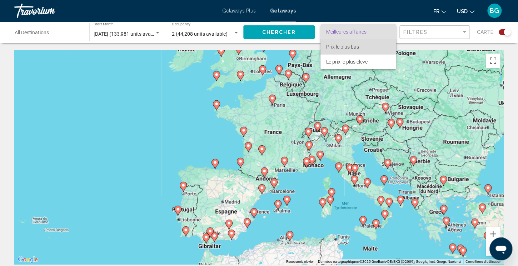
click at [351, 46] on span "Prix ​​le plus bas" at bounding box center [342, 47] width 33 height 6
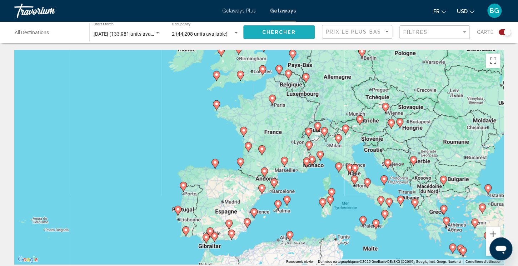
click at [296, 29] on button "Chercher" at bounding box center [278, 31] width 71 height 13
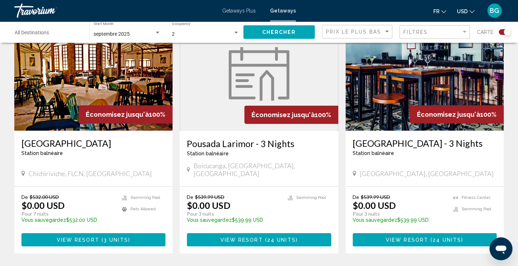
scroll to position [1061, 0]
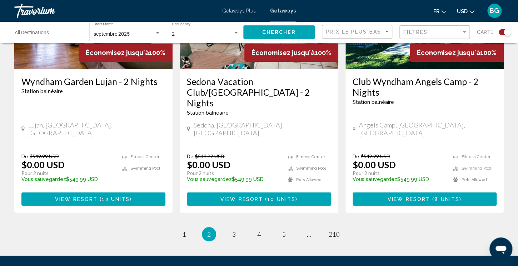
scroll to position [1132, 0]
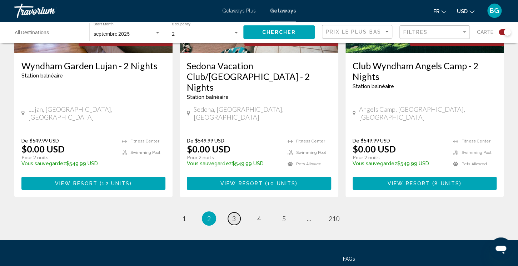
click at [235, 215] on span "3" at bounding box center [234, 219] width 4 height 8
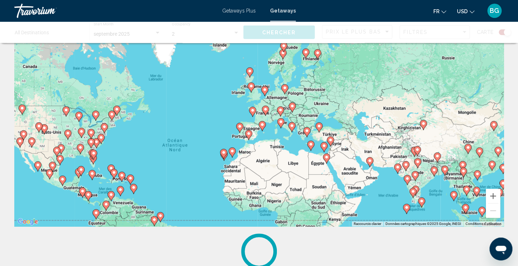
scroll to position [38, 0]
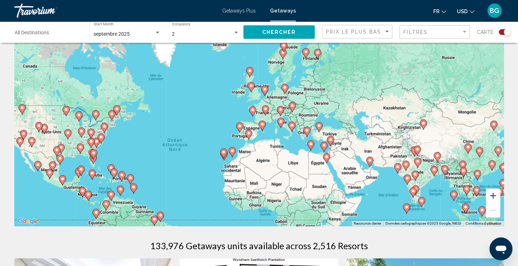
click at [491, 193] on button "Zoom avant" at bounding box center [493, 196] width 14 height 14
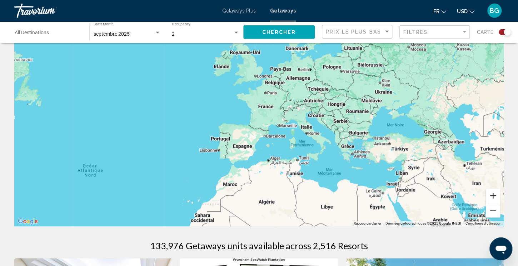
click at [491, 193] on button "Zoom avant" at bounding box center [493, 196] width 14 height 14
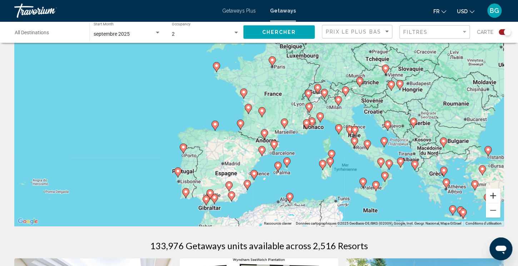
click at [491, 193] on button "Zoom avant" at bounding box center [493, 196] width 14 height 14
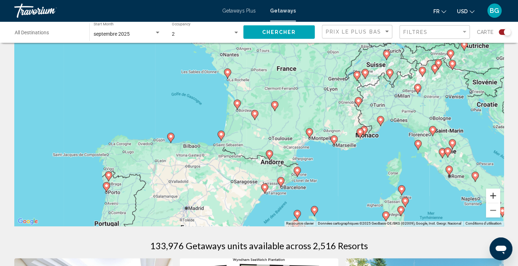
click at [491, 193] on button "Zoom avant" at bounding box center [493, 196] width 14 height 14
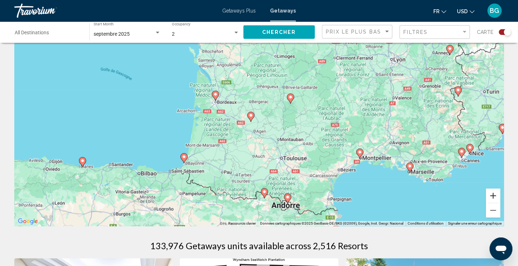
click at [491, 193] on button "Zoom avant" at bounding box center [493, 196] width 14 height 14
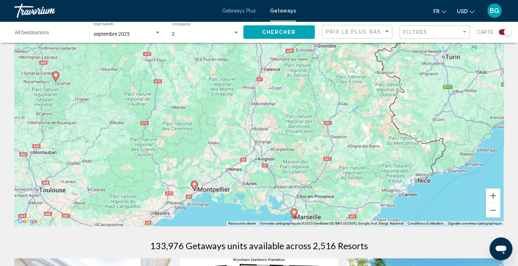
drag, startPoint x: 435, startPoint y: 169, endPoint x: 168, endPoint y: 161, distance: 267.2
click at [168, 161] on div "Pour activer le glissement avec le clavier, appuyez sur Alt+Entrée. Une fois ce…" at bounding box center [258, 119] width 489 height 214
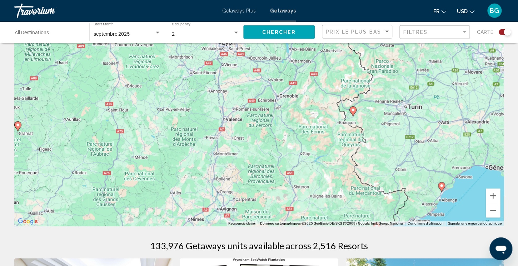
drag, startPoint x: 362, startPoint y: 79, endPoint x: 324, endPoint y: 129, distance: 62.4
click at [324, 129] on div "Pour activer le glissement avec le clavier, appuyez sur Alt+Entrée. Une fois ce…" at bounding box center [258, 119] width 489 height 214
click at [352, 108] on image "Main content" at bounding box center [353, 110] width 4 height 4
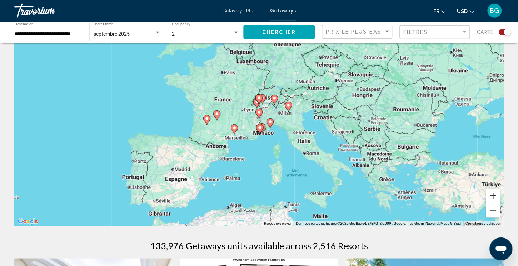
click at [493, 199] on button "Zoom avant" at bounding box center [493, 196] width 14 height 14
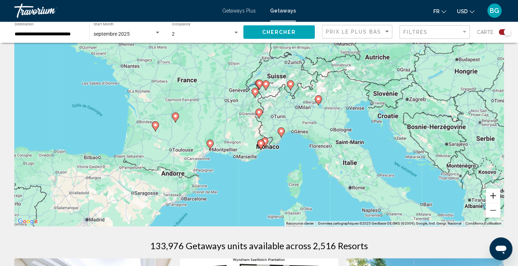
click at [493, 199] on button "Zoom avant" at bounding box center [493, 196] width 14 height 14
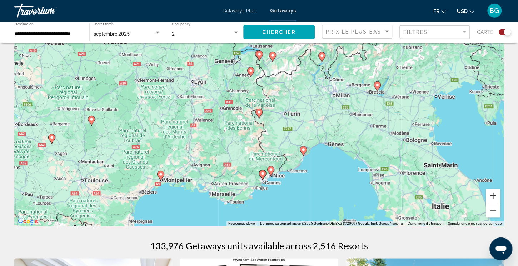
click at [493, 199] on button "Zoom avant" at bounding box center [493, 196] width 14 height 14
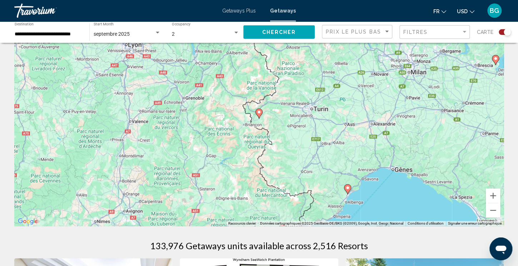
click at [257, 112] on image "Main content" at bounding box center [259, 112] width 4 height 4
type input "**********"
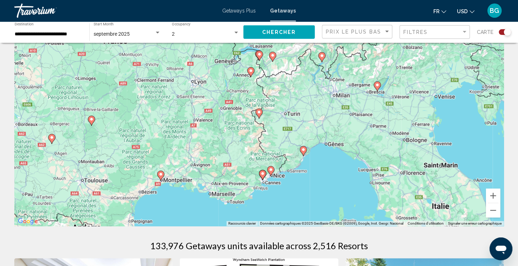
click at [257, 112] on image "Main content" at bounding box center [259, 112] width 4 height 4
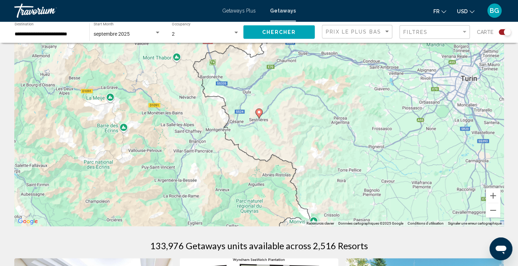
click at [257, 112] on image "Main content" at bounding box center [259, 112] width 4 height 4
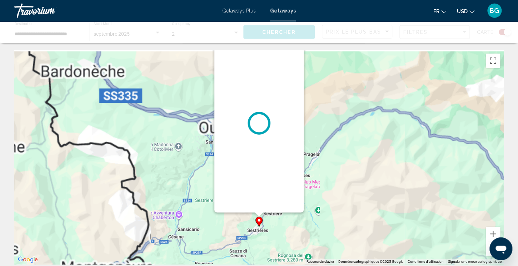
scroll to position [0, 0]
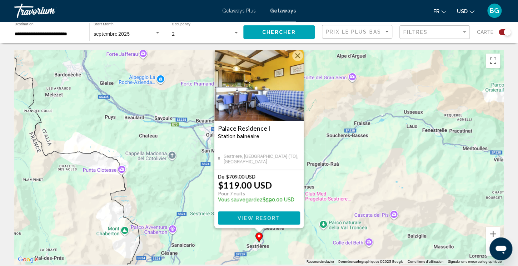
click at [300, 52] on button "Fermer" at bounding box center [297, 55] width 11 height 11
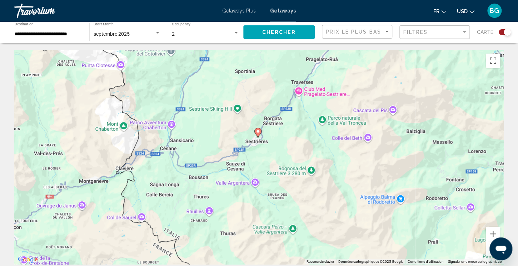
drag, startPoint x: 368, startPoint y: 180, endPoint x: 367, endPoint y: 73, distance: 106.8
click at [367, 73] on div "Pour activer le glissement avec le clavier, appuyez sur Alt+Entrée. Une fois ce…" at bounding box center [258, 157] width 489 height 214
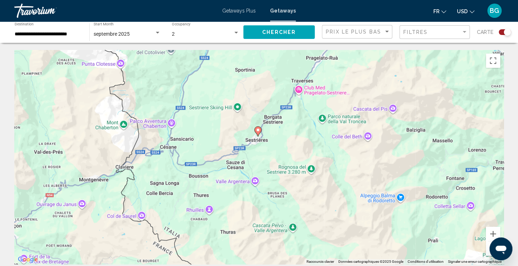
click at [489, 242] on button "Zoom arrière" at bounding box center [493, 248] width 14 height 14
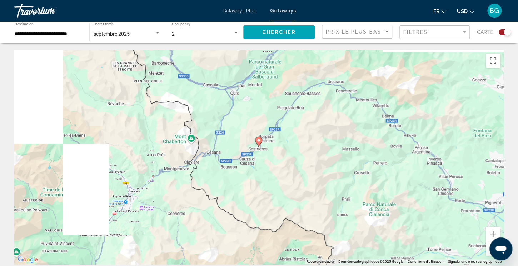
click at [489, 242] on button "Zoom arrière" at bounding box center [493, 248] width 14 height 14
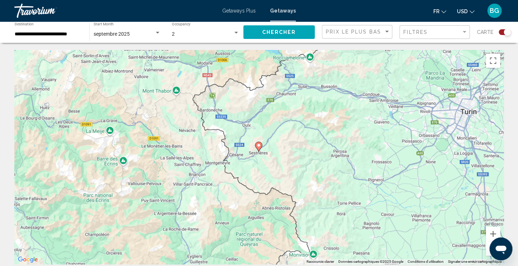
click at [489, 242] on button "Zoom arrière" at bounding box center [493, 248] width 14 height 14
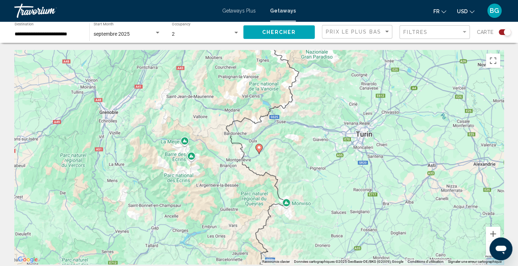
click at [489, 242] on button "Zoom arrière" at bounding box center [493, 248] width 14 height 14
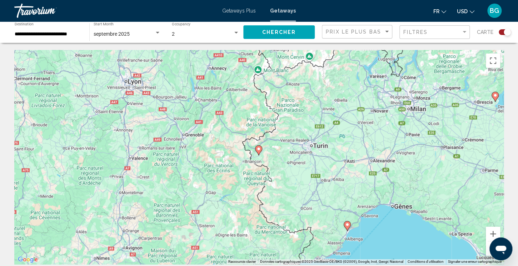
click at [489, 242] on button "Zoom arrière" at bounding box center [493, 248] width 14 height 14
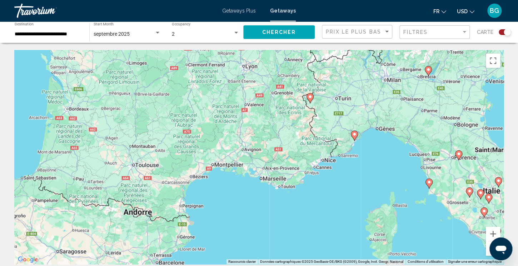
drag, startPoint x: 331, startPoint y: 114, endPoint x: 383, endPoint y: 65, distance: 71.8
click at [383, 65] on div "Pour activer le glissement avec le clavier, appuyez sur Alt+Entrée. Une fois ce…" at bounding box center [258, 157] width 489 height 214
click at [355, 135] on image "Main content" at bounding box center [354, 134] width 4 height 4
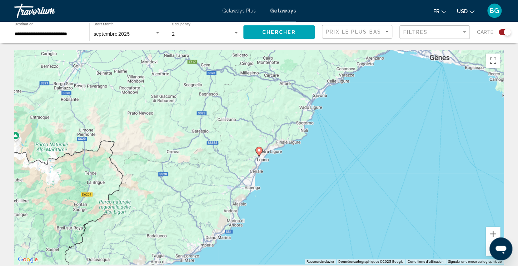
click at [260, 151] on image "Main content" at bounding box center [259, 150] width 4 height 4
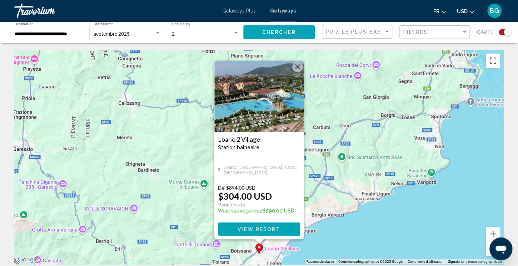
click at [294, 66] on button "Fermer" at bounding box center [297, 66] width 11 height 11
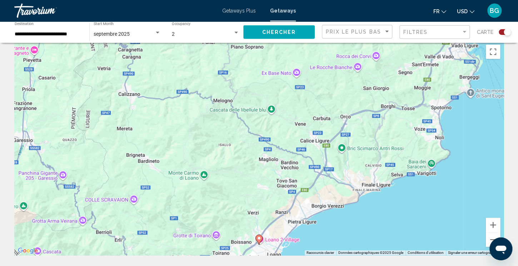
scroll to position [17, 0]
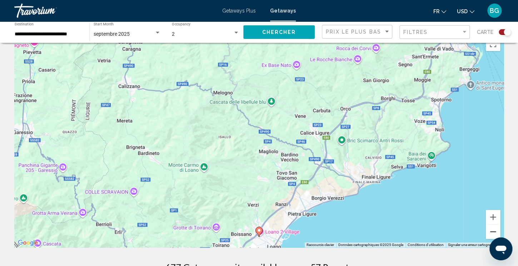
click at [491, 232] on button "Zoom arrière" at bounding box center [493, 232] width 14 height 14
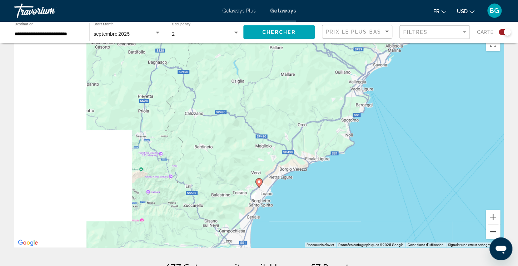
click at [491, 232] on button "Zoom arrière" at bounding box center [493, 232] width 14 height 14
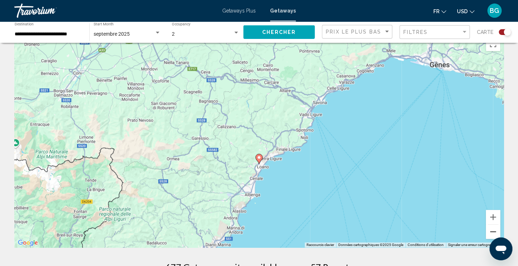
click at [491, 232] on button "Zoom arrière" at bounding box center [493, 232] width 14 height 14
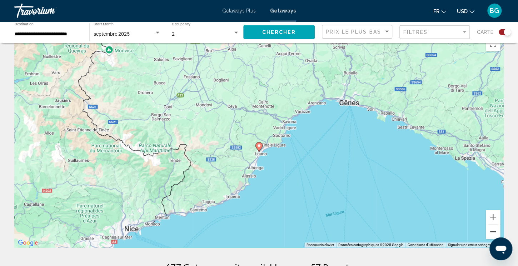
click at [491, 232] on button "Zoom arrière" at bounding box center [493, 232] width 14 height 14
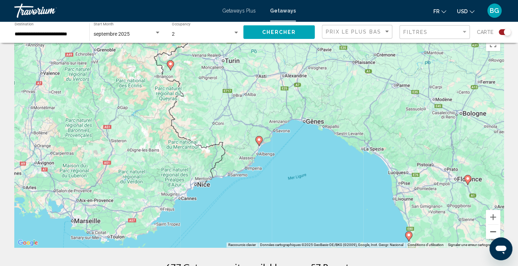
click at [491, 232] on button "Zoom arrière" at bounding box center [493, 232] width 14 height 14
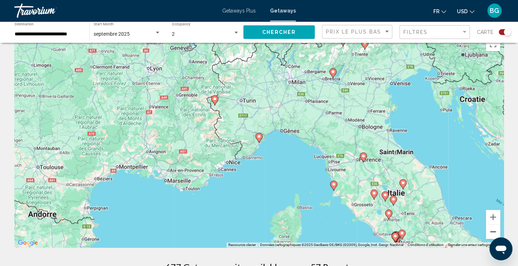
click at [491, 232] on button "Zoom arrière" at bounding box center [493, 232] width 14 height 14
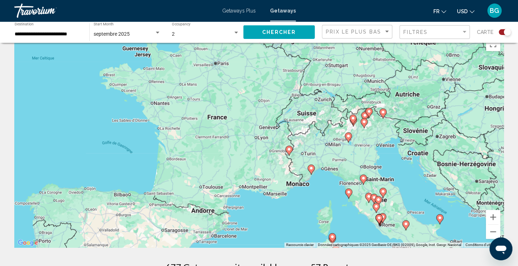
drag, startPoint x: 278, startPoint y: 85, endPoint x: 331, endPoint y: 119, distance: 62.8
click at [331, 119] on div "Pour activer le glissement avec le clavier, appuyez sur Alt+Entrée. Une fois ce…" at bounding box center [258, 140] width 489 height 214
click at [152, 33] on div "septembre 2025" at bounding box center [124, 34] width 61 height 6
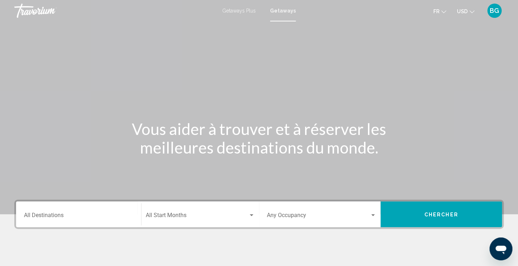
click at [57, 211] on div "Destination All Destinations" at bounding box center [78, 214] width 109 height 22
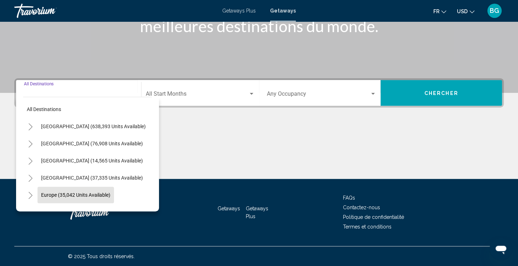
scroll to position [121, 0]
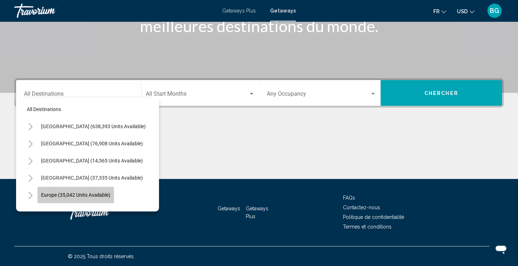
click at [54, 195] on span "Europe (35,042 units available)" at bounding box center [75, 195] width 69 height 6
type input "**********"
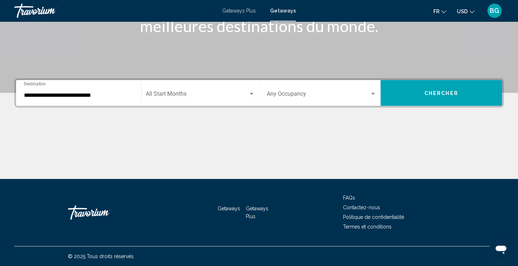
click at [247, 89] on div "Start Month All Start Months" at bounding box center [200, 93] width 109 height 22
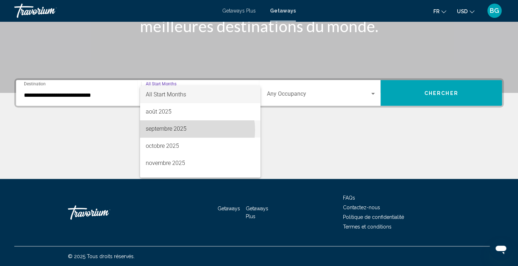
click at [192, 130] on span "septembre 2025" at bounding box center [200, 128] width 109 height 17
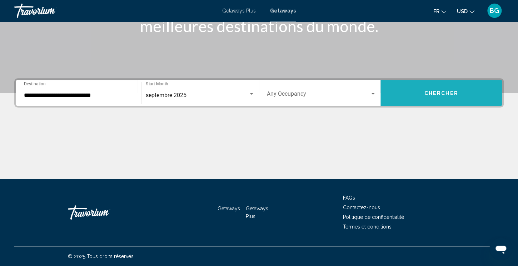
click at [426, 90] on span "Chercher" at bounding box center [441, 93] width 34 height 6
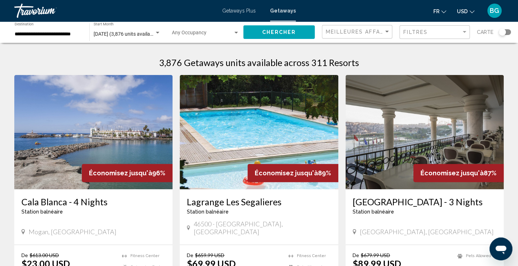
click at [471, 8] on button "USD USD ($) MXN (Mex$) CAD (Can$) GBP (£) EUR (€) AUD (A$) NZD (NZ$) CNY (CN¥)" at bounding box center [465, 11] width 17 height 10
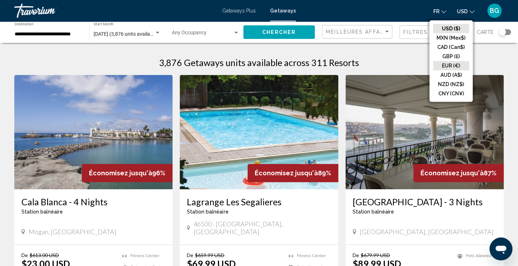
click at [455, 63] on button "EUR (€)" at bounding box center [451, 65] width 36 height 9
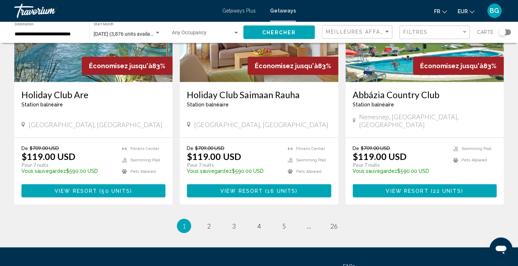
scroll to position [886, 0]
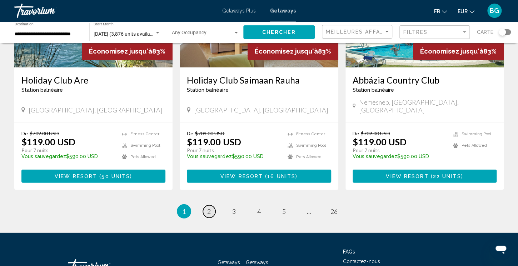
click at [207, 205] on link "page 2" at bounding box center [209, 211] width 12 height 12
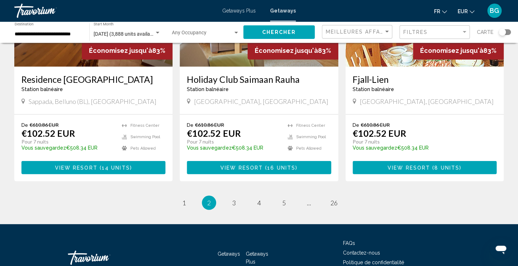
scroll to position [908, 0]
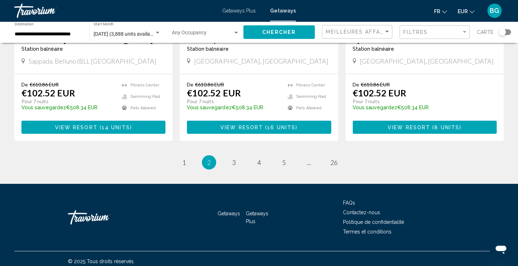
click at [500, 32] on div "Search widget" at bounding box center [501, 32] width 7 height 7
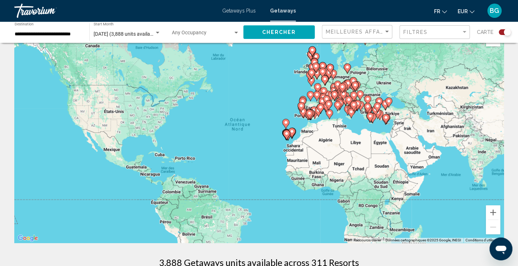
scroll to position [0, 0]
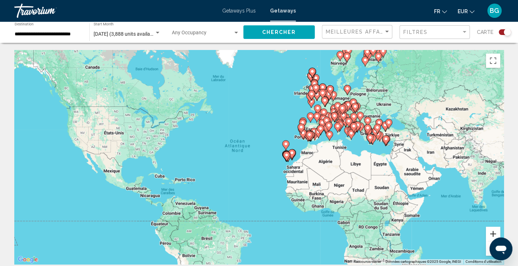
click at [495, 229] on button "Zoom avant" at bounding box center [493, 234] width 14 height 14
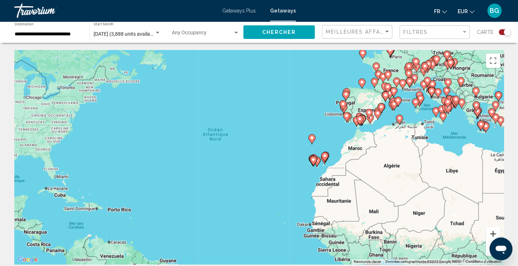
click at [495, 229] on button "Zoom avant" at bounding box center [493, 234] width 14 height 14
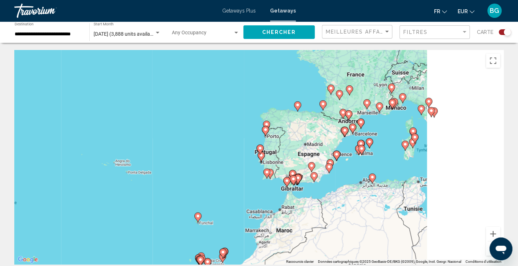
drag, startPoint x: 450, startPoint y: 114, endPoint x: 265, endPoint y: 212, distance: 209.9
click at [265, 212] on div "Pour activer le glissement avec le clavier, appuyez sur Alt+Entrée. Une fois ce…" at bounding box center [258, 157] width 489 height 214
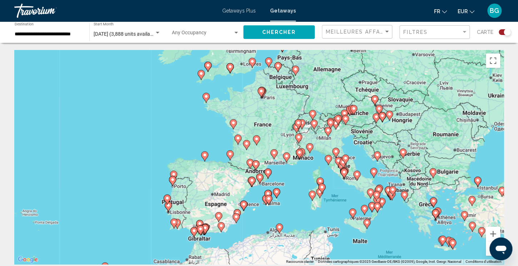
drag, startPoint x: 401, startPoint y: 141, endPoint x: 324, endPoint y: 189, distance: 91.2
click at [324, 189] on div "Pour activer le glissement avec le clavier, appuyez sur Alt+Entrée. Une fois ce…" at bounding box center [258, 157] width 489 height 214
click at [489, 233] on button "Zoom avant" at bounding box center [493, 234] width 14 height 14
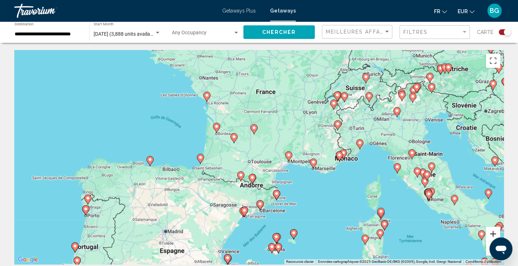
click at [489, 233] on button "Zoom avant" at bounding box center [493, 234] width 14 height 14
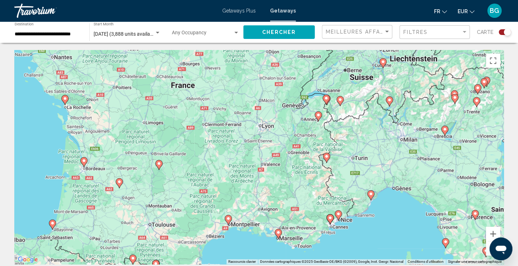
drag, startPoint x: 467, startPoint y: 165, endPoint x: 376, endPoint y: 224, distance: 108.2
click at [376, 224] on div "Pour activer le glissement avec le clavier, appuyez sur Alt+Entrée. Une fois ce…" at bounding box center [258, 157] width 489 height 214
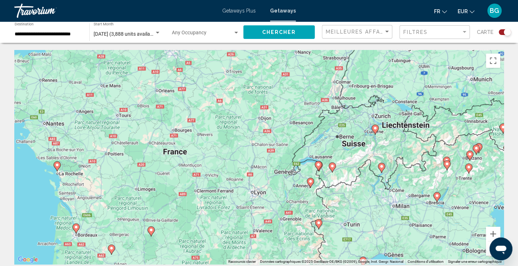
drag, startPoint x: 354, startPoint y: 131, endPoint x: 346, endPoint y: 198, distance: 67.9
click at [346, 198] on div "Pour activer le glissement avec le clavier, appuyez sur Alt+Entrée. Une fois ce…" at bounding box center [258, 157] width 489 height 214
click at [491, 231] on button "Zoom avant" at bounding box center [493, 234] width 14 height 14
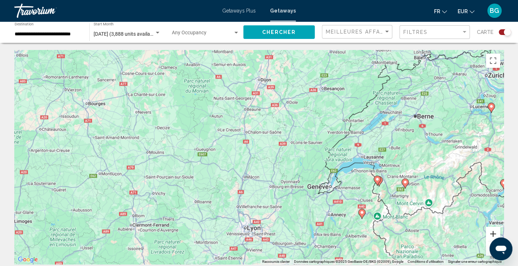
click at [491, 231] on button "Zoom avant" at bounding box center [493, 234] width 14 height 14
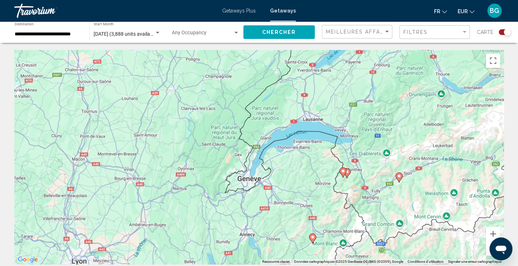
drag, startPoint x: 453, startPoint y: 204, endPoint x: 310, endPoint y: 167, distance: 147.7
click at [310, 167] on div "Pour activer le glissement avec le clavier, appuyez sur Alt+Entrée. Une fois ce…" at bounding box center [258, 157] width 489 height 214
click at [346, 172] on image "Main content" at bounding box center [346, 172] width 4 height 4
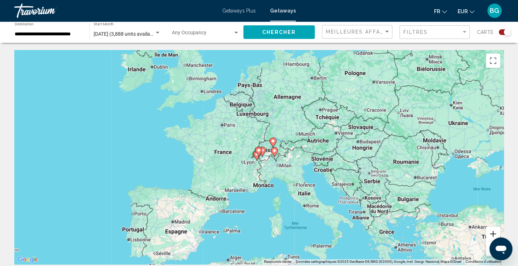
click at [491, 232] on button "Zoom avant" at bounding box center [493, 234] width 14 height 14
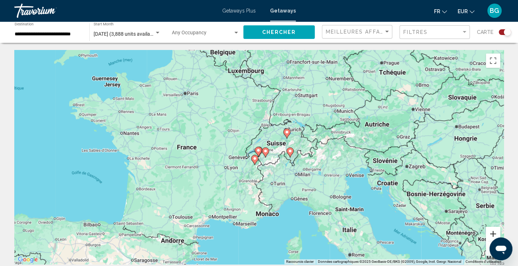
click at [491, 232] on button "Zoom avant" at bounding box center [493, 234] width 14 height 14
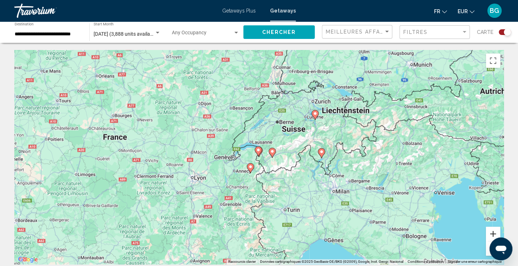
click at [491, 232] on button "Zoom avant" at bounding box center [493, 234] width 14 height 14
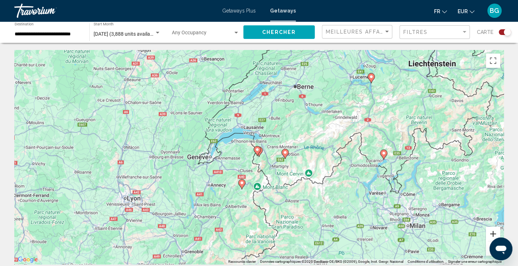
click at [489, 231] on button "Zoom avant" at bounding box center [493, 234] width 14 height 14
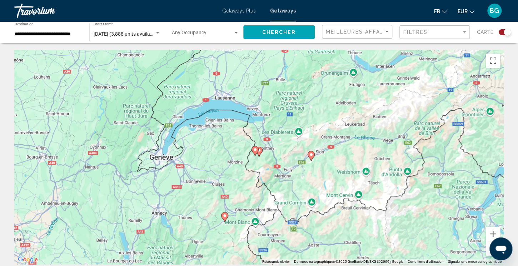
click at [312, 156] on image "Main content" at bounding box center [311, 154] width 4 height 4
type input "**********"
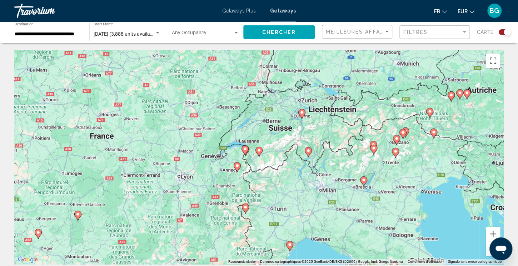
click at [259, 151] on image "Main content" at bounding box center [259, 150] width 4 height 4
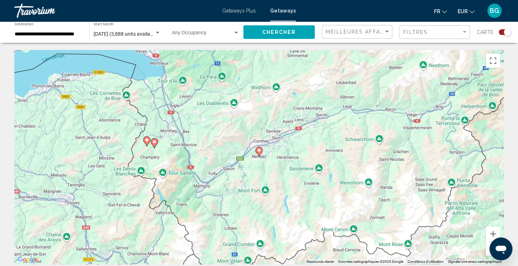
click at [259, 151] on image "Main content" at bounding box center [259, 150] width 4 height 4
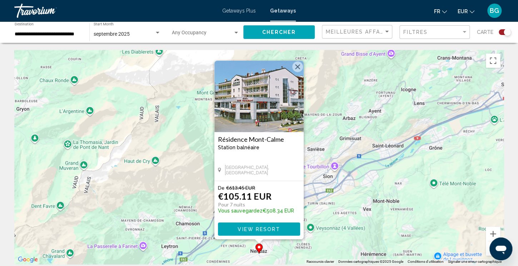
click at [297, 61] on img "Main content" at bounding box center [258, 96] width 89 height 71
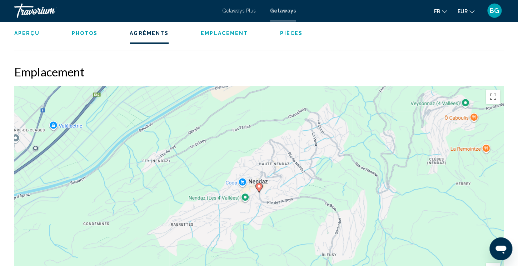
scroll to position [1970, 0]
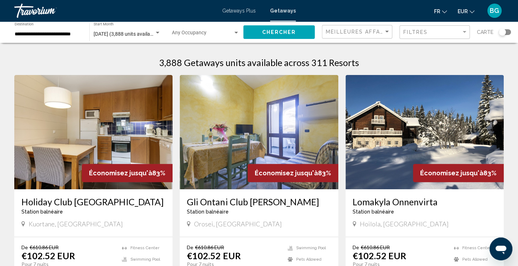
click at [502, 34] on div "Search widget" at bounding box center [501, 32] width 7 height 7
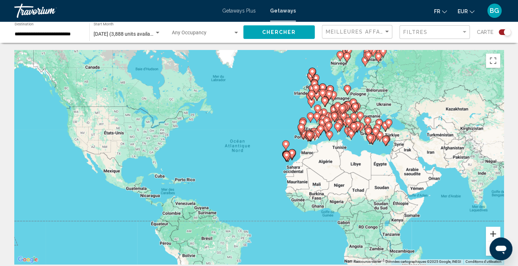
click at [493, 235] on button "Zoom avant" at bounding box center [493, 234] width 14 height 14
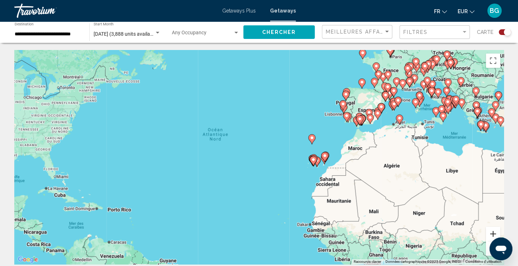
click at [493, 235] on button "Zoom avant" at bounding box center [493, 234] width 14 height 14
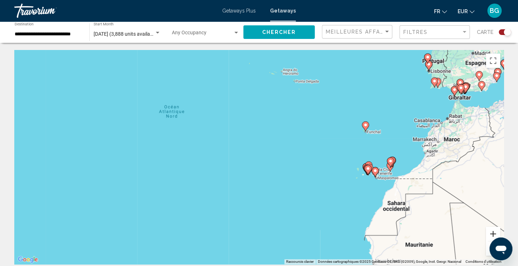
click at [493, 235] on button "Zoom avant" at bounding box center [493, 234] width 14 height 14
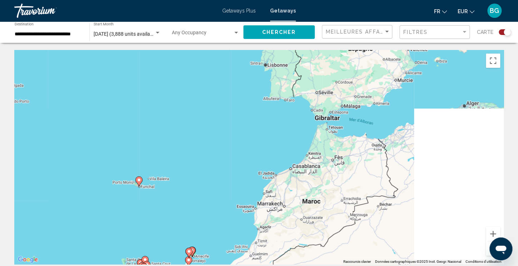
drag, startPoint x: 413, startPoint y: 104, endPoint x: 71, endPoint y: 185, distance: 351.9
click at [71, 185] on div "Pour activer le glissement avec le clavier, appuyez sur Alt+Entrée. Une fois ce…" at bounding box center [258, 157] width 489 height 214
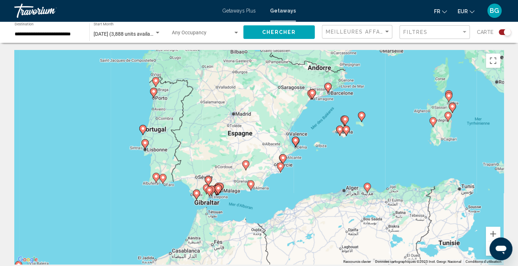
drag, startPoint x: 237, startPoint y: 137, endPoint x: 119, endPoint y: 226, distance: 148.7
click at [119, 226] on div "Pour activer le glissement avec le clavier, appuyez sur Alt+Entrée. Une fois ce…" at bounding box center [258, 157] width 489 height 214
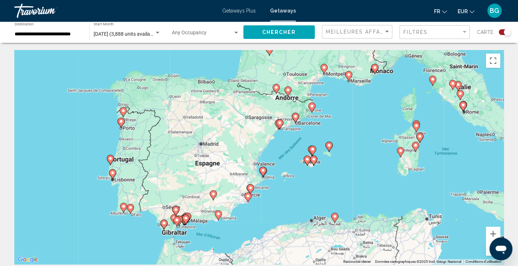
drag, startPoint x: 234, startPoint y: 190, endPoint x: 203, endPoint y: 220, distance: 42.4
click at [203, 220] on div "Pour activer le glissement avec le clavier, appuyez sur Alt+Entrée. Une fois ce…" at bounding box center [258, 157] width 489 height 214
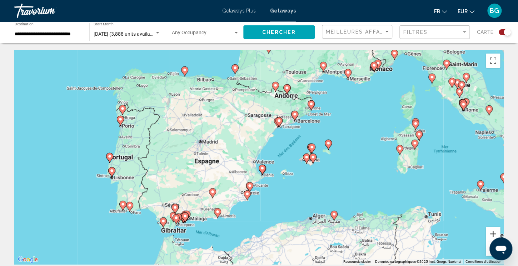
click at [492, 232] on button "Zoom avant" at bounding box center [493, 234] width 14 height 14
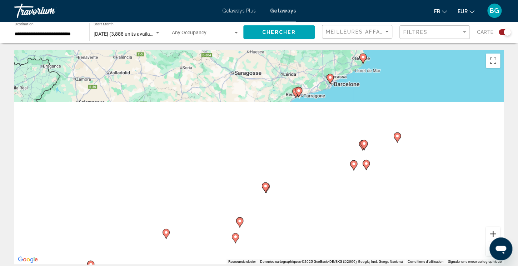
click at [492, 232] on button "Zoom avant" at bounding box center [493, 234] width 14 height 14
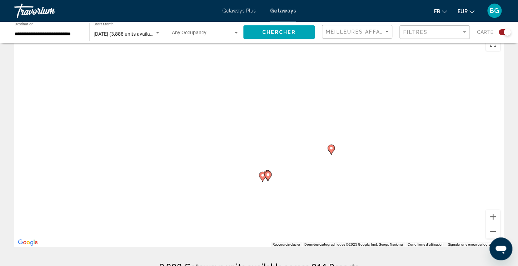
drag, startPoint x: 418, startPoint y: 115, endPoint x: 344, endPoint y: 274, distance: 174.8
click at [344, 247] on div "Pour activer le glissement avec le clavier, appuyez sur Alt+Entrée. Une fois ce…" at bounding box center [258, 140] width 489 height 214
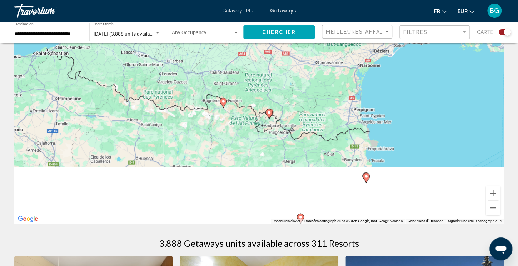
drag, startPoint x: 343, startPoint y: 191, endPoint x: 316, endPoint y: 229, distance: 46.8
click at [316, 224] on div "Pour activer le glissement avec le clavier, appuyez sur Alt+Entrée. Une fois ce…" at bounding box center [258, 116] width 489 height 214
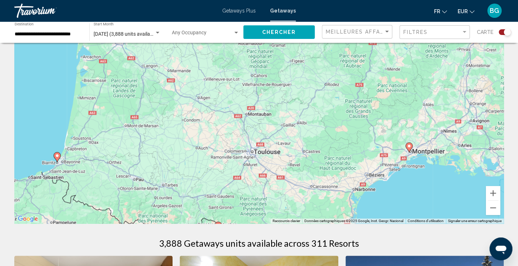
drag, startPoint x: 299, startPoint y: 128, endPoint x: 295, endPoint y: 254, distance: 125.8
click at [295, 224] on div "Pour activer le glissement avec le clavier, appuyez sur Alt+Entrée. Une fois ce…" at bounding box center [258, 116] width 489 height 214
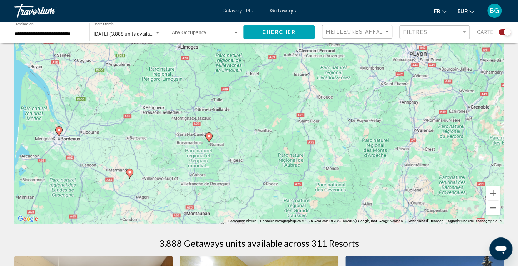
drag, startPoint x: 416, startPoint y: 96, endPoint x: 356, endPoint y: 202, distance: 121.2
click at [356, 202] on div "Pour activer le glissement avec le clavier, appuyez sur Alt+Entrée. Une fois ce…" at bounding box center [258, 116] width 489 height 214
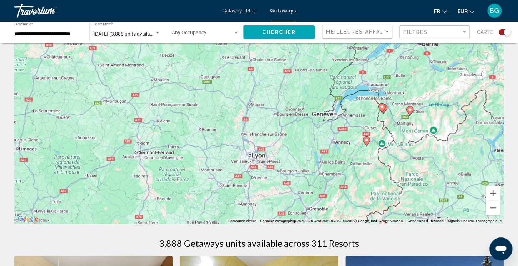
drag, startPoint x: 406, startPoint y: 118, endPoint x: 251, endPoint y: 211, distance: 180.8
click at [251, 211] on div "Pour activer le glissement avec le clavier, appuyez sur Alt+Entrée. Une fois ce…" at bounding box center [258, 116] width 489 height 214
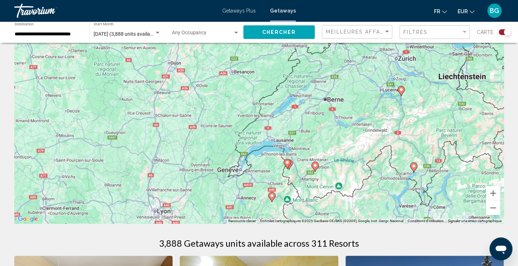
drag, startPoint x: 372, startPoint y: 150, endPoint x: 276, endPoint y: 203, distance: 110.1
click at [276, 203] on div "Pour activer le glissement avec le clavier, appuyez sur Alt+Entrée. Une fois ce…" at bounding box center [258, 116] width 489 height 214
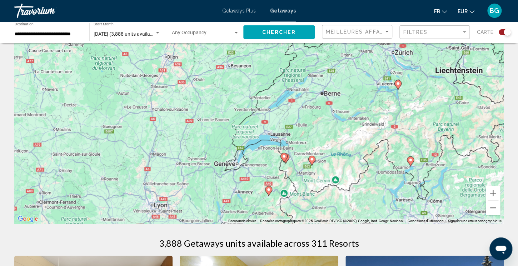
click at [267, 190] on image "Main content" at bounding box center [268, 189] width 4 height 4
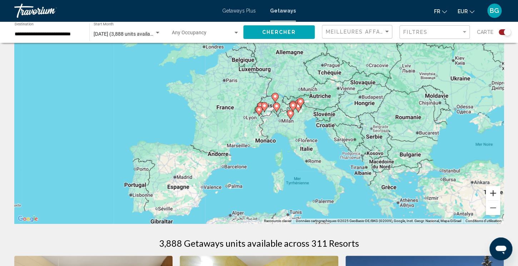
click at [491, 192] on button "Zoom avant" at bounding box center [493, 193] width 14 height 14
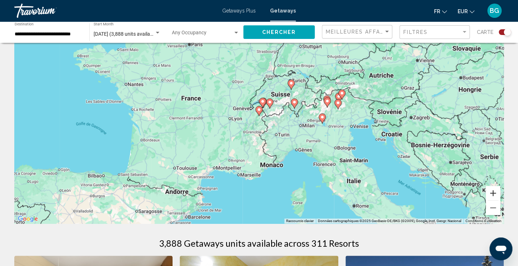
click at [491, 192] on button "Zoom avant" at bounding box center [493, 193] width 14 height 14
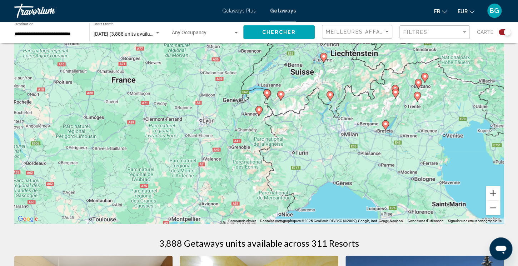
click at [491, 192] on button "Zoom avant" at bounding box center [493, 193] width 14 height 14
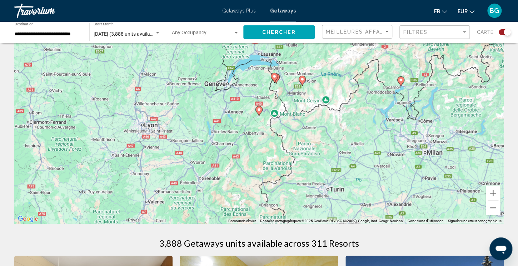
click at [259, 110] on image "Main content" at bounding box center [259, 109] width 4 height 4
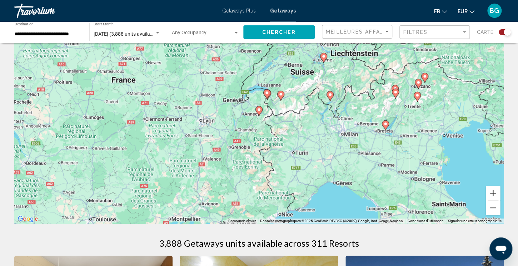
click at [490, 192] on button "Zoom avant" at bounding box center [493, 193] width 14 height 14
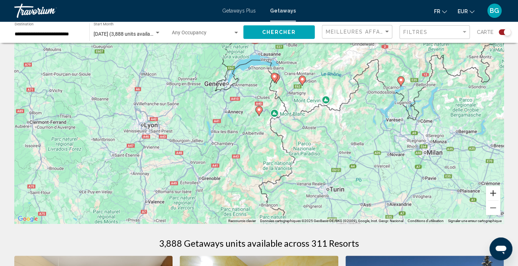
click at [490, 192] on button "Zoom avant" at bounding box center [493, 193] width 14 height 14
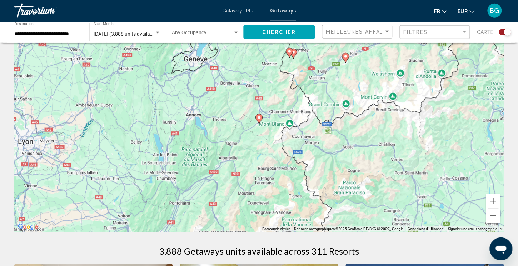
scroll to position [31, 0]
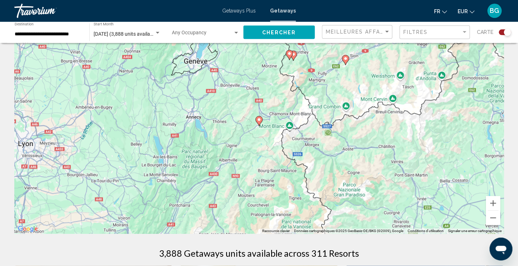
click at [260, 122] on icon "Main content" at bounding box center [259, 120] width 6 height 9
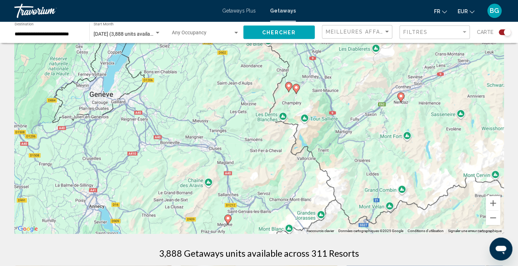
drag, startPoint x: 311, startPoint y: 97, endPoint x: 276, endPoint y: 200, distance: 107.7
click at [276, 200] on div "Pour activer le glissement avec le clavier, appuyez sur Alt+Entrée. Une fois ce…" at bounding box center [258, 126] width 489 height 214
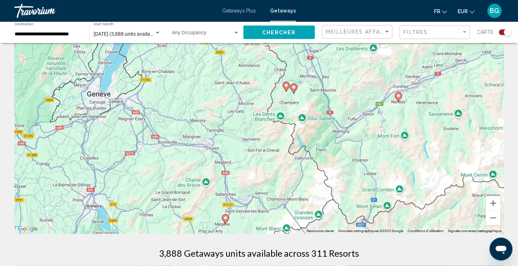
click at [294, 89] on icon "Main content" at bounding box center [293, 88] width 6 height 9
type input "**********"
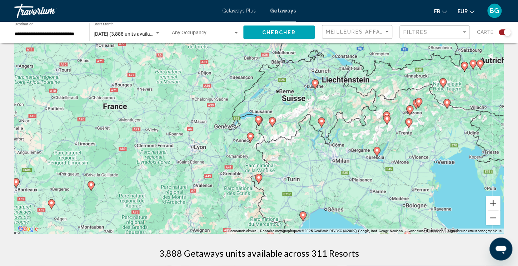
click at [488, 199] on button "Zoom avant" at bounding box center [493, 203] width 14 height 14
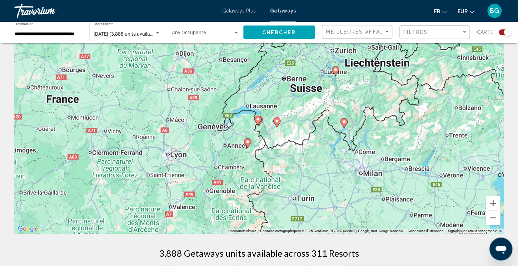
click at [488, 199] on button "Zoom avant" at bounding box center [493, 203] width 14 height 14
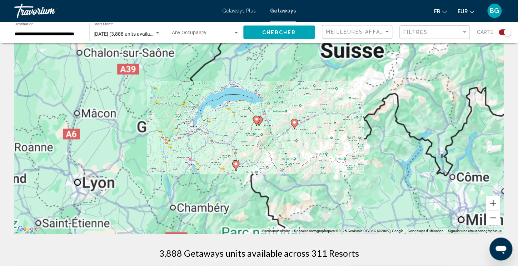
click at [488, 199] on button "Zoom avant" at bounding box center [493, 203] width 14 height 14
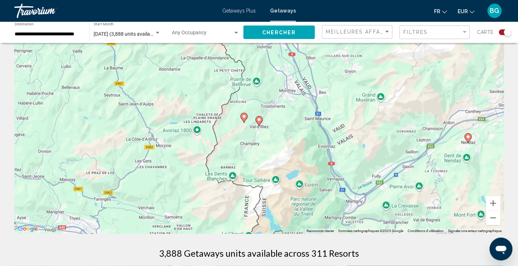
click at [259, 121] on image "Main content" at bounding box center [259, 119] width 4 height 4
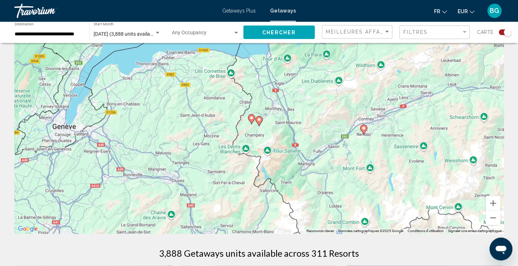
click at [259, 121] on image "Main content" at bounding box center [259, 119] width 4 height 4
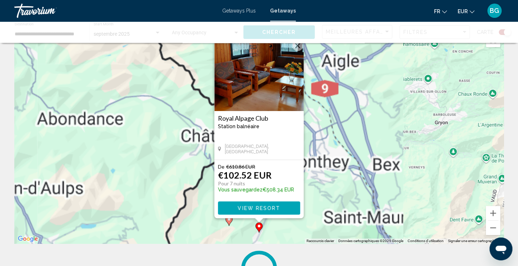
scroll to position [0, 0]
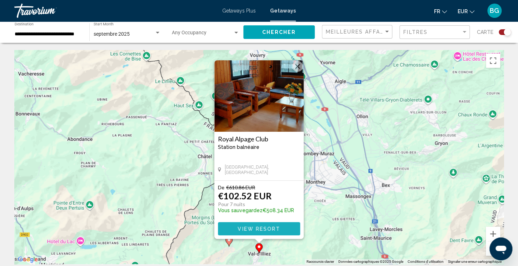
click at [264, 229] on span "View Resort" at bounding box center [258, 229] width 42 height 6
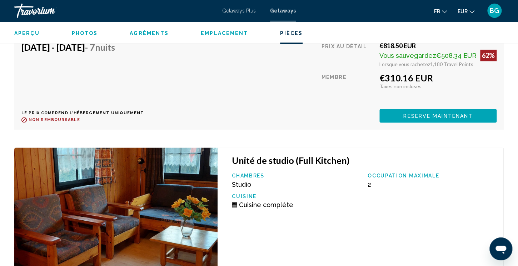
scroll to position [1612, 0]
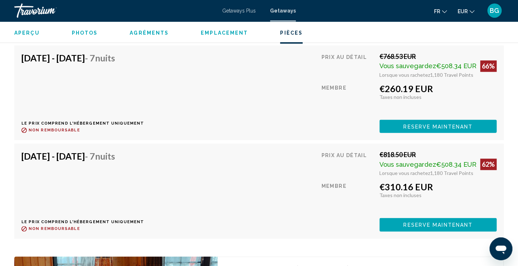
click at [90, 34] on span "Photos" at bounding box center [85, 33] width 26 height 6
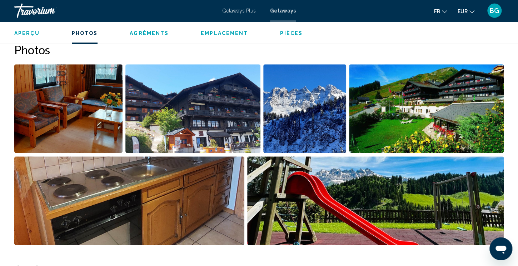
scroll to position [324, 0]
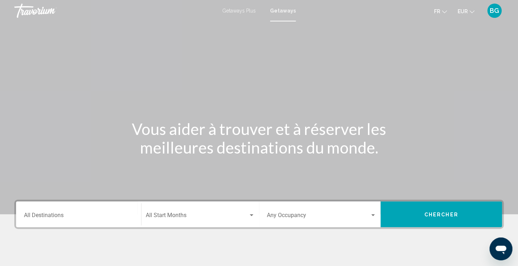
click at [77, 207] on div "Destination All Destinations" at bounding box center [78, 214] width 109 height 22
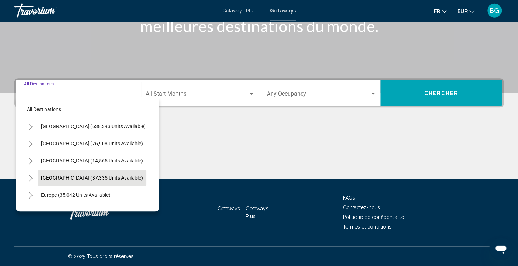
scroll to position [121, 0]
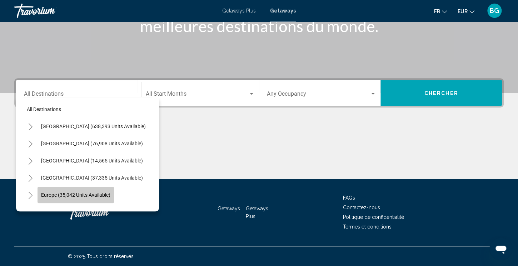
click at [60, 190] on button "Europe (35,042 units available)" at bounding box center [75, 195] width 76 height 16
type input "**********"
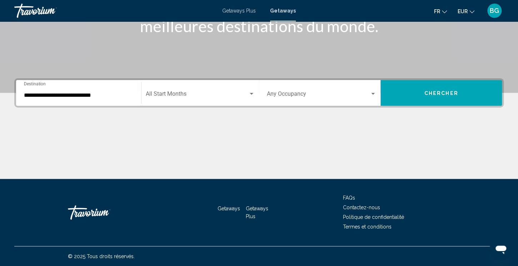
click at [222, 85] on div "Start Month All Start Months" at bounding box center [200, 93] width 109 height 22
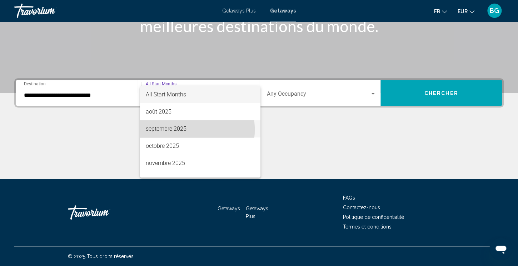
click at [175, 130] on span "septembre 2025" at bounding box center [200, 128] width 109 height 17
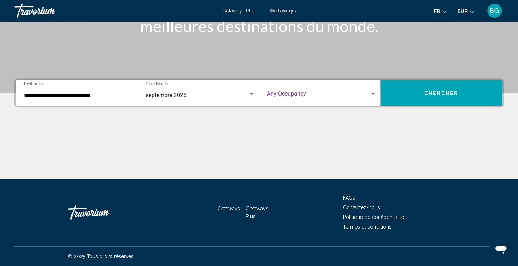
click at [288, 95] on span "Search widget" at bounding box center [318, 95] width 103 height 6
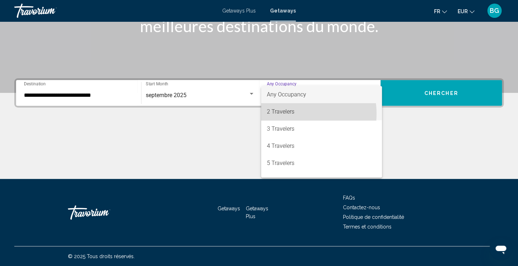
click at [293, 114] on span "2 Travelers" at bounding box center [321, 111] width 109 height 17
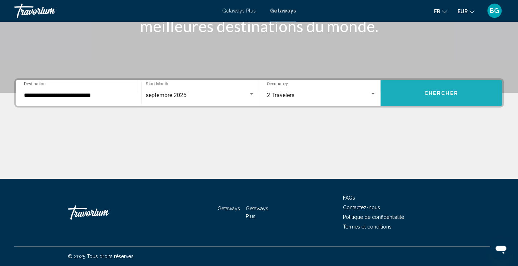
click at [430, 91] on span "Chercher" at bounding box center [441, 93] width 34 height 6
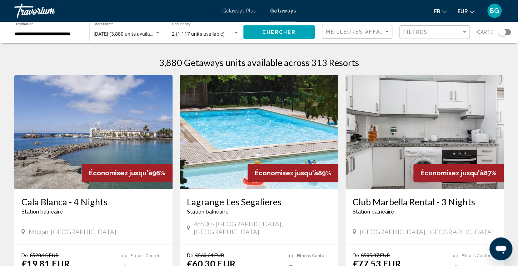
click at [503, 32] on div "Search widget" at bounding box center [501, 32] width 7 height 7
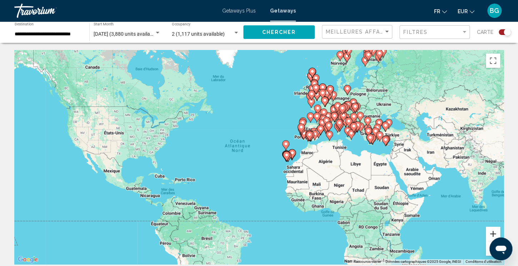
click at [492, 229] on button "Zoom avant" at bounding box center [493, 234] width 14 height 14
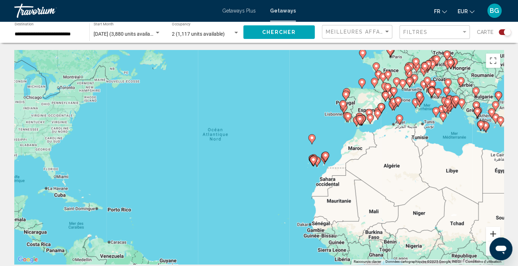
click at [492, 229] on button "Zoom avant" at bounding box center [493, 234] width 14 height 14
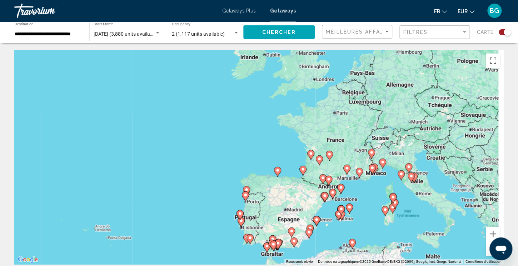
drag, startPoint x: 404, startPoint y: 79, endPoint x: 209, endPoint y: 237, distance: 251.1
click at [209, 237] on div "Pour activer le glissement avec le clavier, appuyez sur Alt+Entrée. Une fois ce…" at bounding box center [258, 157] width 489 height 214
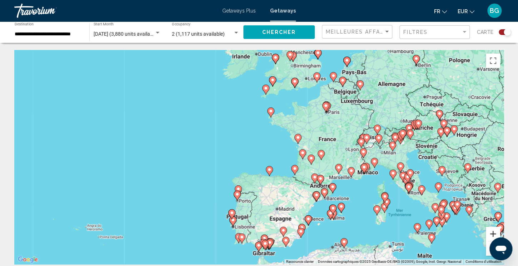
click at [497, 236] on button "Zoom avant" at bounding box center [493, 234] width 14 height 14
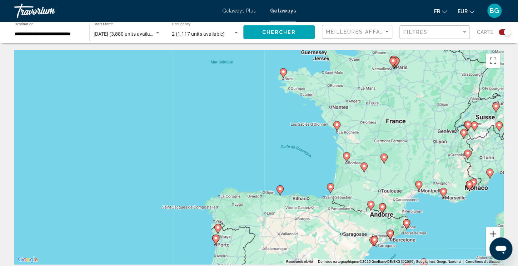
click at [495, 232] on button "Zoom avant" at bounding box center [493, 234] width 14 height 14
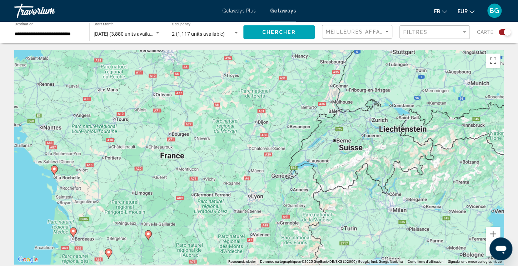
drag, startPoint x: 466, startPoint y: 158, endPoint x: 110, endPoint y: 224, distance: 362.0
click at [110, 224] on div "Pour activer le glissement avec le clavier, appuyez sur Alt+Entrée. Une fois ce…" at bounding box center [258, 157] width 489 height 214
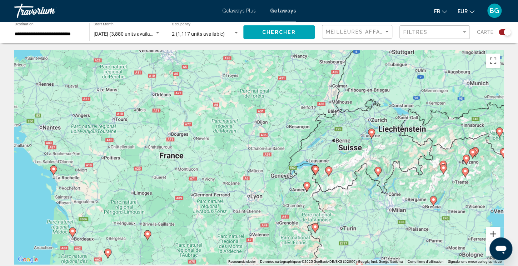
click at [495, 234] on button "Zoom avant" at bounding box center [493, 234] width 14 height 14
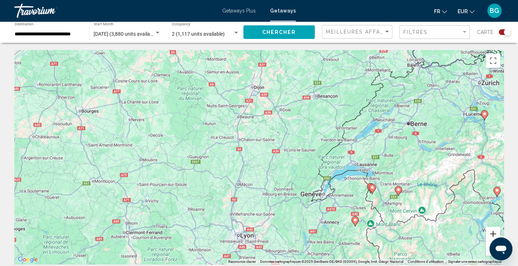
click at [495, 234] on button "Zoom avant" at bounding box center [493, 234] width 14 height 14
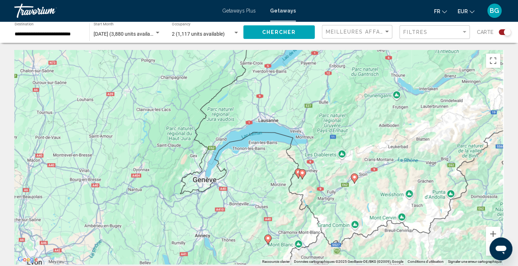
drag, startPoint x: 440, startPoint y: 186, endPoint x: 256, endPoint y: 135, distance: 190.6
click at [256, 135] on div "Pour activer le glissement avec le clavier, appuyez sur Alt+Entrée. Une fois ce…" at bounding box center [258, 157] width 489 height 214
click at [495, 233] on button "Zoom avant" at bounding box center [493, 234] width 14 height 14
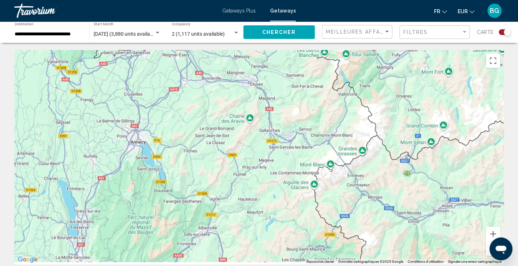
drag, startPoint x: 384, startPoint y: 194, endPoint x: 379, endPoint y: 22, distance: 171.8
click at [379, 50] on div "Pour activer le glissement avec le clavier, appuyez sur Alt+Entrée. Une fois ce…" at bounding box center [258, 157] width 489 height 214
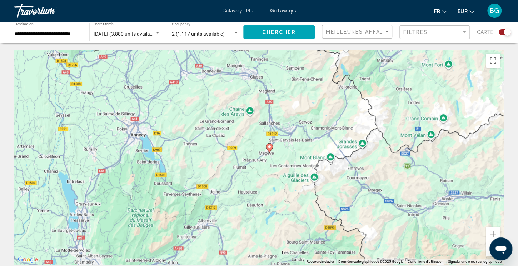
click at [269, 147] on image "Main content" at bounding box center [269, 147] width 4 height 4
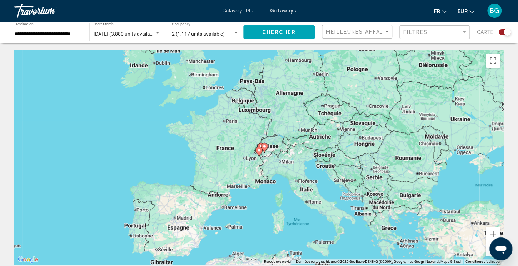
click at [491, 230] on button "Zoom avant" at bounding box center [493, 234] width 14 height 14
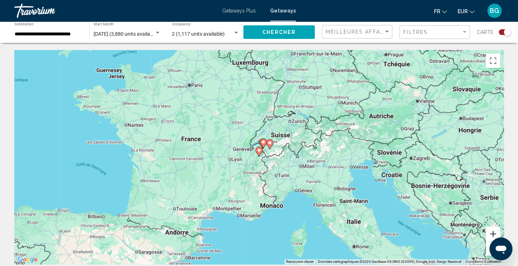
click at [491, 230] on button "Zoom avant" at bounding box center [493, 234] width 14 height 14
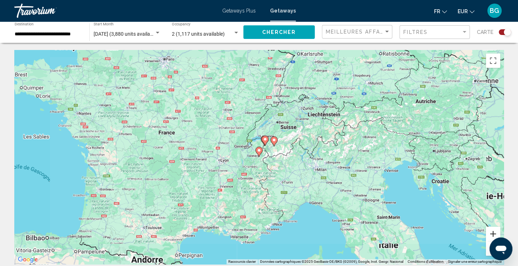
click at [491, 230] on button "Zoom avant" at bounding box center [493, 234] width 14 height 14
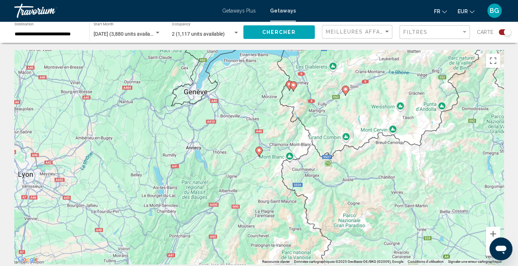
click at [259, 151] on image "Main content" at bounding box center [259, 150] width 4 height 4
type input "**********"
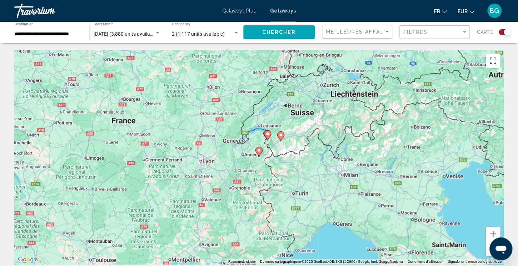
click at [259, 151] on image "Main content" at bounding box center [259, 150] width 4 height 4
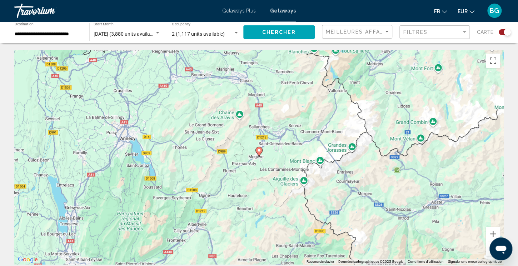
click at [259, 151] on image "Main content" at bounding box center [259, 150] width 4 height 4
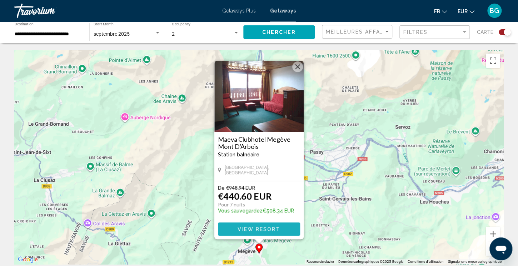
click at [271, 231] on span "View Resort" at bounding box center [258, 229] width 42 height 6
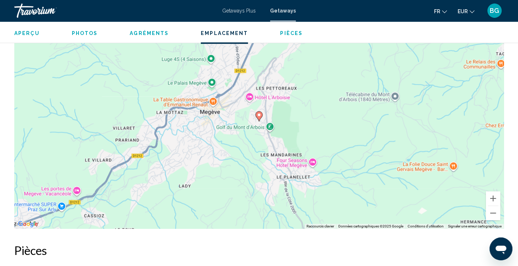
scroll to position [1066, 0]
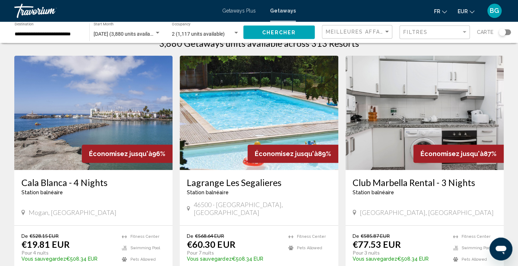
scroll to position [18, 0]
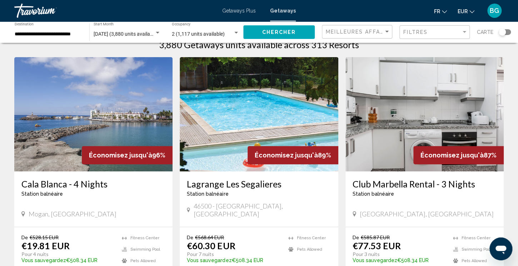
click at [501, 32] on div "Search widget" at bounding box center [501, 32] width 7 height 7
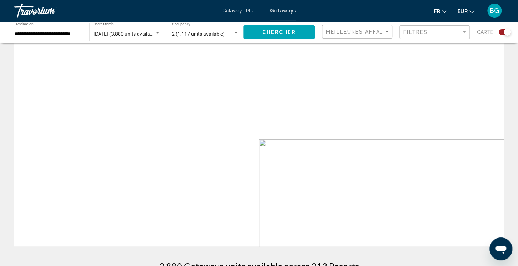
scroll to position [239, 0]
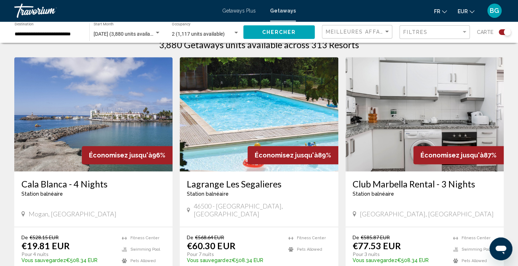
click at [231, 28] on div "2 (1,117 units available) Occupancy Any Occupancy" at bounding box center [205, 32] width 67 height 20
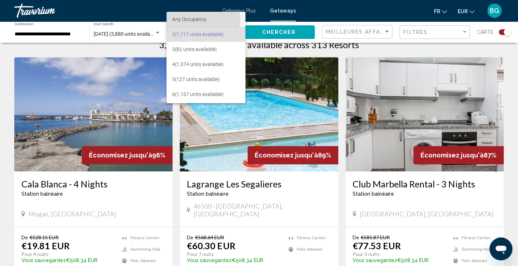
click at [192, 19] on span "Any Occupancy" at bounding box center [189, 19] width 34 height 6
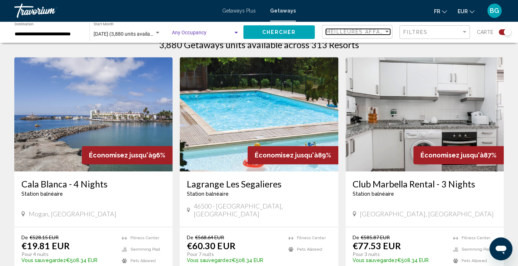
click at [383, 31] on span "Meilleures affaires" at bounding box center [359, 32] width 67 height 6
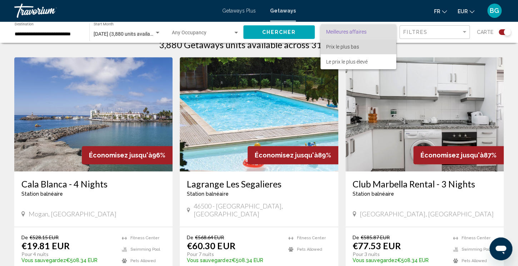
click at [355, 50] on span "Prix ​​le plus bas" at bounding box center [358, 46] width 64 height 15
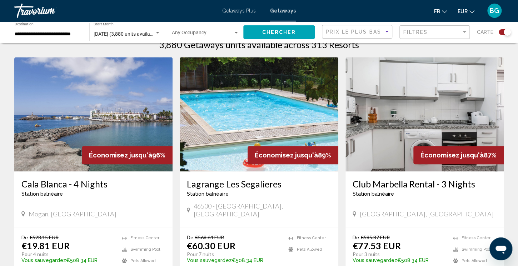
click at [505, 32] on div "Search widget" at bounding box center [506, 32] width 7 height 7
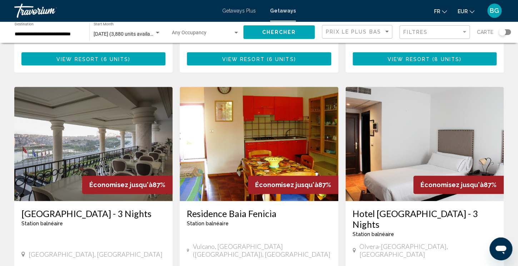
scroll to position [18, 0]
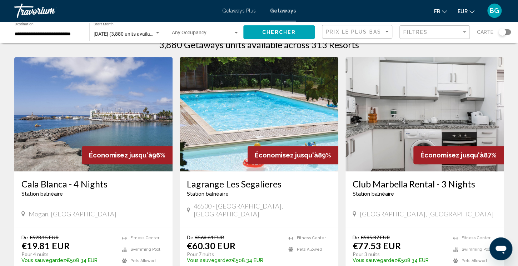
click at [505, 32] on div "Search widget" at bounding box center [501, 32] width 7 height 7
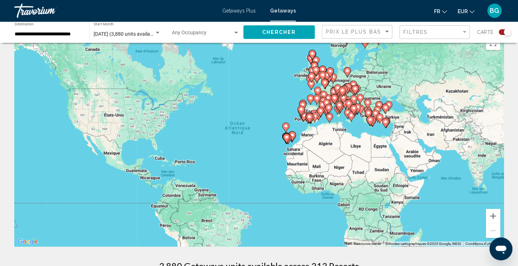
scroll to position [239, 0]
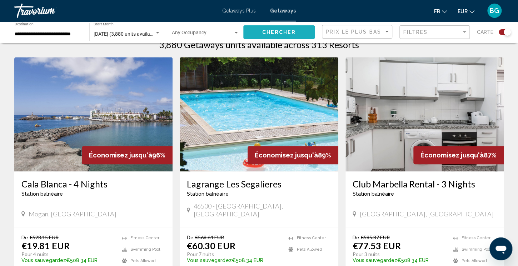
click at [288, 29] on span "Chercher" at bounding box center [279, 32] width 34 height 6
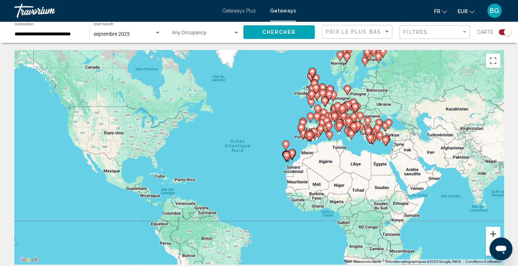
click at [492, 230] on button "Zoom avant" at bounding box center [493, 234] width 14 height 14
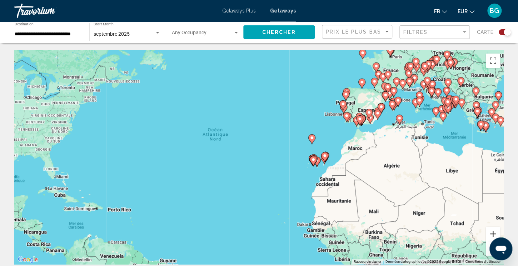
click at [492, 230] on button "Zoom avant" at bounding box center [493, 234] width 14 height 14
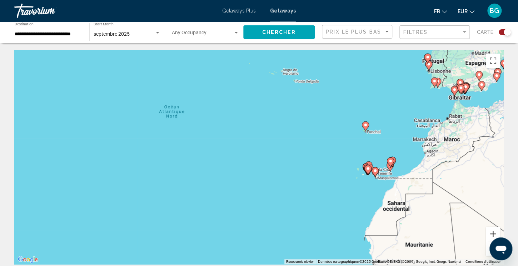
click at [492, 230] on button "Zoom avant" at bounding box center [493, 234] width 14 height 14
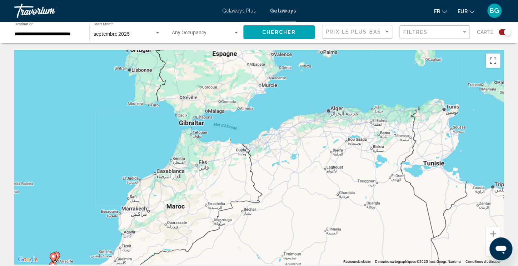
drag, startPoint x: 460, startPoint y: 140, endPoint x: -22, endPoint y: 229, distance: 490.1
click at [14, 229] on div "Pour activer le glissement avec le clavier, appuyez sur Alt+Entrée. Une fois ce…" at bounding box center [258, 157] width 489 height 214
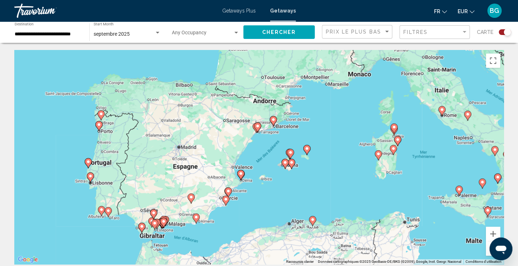
drag, startPoint x: 355, startPoint y: 125, endPoint x: 313, endPoint y: 242, distance: 124.3
click at [313, 242] on div "Pour activer le glissement avec le clavier, appuyez sur Alt+Entrée. Une fois ce…" at bounding box center [258, 157] width 489 height 214
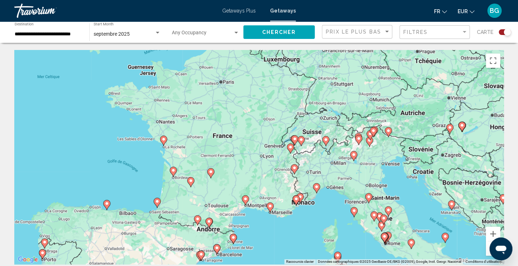
drag, startPoint x: 445, startPoint y: 126, endPoint x: 388, endPoint y: 254, distance: 140.1
click at [388, 254] on div "Pour activer le glissement avec le clavier, appuyez sur Alt+Entrée. Une fois ce…" at bounding box center [258, 157] width 489 height 214
click at [495, 232] on button "Zoom avant" at bounding box center [493, 234] width 14 height 14
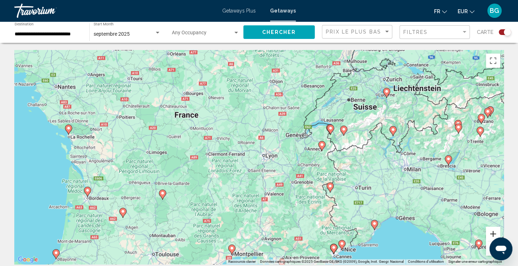
click at [495, 232] on button "Zoom avant" at bounding box center [493, 234] width 14 height 14
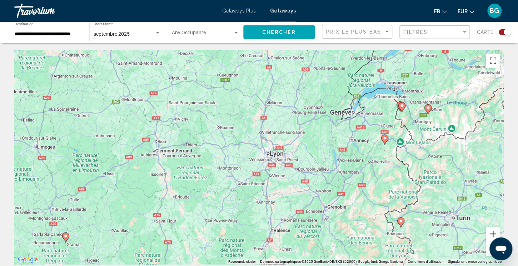
click at [495, 232] on button "Zoom avant" at bounding box center [493, 234] width 14 height 14
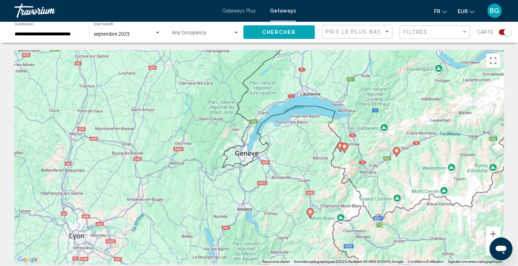
drag, startPoint x: 474, startPoint y: 142, endPoint x: 271, endPoint y: 230, distance: 221.5
click at [271, 230] on div "Pour activer le glissement avec le clavier, appuyez sur Alt+Entrée. Une fois ce…" at bounding box center [258, 157] width 489 height 214
click at [310, 210] on image "Main content" at bounding box center [310, 212] width 4 height 4
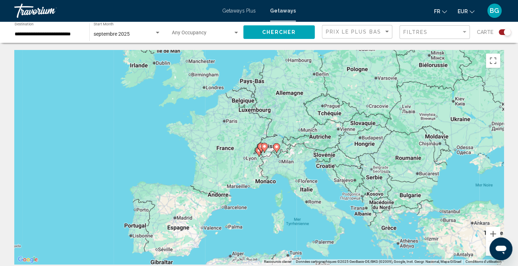
click at [258, 151] on gmp-advanced-marker "Main content" at bounding box center [260, 147] width 7 height 11
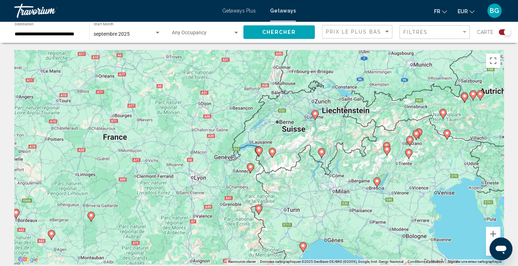
click at [249, 168] on image "Main content" at bounding box center [250, 167] width 4 height 4
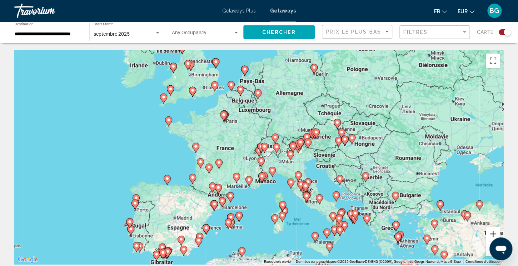
click at [495, 234] on button "Zoom avant" at bounding box center [493, 234] width 14 height 14
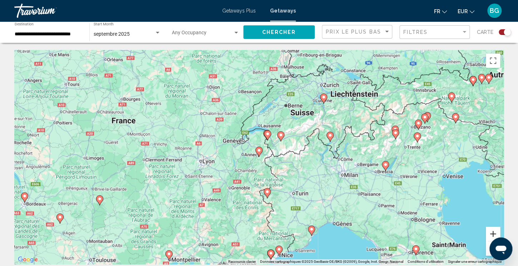
click at [495, 234] on button "Zoom avant" at bounding box center [493, 234] width 14 height 14
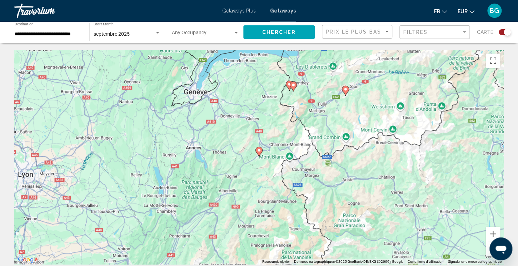
click at [260, 153] on icon "Main content" at bounding box center [259, 151] width 6 height 9
type input "**********"
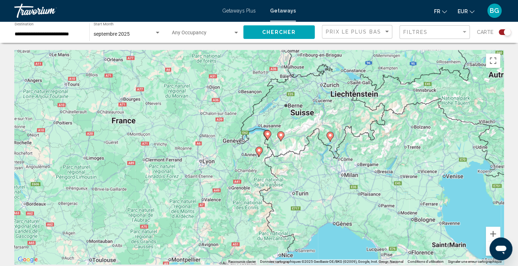
click at [260, 153] on icon "Main content" at bounding box center [259, 151] width 6 height 9
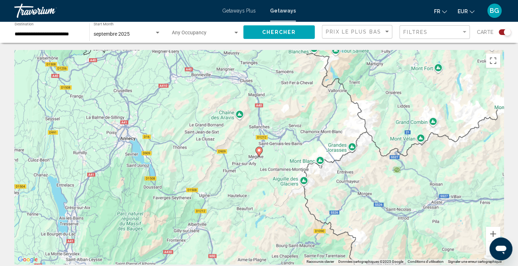
click at [260, 153] on icon "Main content" at bounding box center [259, 151] width 6 height 9
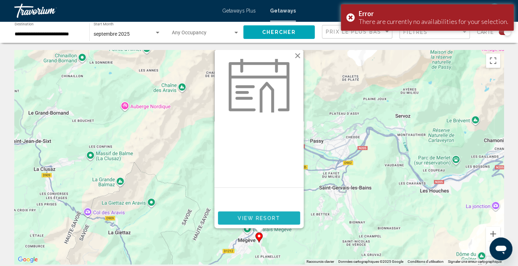
click at [261, 217] on span "View Resort" at bounding box center [258, 218] width 42 height 6
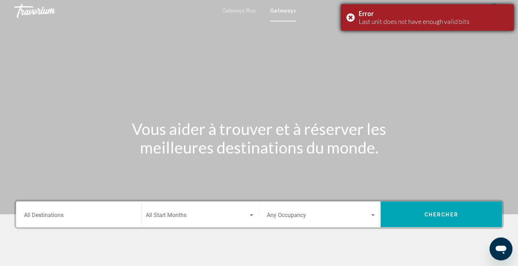
click at [352, 18] on div "Error Last unit does not have enough valid bits" at bounding box center [427, 17] width 173 height 26
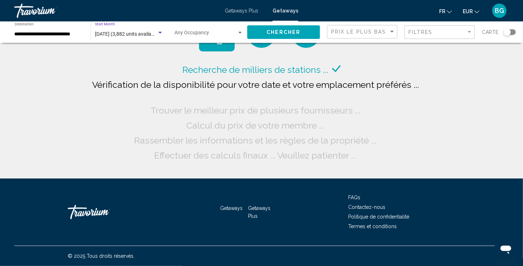
click at [161, 33] on div "Search widget" at bounding box center [161, 33] width 4 height 2
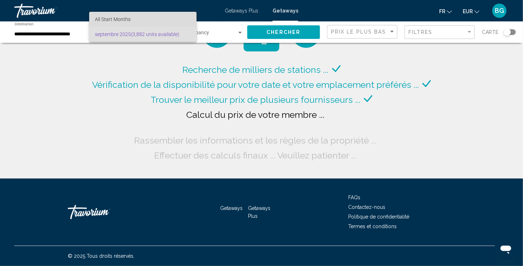
click at [139, 21] on span "All Start Months" at bounding box center [143, 19] width 96 height 15
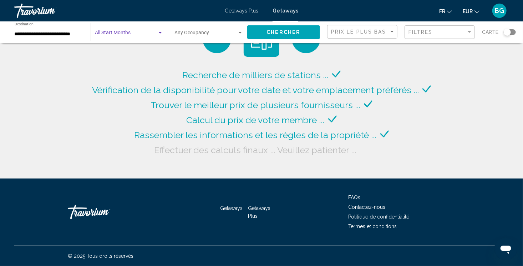
click at [266, 31] on button "Chercher" at bounding box center [283, 31] width 73 height 13
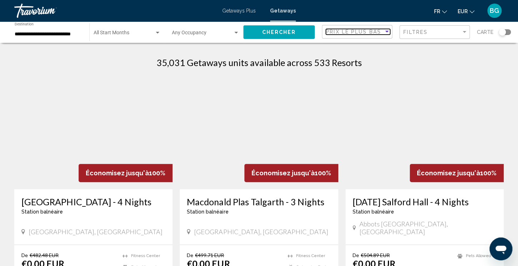
click at [382, 31] on div "Prix ​​le plus bas" at bounding box center [355, 32] width 58 height 6
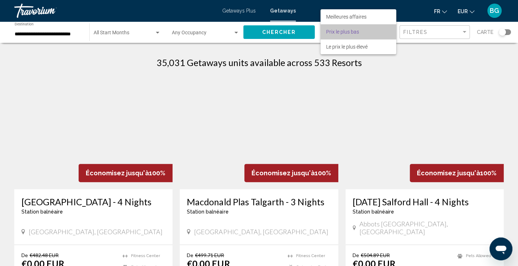
click at [351, 29] on span "Prix ​​le plus bas" at bounding box center [358, 31] width 64 height 15
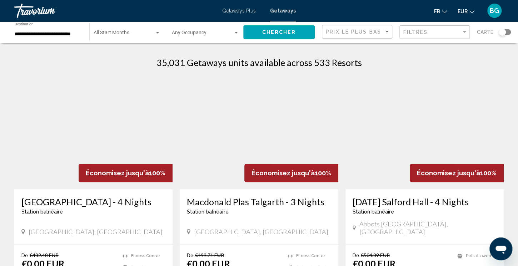
click at [505, 32] on div "Search widget" at bounding box center [501, 32] width 7 height 7
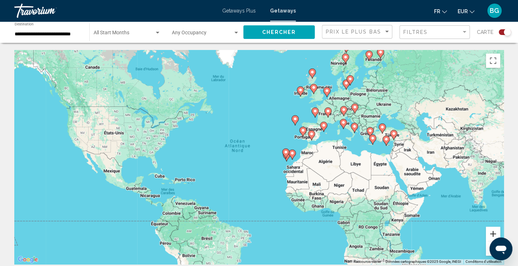
click at [491, 235] on button "Zoom avant" at bounding box center [493, 234] width 14 height 14
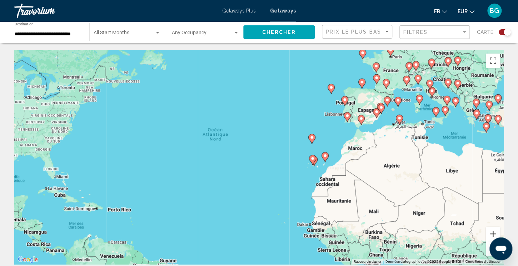
click at [491, 235] on button "Zoom avant" at bounding box center [493, 234] width 14 height 14
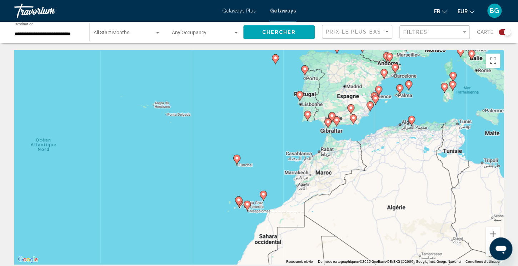
drag, startPoint x: 453, startPoint y: 124, endPoint x: 245, endPoint y: 201, distance: 222.3
click at [245, 201] on div "Pour activer le glissement avec le clavier, appuyez sur Alt+Entrée. Une fois ce…" at bounding box center [258, 157] width 489 height 214
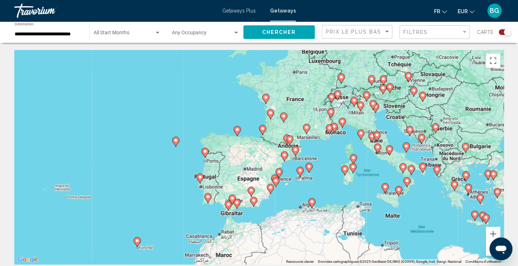
drag, startPoint x: 376, startPoint y: 128, endPoint x: 216, endPoint y: 259, distance: 206.2
click at [216, 259] on div "Pour activer le glissement avec le clavier, appuyez sur Alt+Entrée. Une fois ce…" at bounding box center [258, 157] width 489 height 214
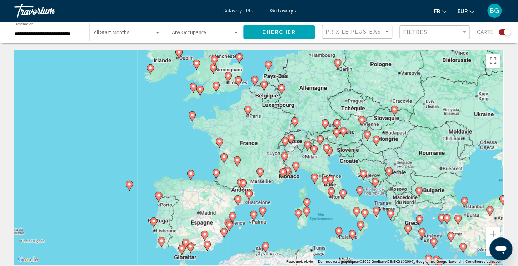
drag, startPoint x: 280, startPoint y: 206, endPoint x: 232, endPoint y: 249, distance: 63.7
click at [232, 249] on div "Pour activer le glissement avec le clavier, appuyez sur Alt+Entrée. Une fois ce…" at bounding box center [258, 157] width 489 height 214
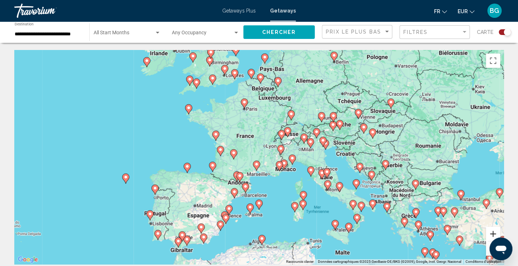
click at [493, 232] on button "Zoom avant" at bounding box center [493, 234] width 14 height 14
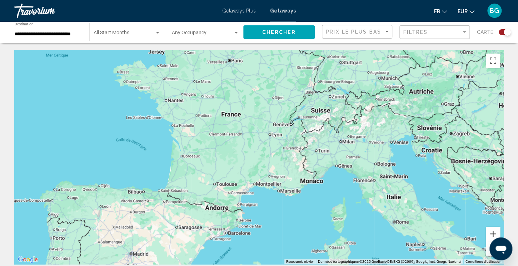
click at [493, 232] on button "Zoom avant" at bounding box center [493, 234] width 14 height 14
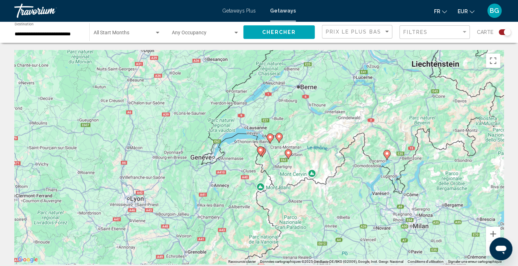
drag, startPoint x: 386, startPoint y: 144, endPoint x: 216, endPoint y: 255, distance: 203.5
click at [216, 255] on div "Pour activer le glissement avec le clavier, appuyez sur Alt+Entrée. Une fois ce…" at bounding box center [258, 157] width 489 height 214
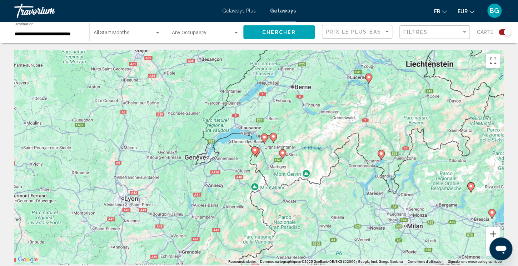
click at [495, 232] on button "Zoom avant" at bounding box center [493, 234] width 14 height 14
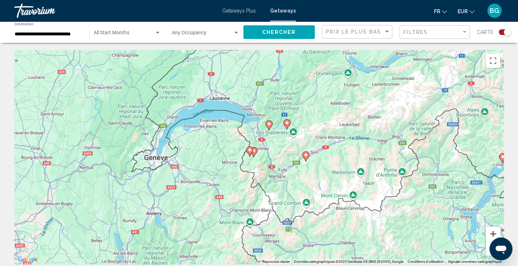
click at [495, 232] on button "Zoom avant" at bounding box center [493, 234] width 14 height 14
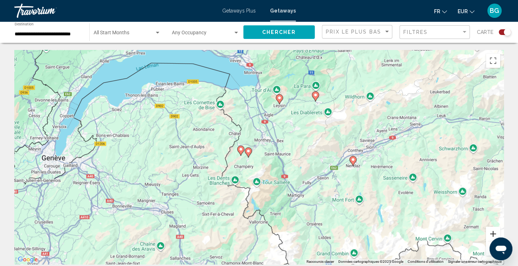
click at [495, 232] on button "Zoom avant" at bounding box center [493, 234] width 14 height 14
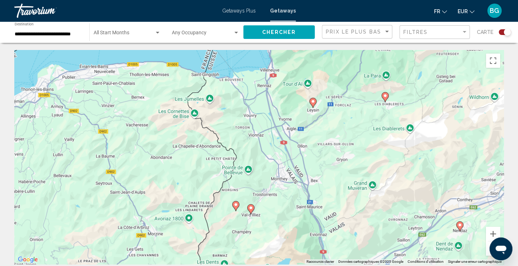
drag, startPoint x: 326, startPoint y: 95, endPoint x: 340, endPoint y: 152, distance: 58.7
click at [340, 152] on div "Pour activer le glissement avec le clavier, appuyez sur Alt+Entrée. Une fois ce…" at bounding box center [258, 157] width 489 height 214
click at [252, 209] on image "Main content" at bounding box center [251, 208] width 4 height 4
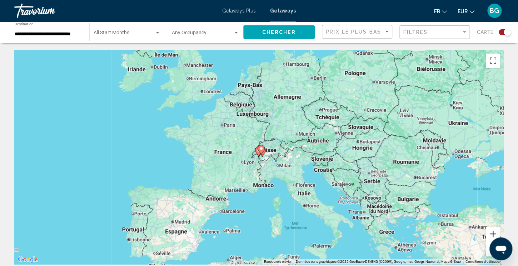
click at [494, 236] on button "Zoom avant" at bounding box center [493, 234] width 14 height 14
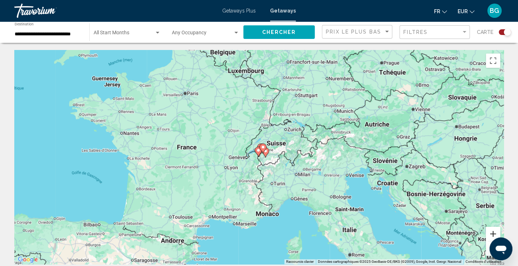
click at [494, 236] on button "Zoom avant" at bounding box center [493, 234] width 14 height 14
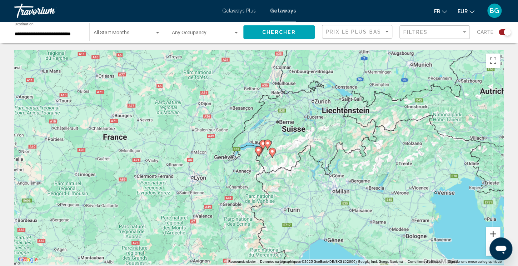
click at [494, 236] on button "Zoom avant" at bounding box center [493, 234] width 14 height 14
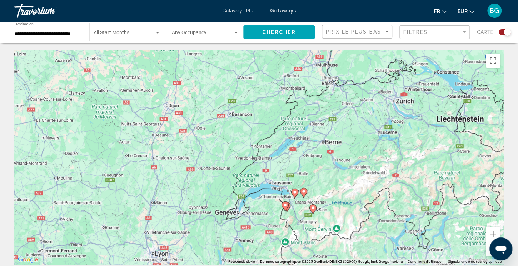
drag, startPoint x: 367, startPoint y: 116, endPoint x: 398, endPoint y: 177, distance: 68.7
click at [398, 177] on div "Pour activer le glissement avec le clavier, appuyez sur Alt+Entrée. Une fois ce…" at bounding box center [258, 157] width 489 height 214
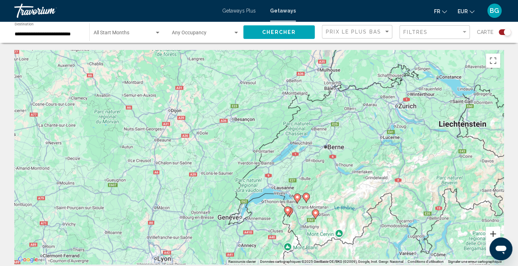
click at [493, 233] on button "Zoom avant" at bounding box center [493, 234] width 14 height 14
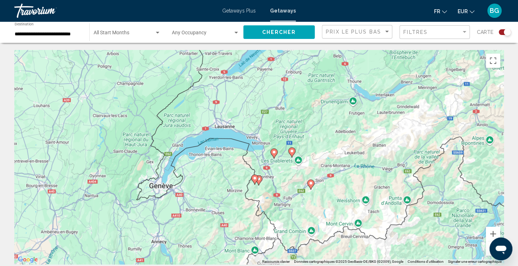
drag, startPoint x: 408, startPoint y: 210, endPoint x: 342, endPoint y: 113, distance: 117.5
click at [342, 113] on div "Pour activer le glissement avec le clavier, appuyez sur Alt+Entrée. Une fois ce…" at bounding box center [258, 157] width 489 height 214
click at [493, 231] on button "Zoom avant" at bounding box center [493, 234] width 14 height 14
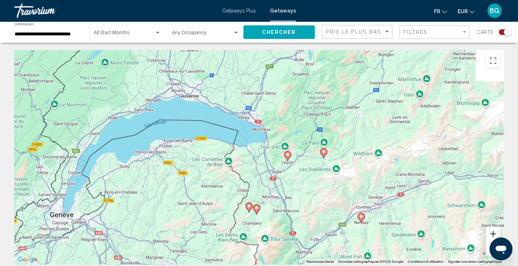
click at [493, 231] on button "Zoom avant" at bounding box center [493, 234] width 14 height 14
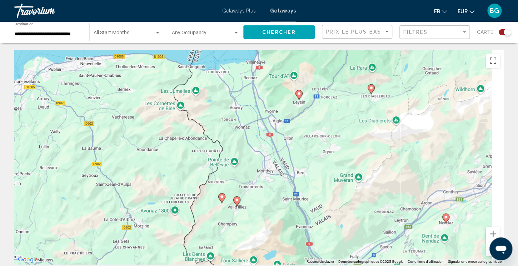
drag, startPoint x: 378, startPoint y: 218, endPoint x: 362, endPoint y: 155, distance: 65.2
click at [362, 155] on div "Pour activer le glissement avec le clavier, appuyez sur Alt+Entrée. Une fois ce…" at bounding box center [258, 157] width 489 height 214
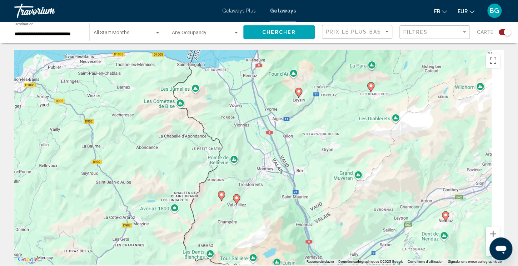
click at [236, 199] on image "Main content" at bounding box center [236, 198] width 4 height 4
type input "**********"
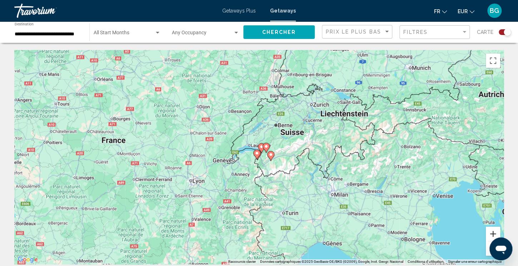
click at [489, 234] on button "Zoom avant" at bounding box center [493, 234] width 14 height 14
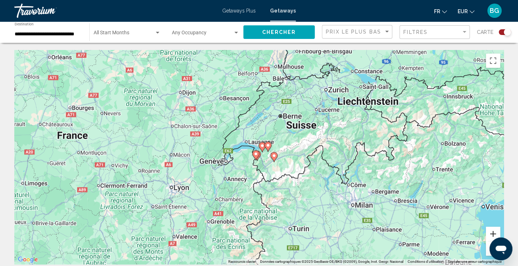
click at [489, 234] on button "Zoom avant" at bounding box center [493, 234] width 14 height 14
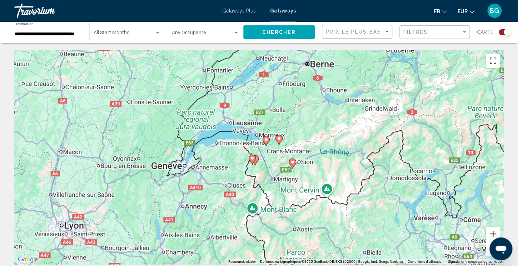
click at [489, 234] on button "Zoom avant" at bounding box center [493, 234] width 14 height 14
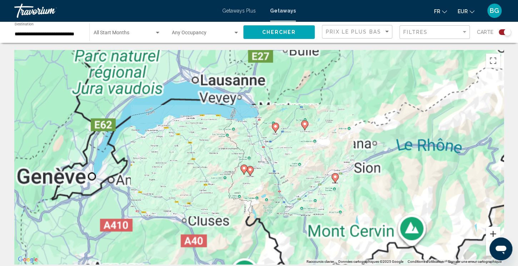
click at [489, 234] on button "Zoom avant" at bounding box center [493, 234] width 14 height 14
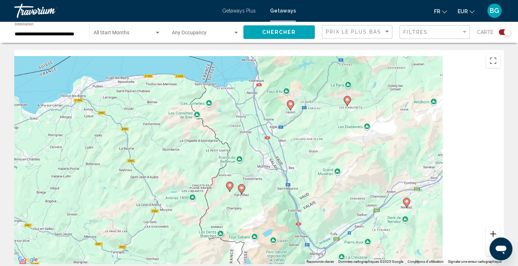
click at [489, 234] on button "Zoom avant" at bounding box center [493, 234] width 14 height 14
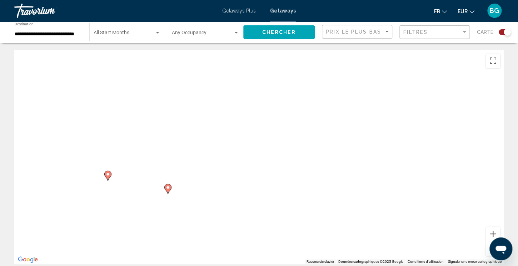
drag, startPoint x: 250, startPoint y: 174, endPoint x: 246, endPoint y: 42, distance: 131.8
click at [246, 50] on div "Pour activer le glissement avec le clavier, appuyez sur Alt+Entrée. Une fois ce…" at bounding box center [258, 157] width 489 height 214
drag, startPoint x: 185, startPoint y: 182, endPoint x: 269, endPoint y: 102, distance: 116.4
click at [269, 102] on div "Pour activer le glissement avec le clavier, appuyez sur Alt+Entrée. Une fois ce…" at bounding box center [258, 157] width 489 height 214
click at [250, 108] on image "Main content" at bounding box center [248, 107] width 4 height 4
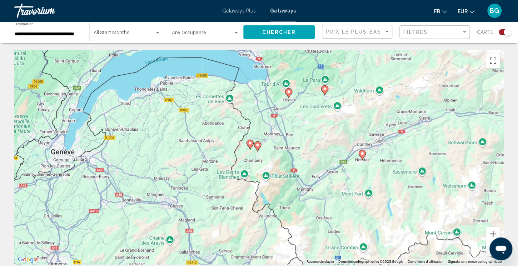
click at [258, 144] on image "Main content" at bounding box center [257, 145] width 4 height 4
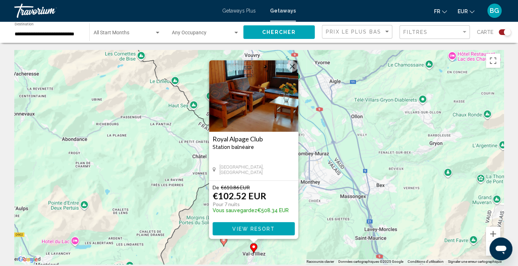
click at [289, 65] on button "Fermer" at bounding box center [292, 66] width 11 height 11
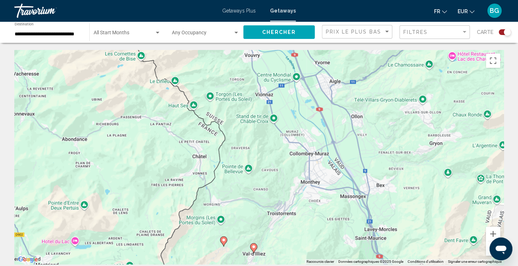
click at [224, 240] on image "Main content" at bounding box center [223, 240] width 4 height 4
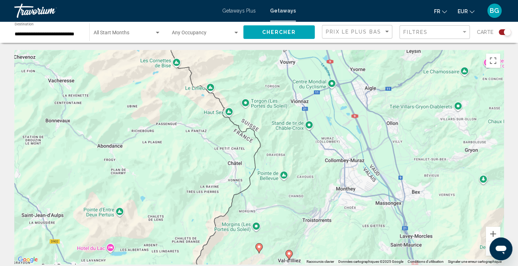
click at [259, 249] on image "Main content" at bounding box center [259, 247] width 4 height 4
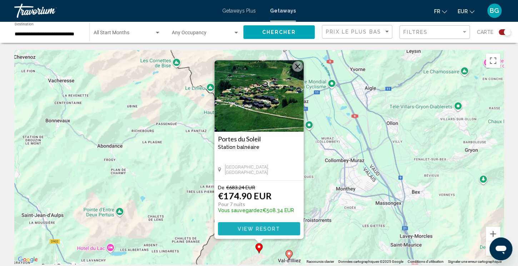
click at [259, 232] on button "View Resort" at bounding box center [259, 228] width 82 height 13
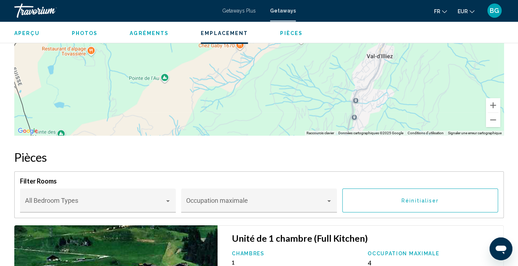
scroll to position [1149, 0]
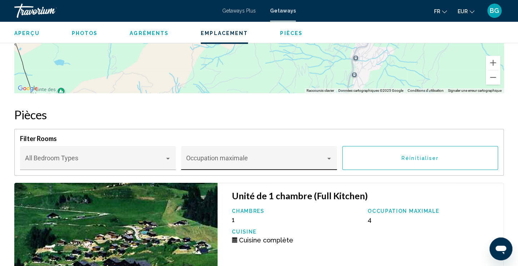
click at [320, 155] on div "Occupation maximale" at bounding box center [259, 160] width 146 height 19
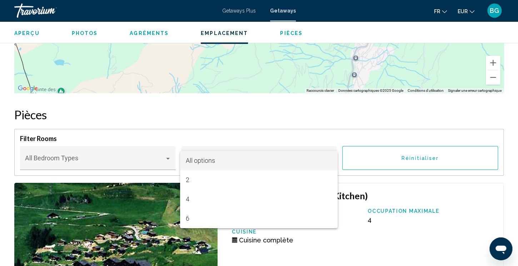
click at [446, 67] on div at bounding box center [259, 133] width 518 height 266
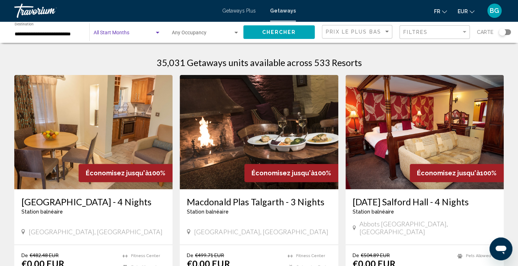
click at [156, 31] on div "Search widget" at bounding box center [157, 33] width 6 height 6
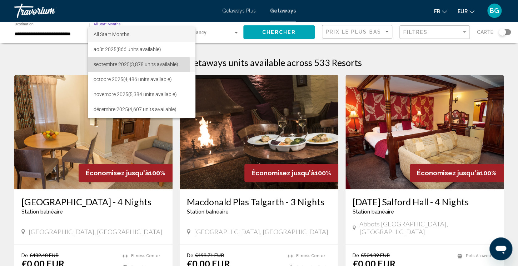
click at [112, 66] on span "septembre 2025 (3,878 units available)" at bounding box center [142, 64] width 96 height 15
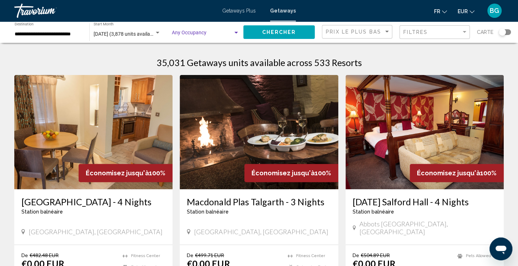
click at [219, 36] on span "Search widget" at bounding box center [202, 34] width 61 height 6
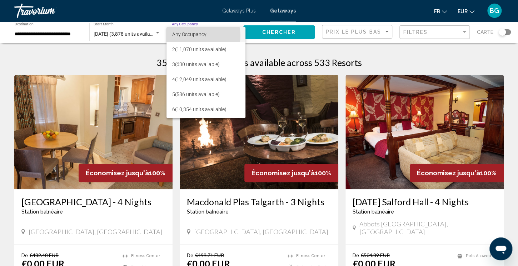
click at [197, 36] on span "Any Occupancy" at bounding box center [189, 34] width 34 height 6
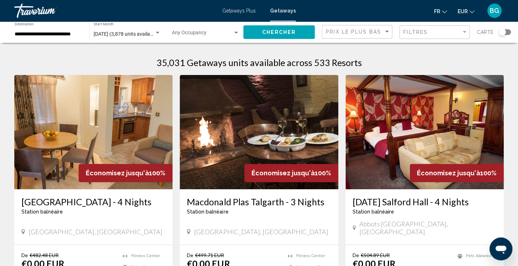
click at [501, 32] on div "Search widget" at bounding box center [501, 32] width 7 height 7
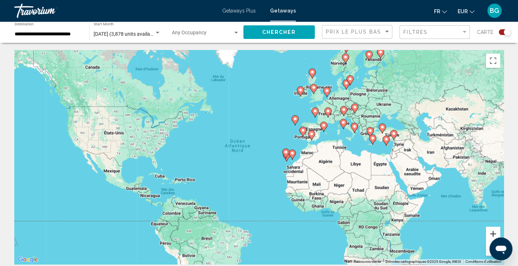
click at [492, 233] on button "Zoom avant" at bounding box center [493, 234] width 14 height 14
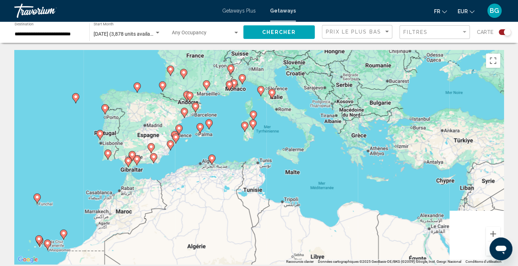
drag, startPoint x: 451, startPoint y: 180, endPoint x: 112, endPoint y: 254, distance: 346.5
click at [112, 254] on div "Pour activer le glissement avec le clavier, appuyez sur Alt+Entrée. Une fois ce…" at bounding box center [258, 157] width 489 height 214
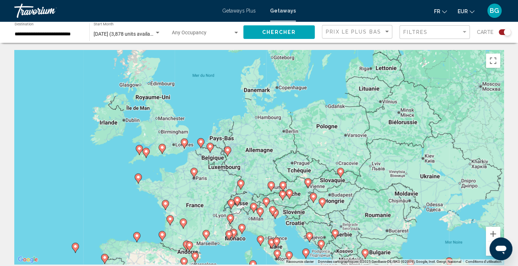
drag, startPoint x: 235, startPoint y: 69, endPoint x: 235, endPoint y: 219, distance: 150.3
click at [235, 219] on div "Pour activer le glissement avec le clavier, appuyez sur Alt+Entrée. Une fois ce…" at bounding box center [258, 157] width 489 height 214
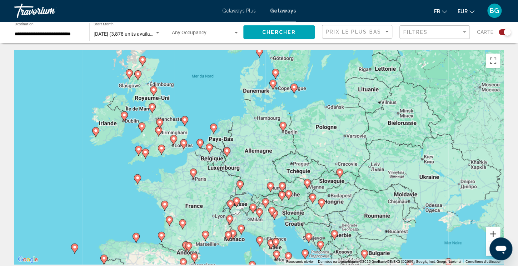
click at [488, 230] on button "Zoom avant" at bounding box center [493, 234] width 14 height 14
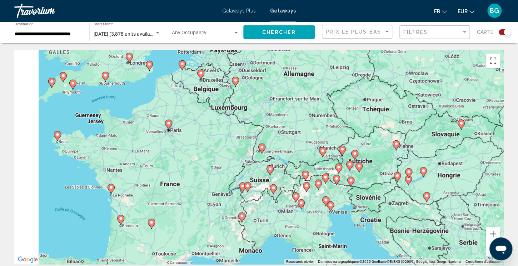
drag, startPoint x: 329, startPoint y: 204, endPoint x: 382, endPoint y: 126, distance: 94.0
click at [382, 126] on div "Pour activer le glissement avec le clavier, appuyez sur Alt+Entrée. Une fois ce…" at bounding box center [258, 157] width 489 height 214
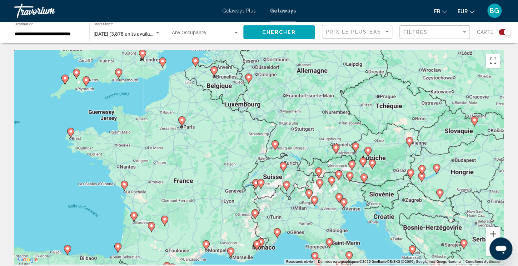
click at [495, 231] on button "Zoom avant" at bounding box center [493, 234] width 14 height 14
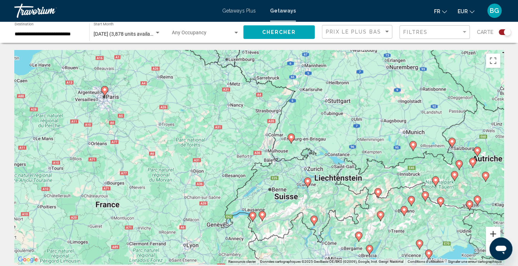
click at [495, 231] on button "Zoom avant" at bounding box center [493, 234] width 14 height 14
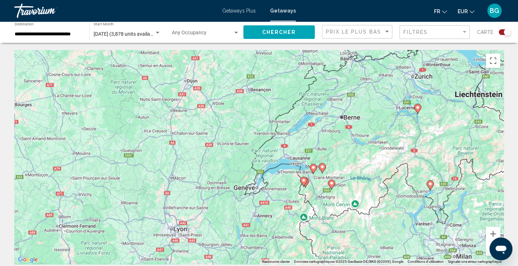
drag, startPoint x: 318, startPoint y: 169, endPoint x: 379, endPoint y: 62, distance: 123.5
click at [379, 62] on div "Pour activer le glissement avec le clavier, appuyez sur Alt+Entrée. Une fois ce…" at bounding box center [258, 157] width 489 height 214
click at [488, 229] on button "Zoom avant" at bounding box center [493, 234] width 14 height 14
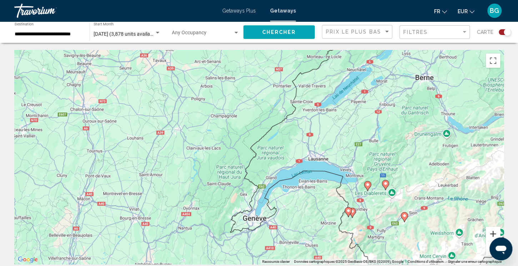
click at [488, 229] on button "Zoom avant" at bounding box center [493, 234] width 14 height 14
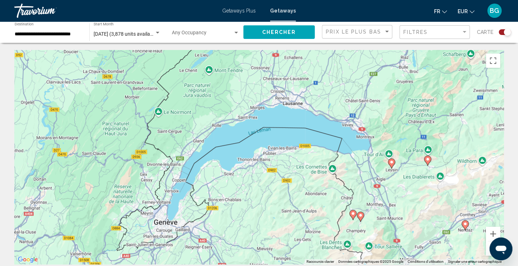
drag, startPoint x: 405, startPoint y: 187, endPoint x: 315, endPoint y: 126, distance: 108.5
click at [315, 126] on div "Pour activer le glissement avec le clavier, appuyez sur Alt+Entrée. Une fois ce…" at bounding box center [258, 157] width 489 height 214
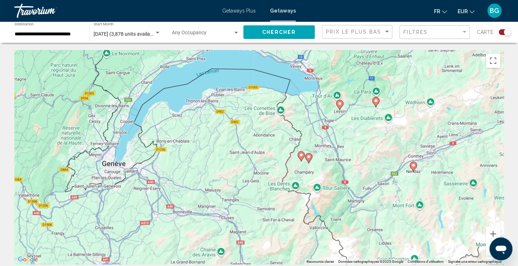
drag, startPoint x: 362, startPoint y: 208, endPoint x: 315, endPoint y: 152, distance: 73.2
click at [315, 152] on div "Pour activer le glissement avec le clavier, appuyez sur Alt+Entrée. Une fois ce…" at bounding box center [258, 157] width 489 height 214
click at [307, 156] on image "Main content" at bounding box center [308, 157] width 4 height 4
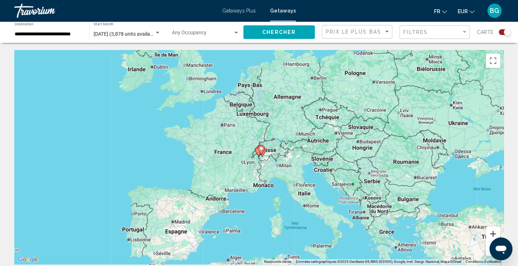
click at [488, 235] on button "Zoom avant" at bounding box center [493, 234] width 14 height 14
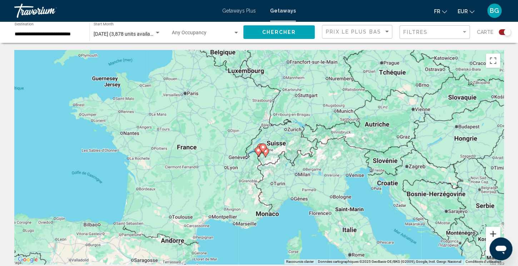
click at [488, 235] on button "Zoom avant" at bounding box center [493, 234] width 14 height 14
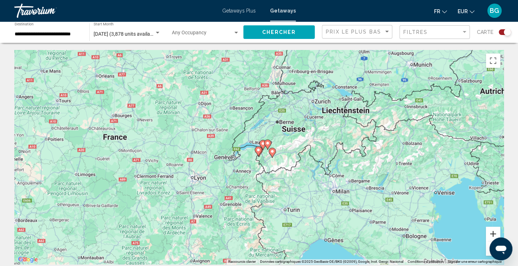
click at [494, 232] on button "Zoom avant" at bounding box center [493, 234] width 14 height 14
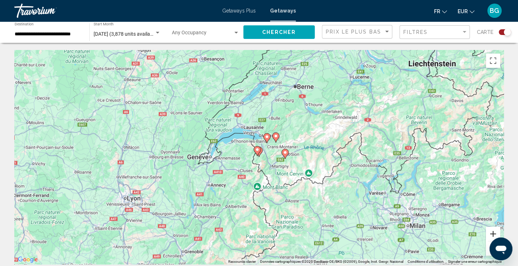
click at [494, 232] on button "Zoom avant" at bounding box center [493, 234] width 14 height 14
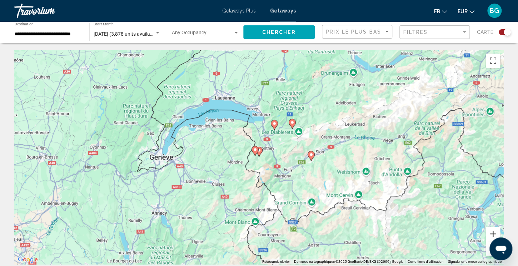
click at [494, 232] on button "Zoom avant" at bounding box center [493, 234] width 14 height 14
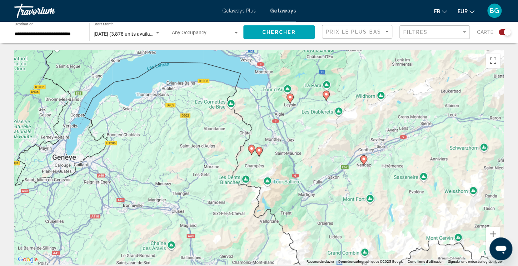
click at [290, 100] on icon "Main content" at bounding box center [290, 98] width 6 height 9
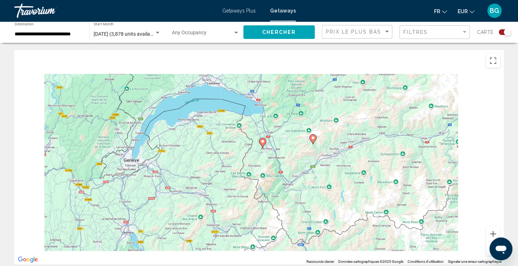
type input "**********"
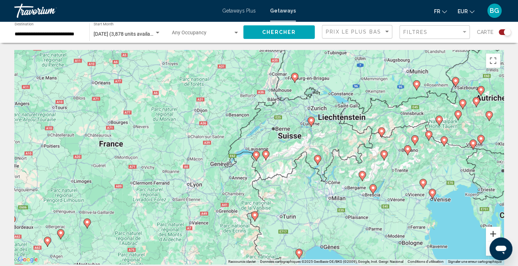
click at [495, 232] on button "Zoom avant" at bounding box center [493, 234] width 14 height 14
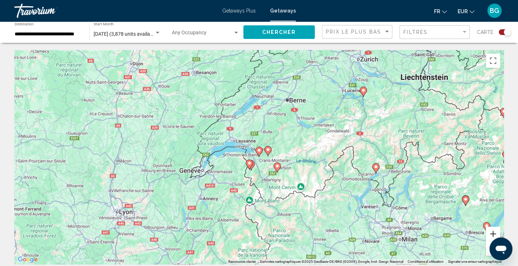
click at [495, 232] on button "Zoom avant" at bounding box center [493, 234] width 14 height 14
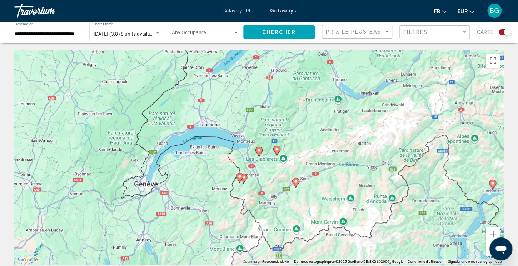
click at [495, 232] on button "Zoom avant" at bounding box center [493, 234] width 14 height 14
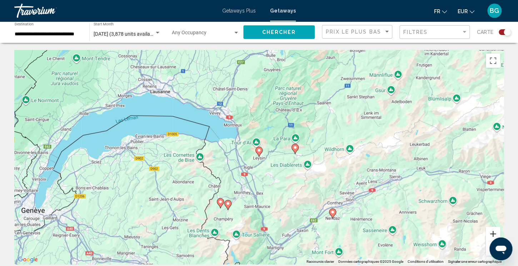
click at [495, 232] on button "Zoom avant" at bounding box center [493, 234] width 14 height 14
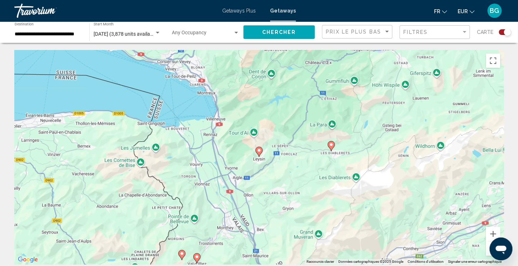
click at [256, 154] on gmp-advanced-marker "Main content" at bounding box center [258, 151] width 7 height 11
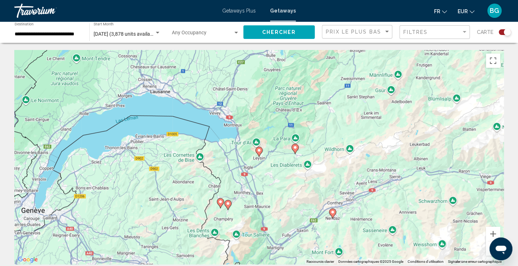
click at [256, 154] on gmp-advanced-marker "Main content" at bounding box center [258, 151] width 7 height 11
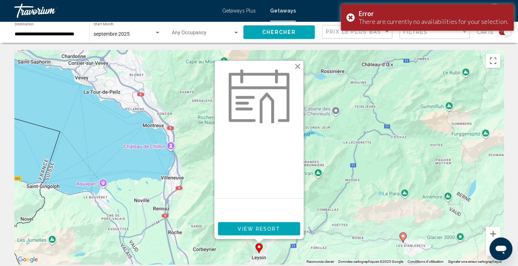
click at [297, 62] on button "Fermer" at bounding box center [297, 66] width 11 height 11
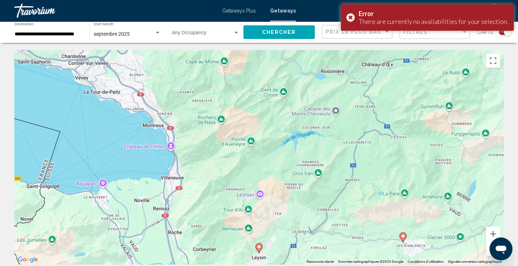
click at [403, 237] on image "Main content" at bounding box center [403, 236] width 4 height 4
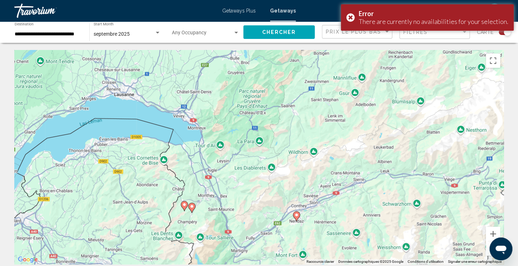
click at [296, 214] on image "Main content" at bounding box center [296, 215] width 4 height 4
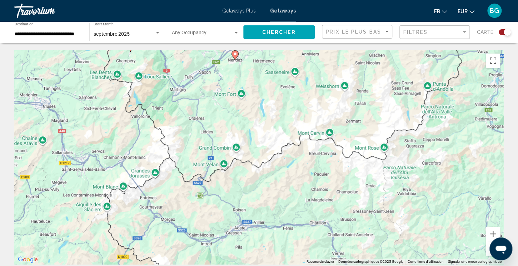
drag, startPoint x: 312, startPoint y: 199, endPoint x: 288, endPoint y: 100, distance: 102.6
click at [288, 100] on div "Pour activer le glissement avec le clavier, appuyez sur Alt+Entrée. Une fois ce…" at bounding box center [258, 157] width 489 height 214
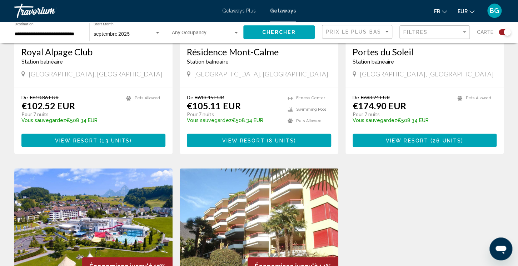
scroll to position [257, 0]
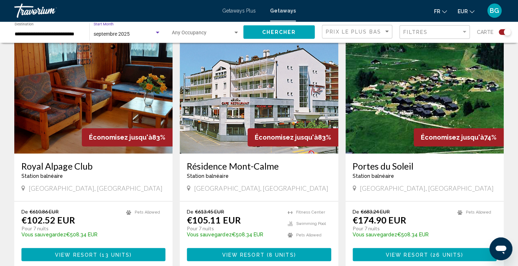
click at [154, 32] on div "septembre 2025" at bounding box center [124, 34] width 61 height 6
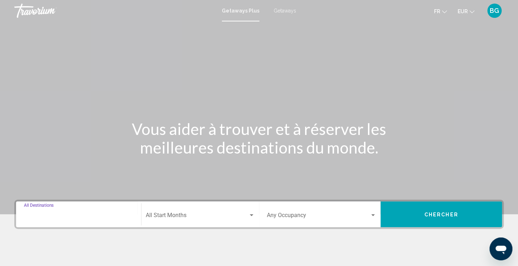
click at [56, 219] on input "Destination All Destinations" at bounding box center [78, 217] width 109 height 6
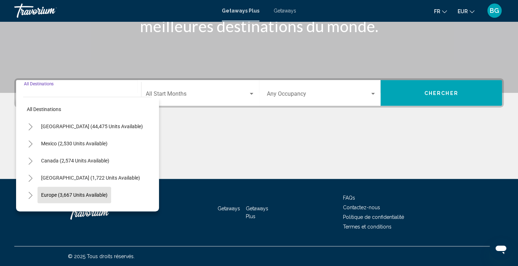
scroll to position [121, 0]
click at [46, 189] on button "Europe (3,667 units available)" at bounding box center [74, 195] width 74 height 16
type input "**********"
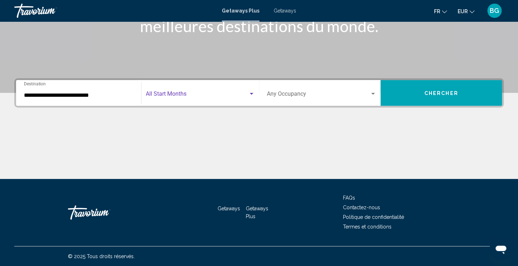
click at [178, 98] on span "Search widget" at bounding box center [197, 95] width 102 height 6
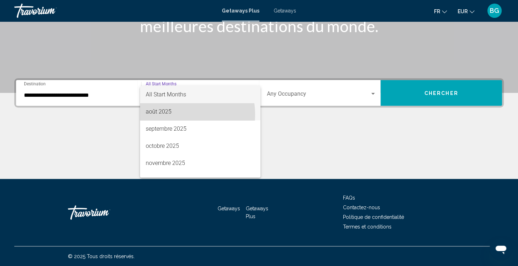
click at [170, 115] on span "août 2025" at bounding box center [200, 111] width 109 height 17
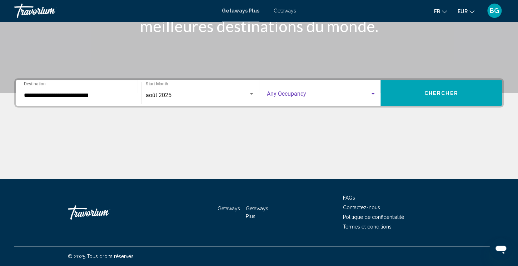
click at [304, 95] on span "Search widget" at bounding box center [318, 95] width 103 height 6
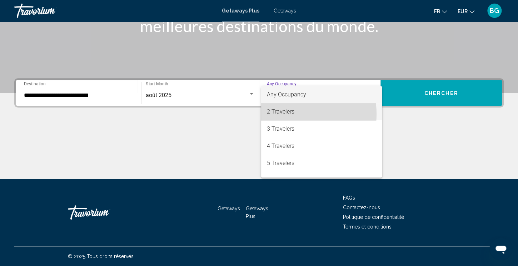
click at [287, 114] on span "2 Travelers" at bounding box center [321, 111] width 109 height 17
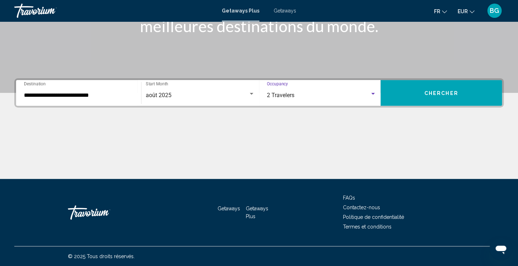
click at [369, 92] on div "2 Travelers" at bounding box center [318, 95] width 103 height 6
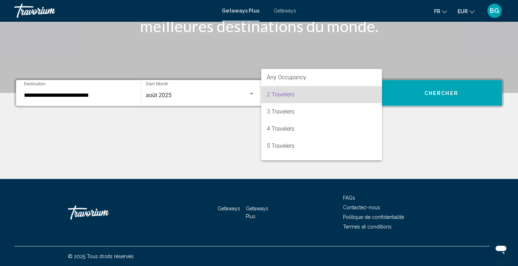
click at [441, 87] on div at bounding box center [259, 133] width 518 height 266
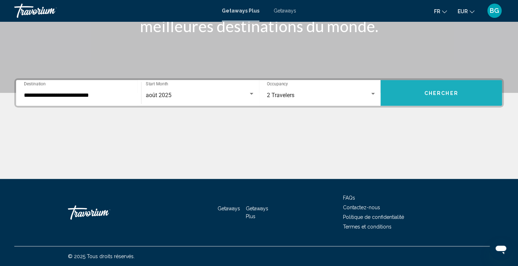
click at [441, 90] on span "Chercher" at bounding box center [441, 93] width 34 height 6
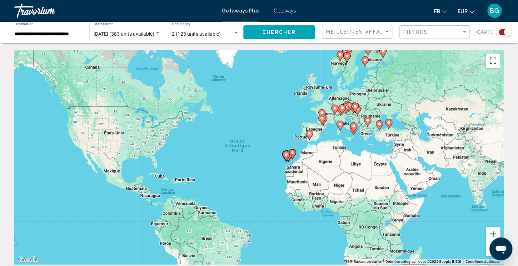
click at [492, 232] on button "Zoom avant" at bounding box center [493, 234] width 14 height 14
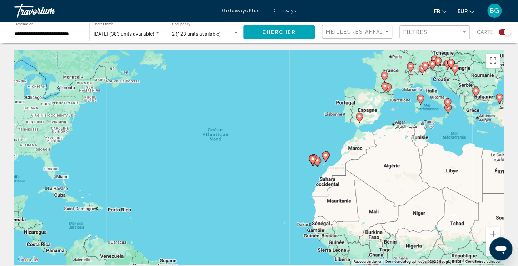
click at [492, 232] on button "Zoom avant" at bounding box center [493, 234] width 14 height 14
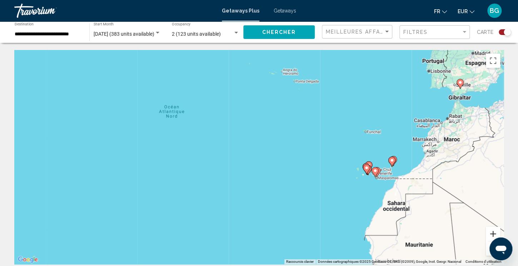
click at [492, 232] on button "Zoom avant" at bounding box center [493, 234] width 14 height 14
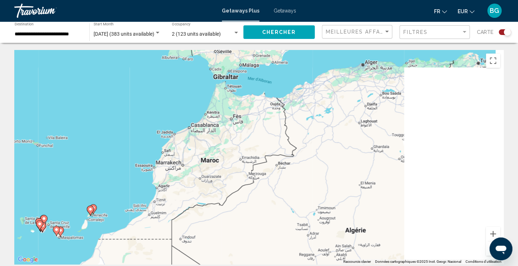
drag, startPoint x: 435, startPoint y: 136, endPoint x: -7, endPoint y: 176, distance: 443.9
click at [14, 176] on div "Pour activer le glissement avec le clavier, appuyez sur Alt+Entrée. Une fois ce…" at bounding box center [258, 157] width 489 height 214
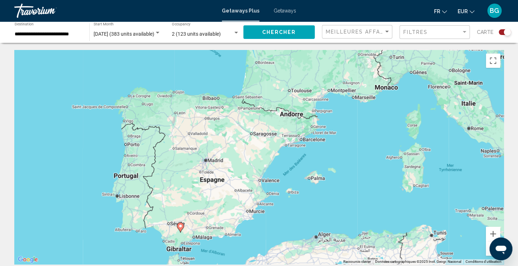
drag, startPoint x: 391, startPoint y: 84, endPoint x: 352, endPoint y: 258, distance: 178.2
click at [352, 258] on div "Pour activer le glissement avec le clavier, appuyez sur Alt+Entrée. Une fois ce…" at bounding box center [258, 157] width 489 height 214
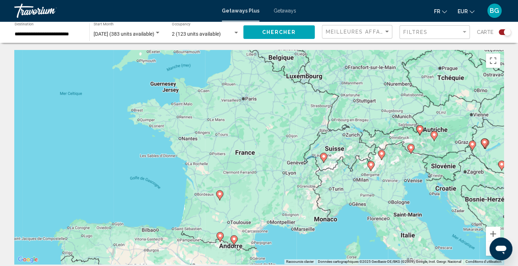
drag, startPoint x: 385, startPoint y: 154, endPoint x: 332, endPoint y: 260, distance: 118.3
click at [332, 260] on div "Pour activer le glissement avec le clavier, appuyez sur Alt+Entrée. Une fois ce…" at bounding box center [258, 157] width 489 height 214
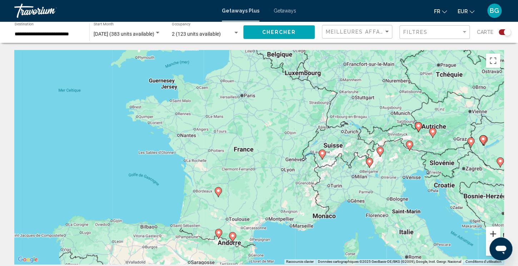
click at [492, 231] on button "Zoom avant" at bounding box center [493, 234] width 14 height 14
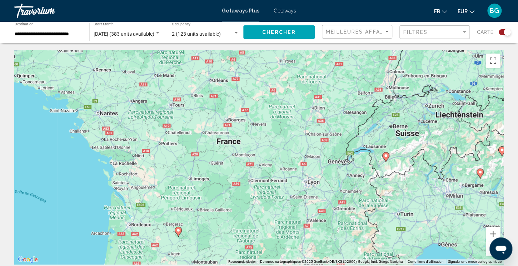
click at [384, 154] on icon "Main content" at bounding box center [385, 156] width 6 height 9
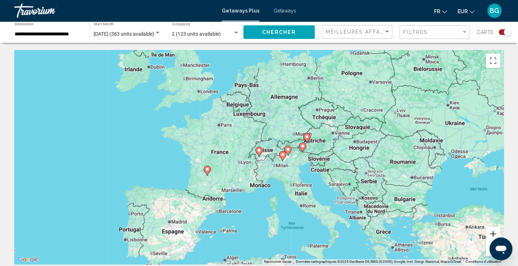
click at [494, 233] on button "Zoom avant" at bounding box center [493, 234] width 14 height 14
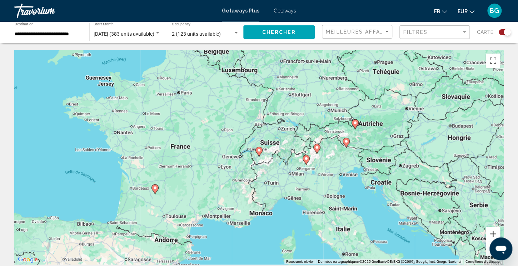
click at [494, 233] on button "Zoom avant" at bounding box center [493, 234] width 14 height 14
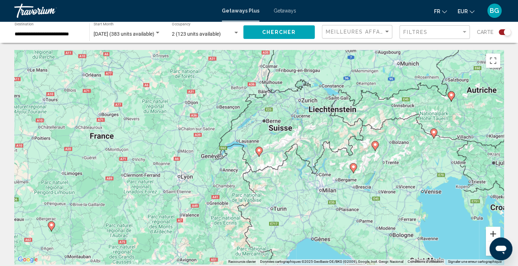
click at [494, 233] on button "Zoom avant" at bounding box center [493, 234] width 14 height 14
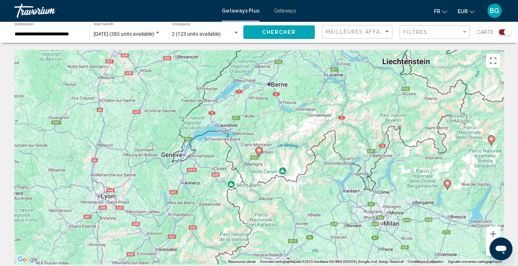
click at [259, 149] on image "Main content" at bounding box center [259, 150] width 4 height 4
type input "**********"
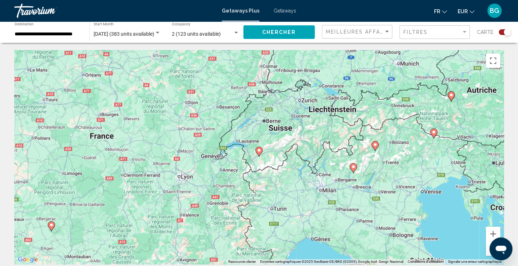
click at [259, 149] on image "Main content" at bounding box center [259, 150] width 4 height 4
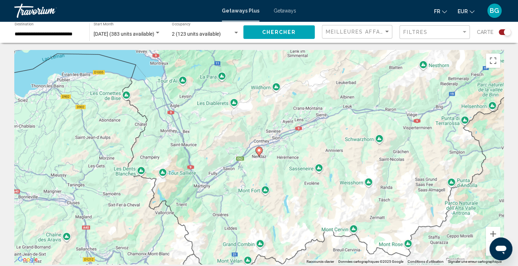
click at [259, 149] on image "Main content" at bounding box center [259, 150] width 4 height 4
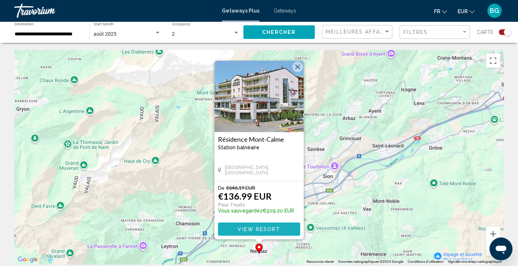
click at [251, 228] on span "View Resort" at bounding box center [258, 229] width 42 height 6
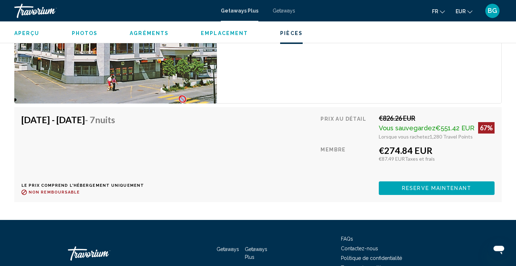
scroll to position [1842, 0]
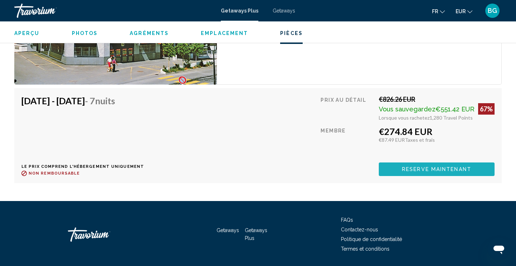
click at [468, 168] on span "Reserve maintenant" at bounding box center [436, 170] width 69 height 6
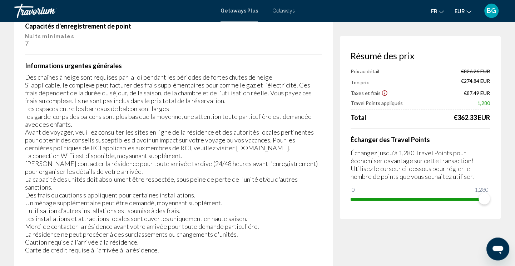
scroll to position [1388, 0]
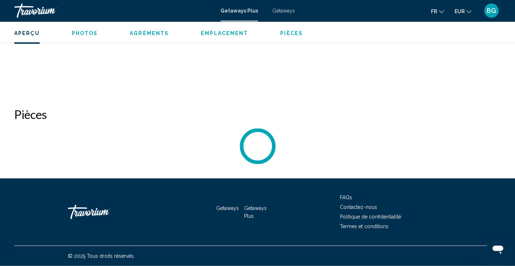
scroll to position [1319, 0]
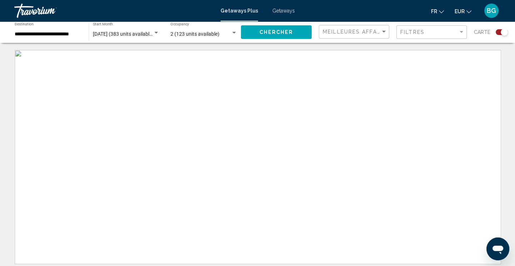
click at [283, 12] on span "Getaways" at bounding box center [283, 11] width 22 height 6
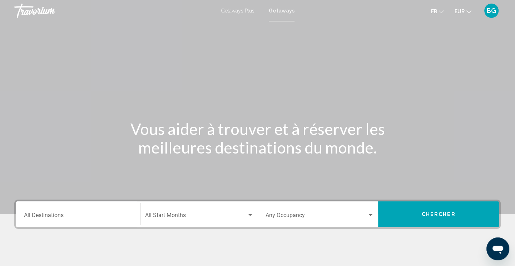
click at [59, 215] on input "Destination All Destinations" at bounding box center [78, 217] width 109 height 6
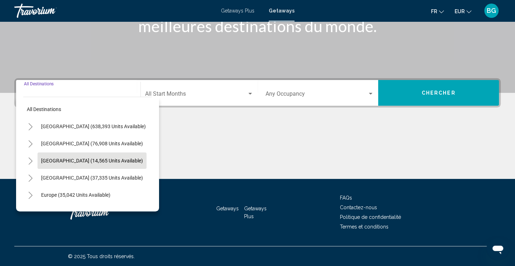
scroll to position [121, 0]
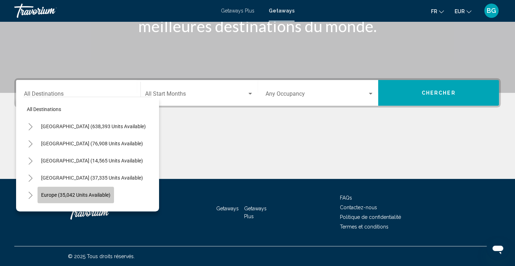
click at [52, 195] on span "Europe (35,042 units available)" at bounding box center [75, 195] width 69 height 6
type input "**********"
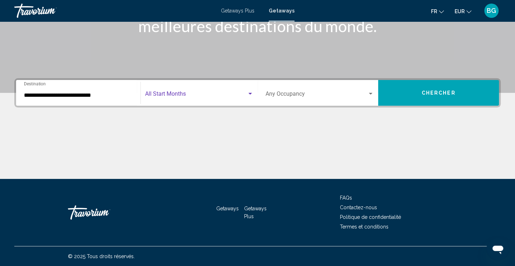
click at [248, 95] on div "Search widget" at bounding box center [250, 94] width 6 height 6
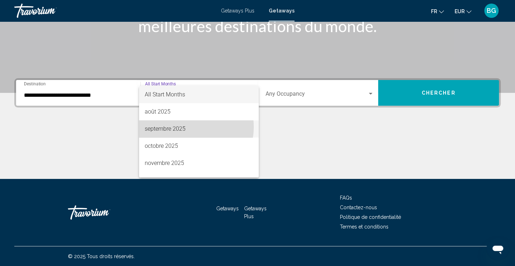
click at [184, 127] on span "septembre 2025" at bounding box center [199, 128] width 108 height 17
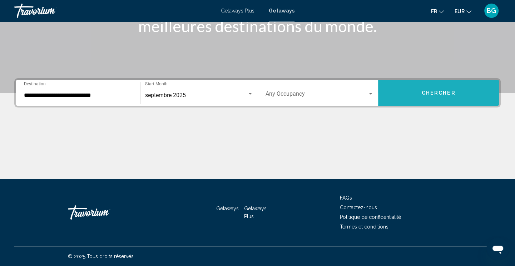
click at [406, 90] on button "Chercher" at bounding box center [438, 93] width 121 height 26
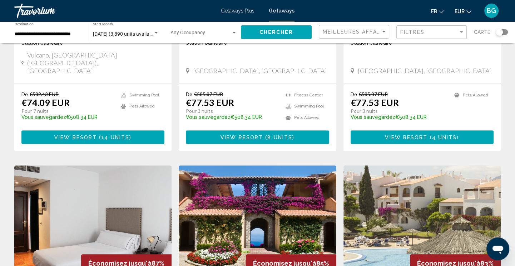
scroll to position [421, 0]
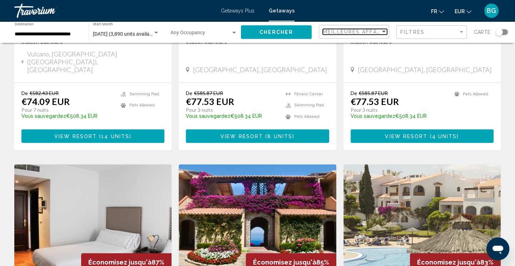
click at [385, 32] on div "Sort by" at bounding box center [384, 32] width 4 height 2
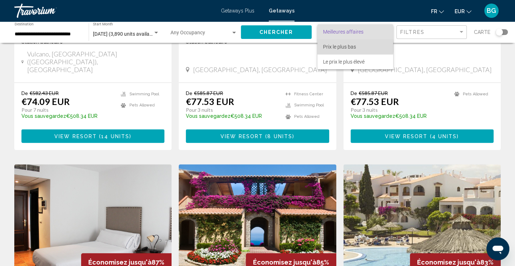
click at [355, 47] on span "Prix ​​le plus bas" at bounding box center [339, 47] width 33 height 6
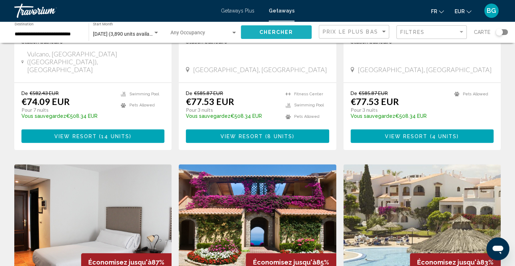
click at [297, 32] on button "Chercher" at bounding box center [276, 31] width 71 height 13
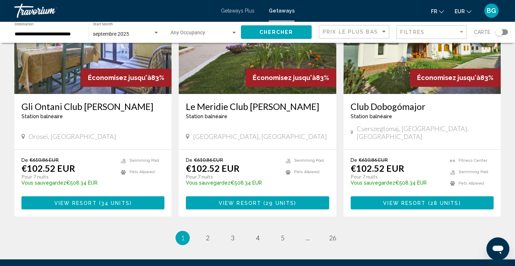
scroll to position [880, 0]
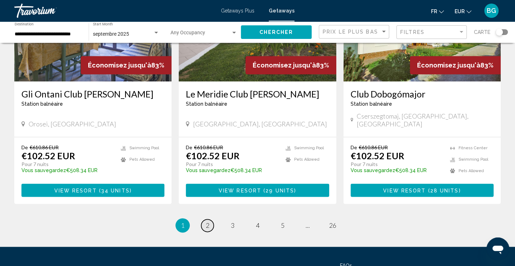
click at [208, 221] on span "2" at bounding box center [208, 225] width 4 height 8
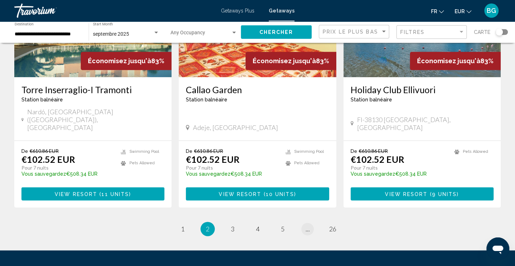
scroll to position [861, 0]
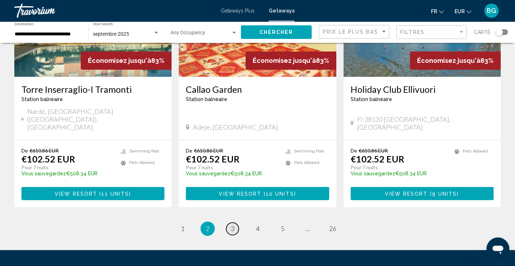
click at [228, 222] on link "page 3" at bounding box center [232, 228] width 12 height 12
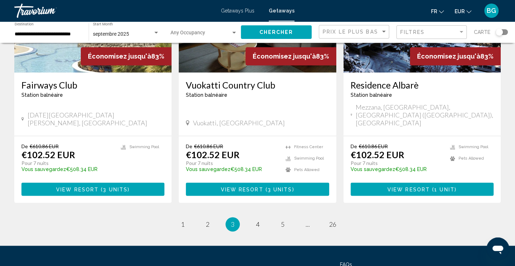
scroll to position [873, 0]
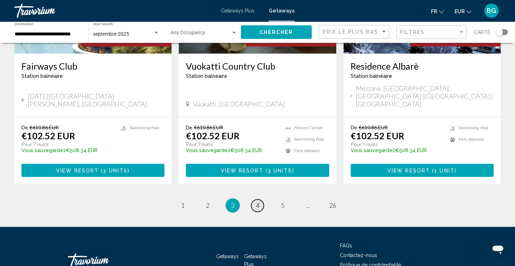
click at [257, 201] on span "4" at bounding box center [258, 205] width 4 height 8
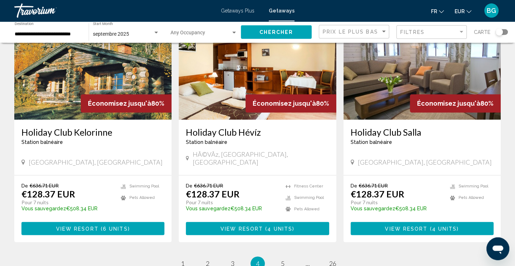
scroll to position [836, 0]
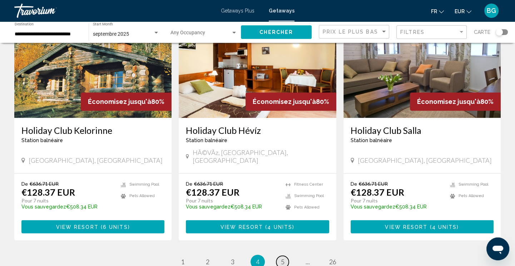
click at [281, 256] on link "page 5" at bounding box center [282, 262] width 12 height 12
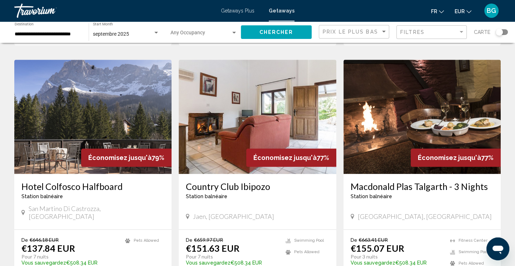
scroll to position [767, 0]
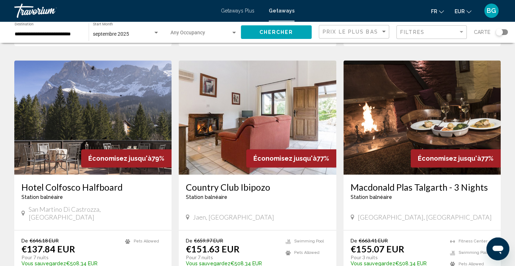
click at [129, 125] on img "Main content" at bounding box center [92, 117] width 157 height 114
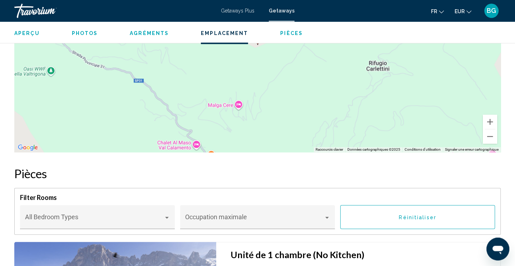
scroll to position [1021, 0]
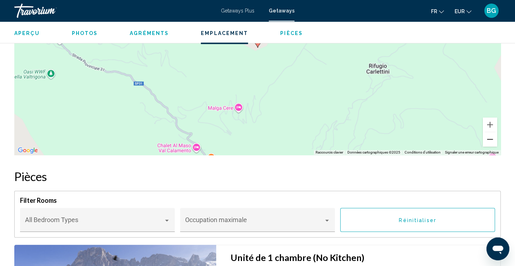
click at [486, 132] on button "Zoom arrière" at bounding box center [489, 139] width 14 height 14
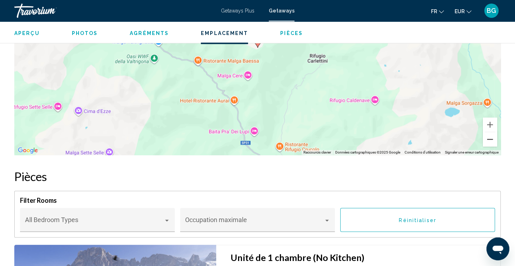
click at [486, 132] on button "Zoom arrière" at bounding box center [489, 139] width 14 height 14
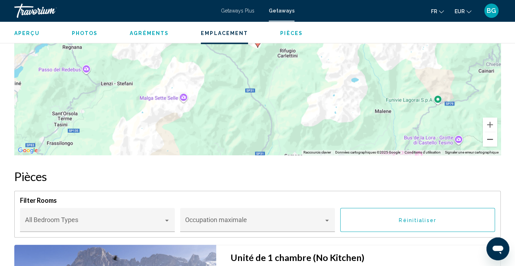
click at [486, 132] on button "Zoom arrière" at bounding box center [489, 139] width 14 height 14
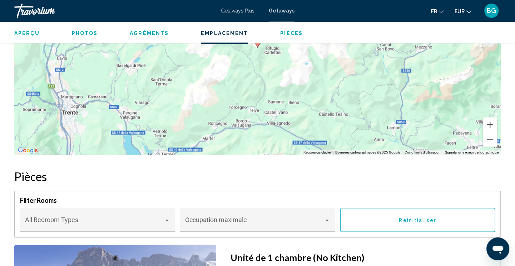
drag, startPoint x: 488, startPoint y: 108, endPoint x: 487, endPoint y: 103, distance: 5.5
click at [487, 103] on div "Pour activer le glissement avec le clavier, appuyez sur Alt+Entrée. Une fois ce…" at bounding box center [257, 48] width 486 height 214
click at [488, 132] on button "Zoom arrière" at bounding box center [489, 139] width 14 height 14
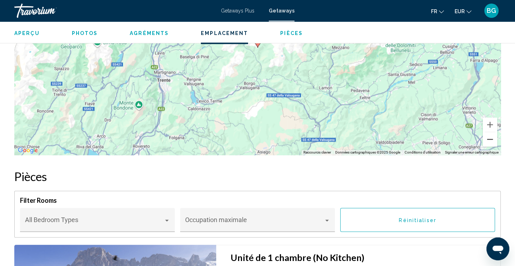
click at [488, 132] on button "Zoom arrière" at bounding box center [489, 139] width 14 height 14
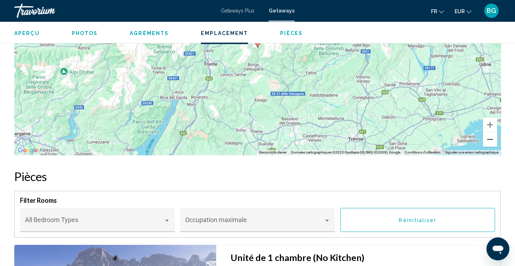
click at [488, 132] on button "Zoom arrière" at bounding box center [489, 139] width 14 height 14
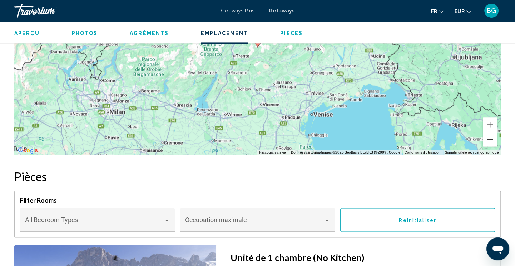
click at [488, 132] on button "Zoom arrière" at bounding box center [489, 139] width 14 height 14
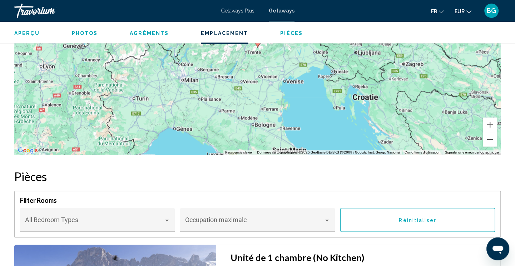
click at [488, 132] on button "Zoom arrière" at bounding box center [489, 139] width 14 height 14
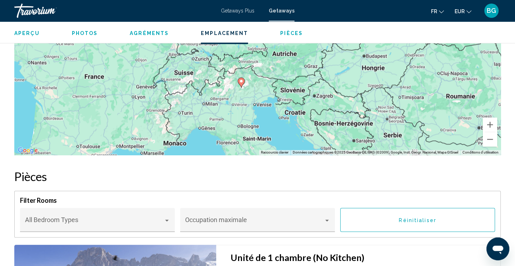
drag, startPoint x: 440, startPoint y: 92, endPoint x: 423, endPoint y: 133, distance: 44.8
click at [423, 133] on div "Pour activer le glissement avec le clavier, appuyez sur Alt+Entrée. Une fois ce…" at bounding box center [257, 48] width 486 height 214
click at [242, 78] on icon "Main content" at bounding box center [240, 82] width 6 height 9
click at [237, 77] on gmp-advanced-marker "Main content" at bounding box center [240, 82] width 7 height 11
click at [242, 79] on image "Main content" at bounding box center [241, 81] width 4 height 4
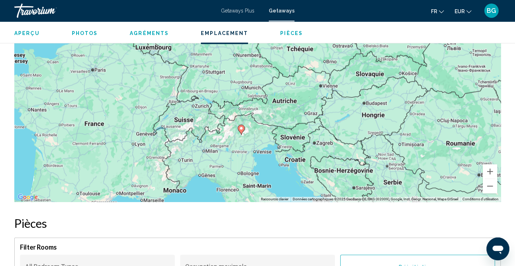
scroll to position [1020, 0]
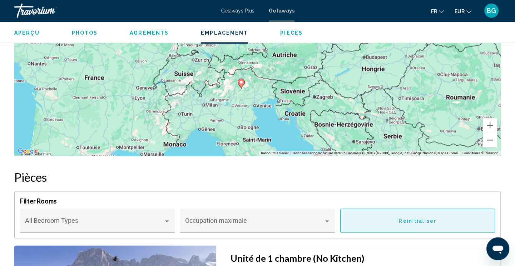
click at [368, 209] on button "Réinitialiser" at bounding box center [417, 221] width 155 height 24
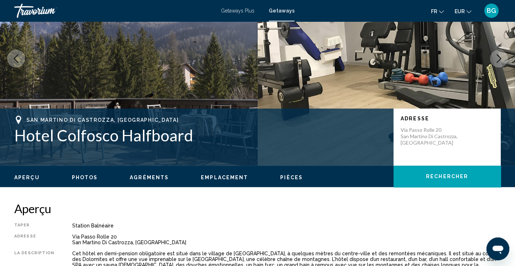
scroll to position [21, 0]
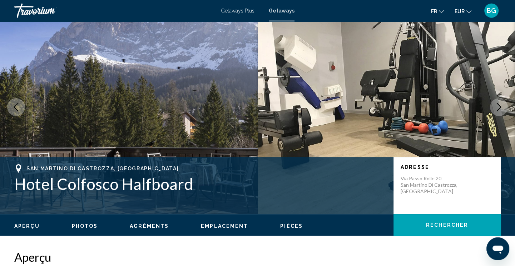
click at [25, 225] on span "Aperçu" at bounding box center [26, 226] width 25 height 6
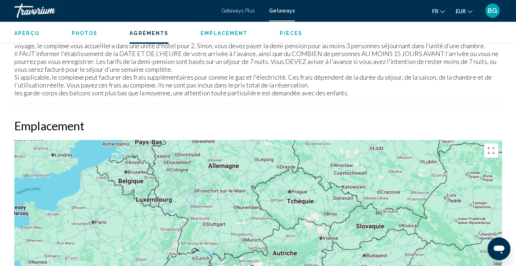
scroll to position [817, 0]
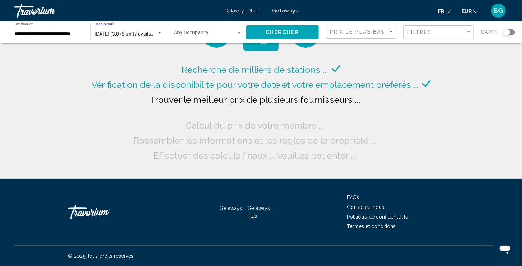
click at [158, 32] on div "Search widget" at bounding box center [159, 33] width 6 height 6
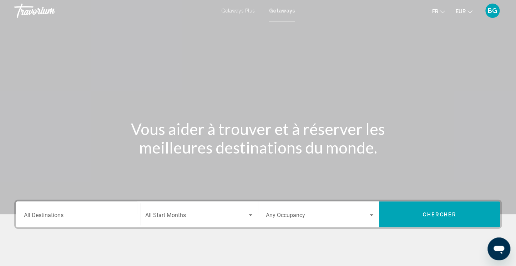
click at [90, 215] on input "Destination All Destinations" at bounding box center [78, 217] width 109 height 6
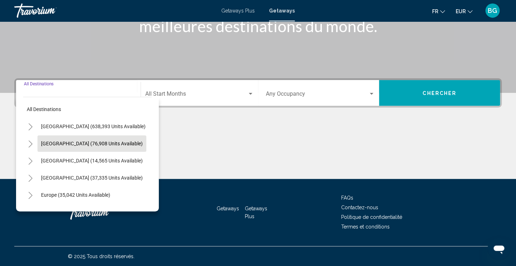
scroll to position [121, 0]
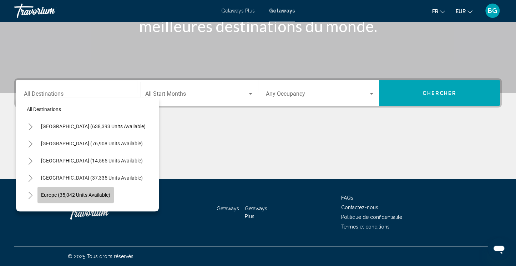
click at [46, 189] on button "Europe (35,042 units available)" at bounding box center [75, 195] width 76 height 16
type input "**********"
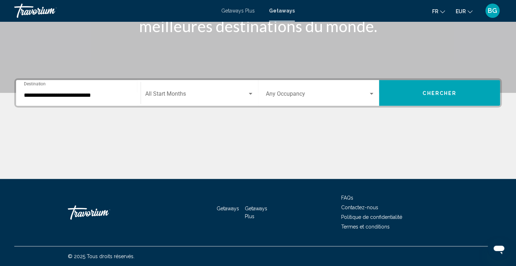
click at [198, 88] on div "Start Month All Start Months" at bounding box center [199, 93] width 109 height 22
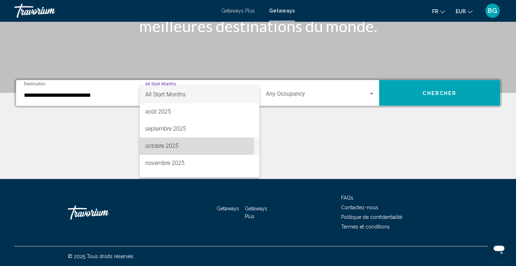
click at [187, 145] on span "octobre 2025" at bounding box center [199, 145] width 109 height 17
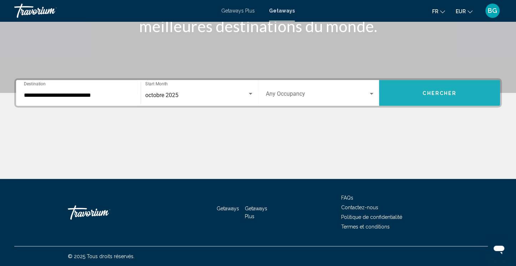
click at [438, 95] on span "Chercher" at bounding box center [440, 93] width 34 height 6
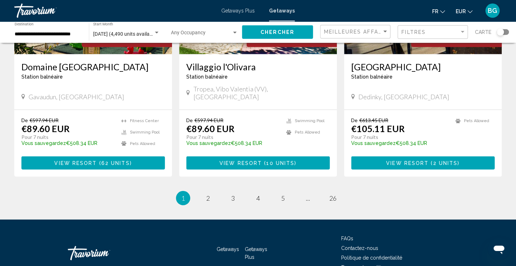
scroll to position [906, 0]
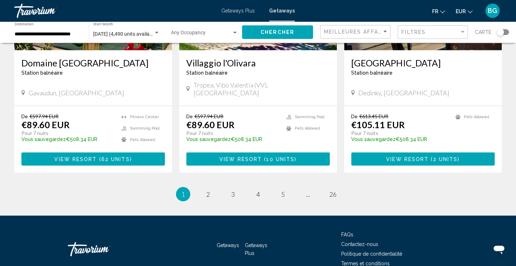
click at [201, 187] on ul "1 / 26 You're on page 1 page 2 page 3 page 4 page 5 page ... page 26" at bounding box center [258, 194] width 488 height 14
click at [206, 190] on span "2" at bounding box center [208, 194] width 4 height 8
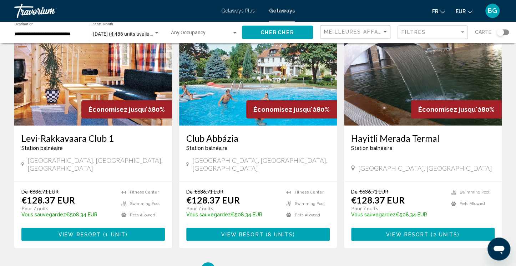
scroll to position [908, 0]
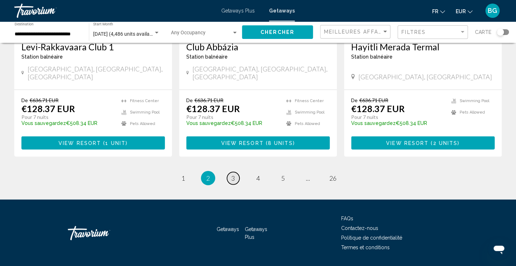
click at [233, 174] on span "3" at bounding box center [233, 178] width 4 height 8
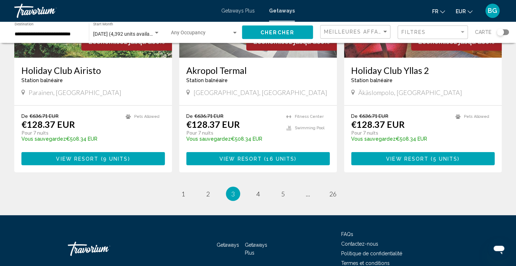
scroll to position [908, 0]
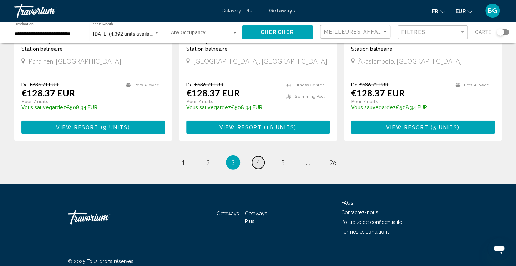
click at [257, 161] on link "page 4" at bounding box center [258, 162] width 12 height 12
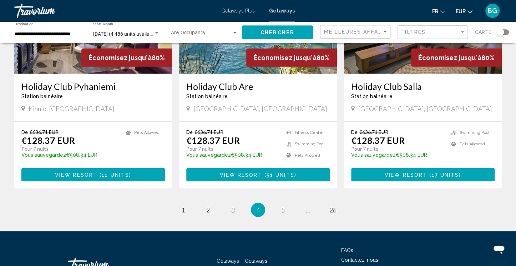
scroll to position [897, 0]
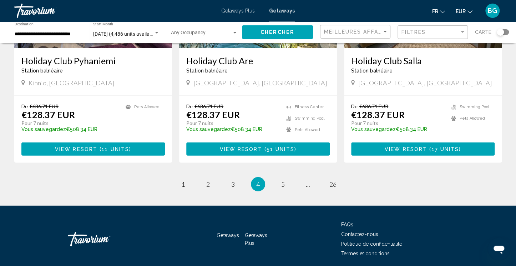
drag, startPoint x: 517, startPoint y: 55, endPoint x: 3, endPoint y: 6, distance: 516.5
click at [280, 178] on link "page 5" at bounding box center [283, 184] width 12 height 12
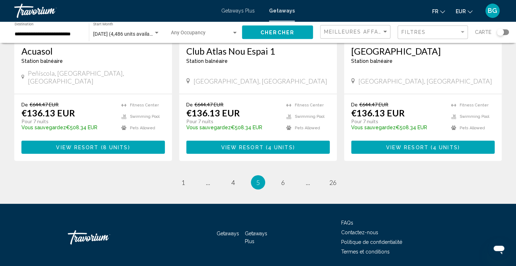
scroll to position [908, 0]
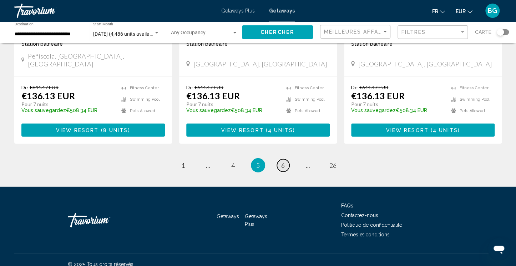
click at [284, 161] on span "6" at bounding box center [283, 165] width 4 height 8
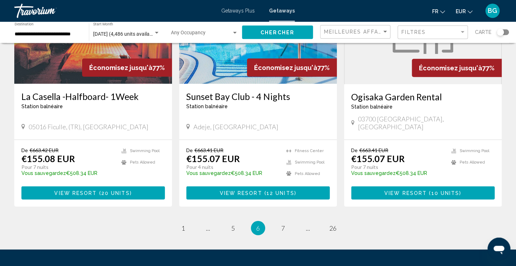
scroll to position [858, 0]
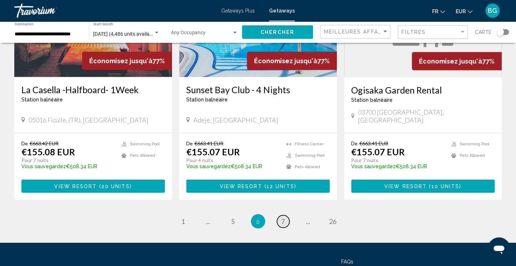
click at [284, 217] on span "7" at bounding box center [283, 221] width 4 height 8
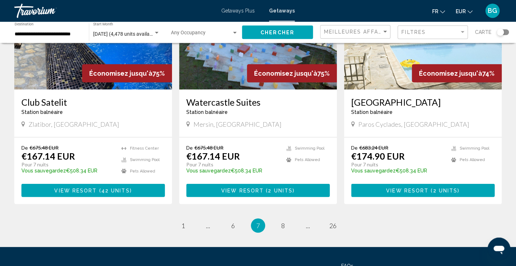
scroll to position [856, 0]
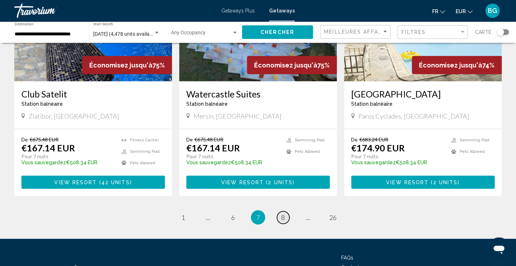
click at [284, 214] on span "8" at bounding box center [283, 218] width 4 height 8
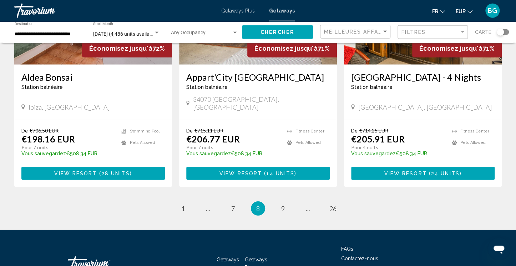
scroll to position [897, 0]
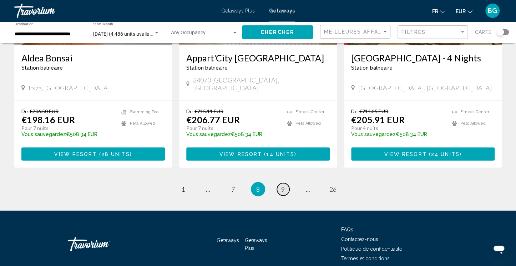
click at [285, 185] on span "9" at bounding box center [283, 189] width 4 height 8
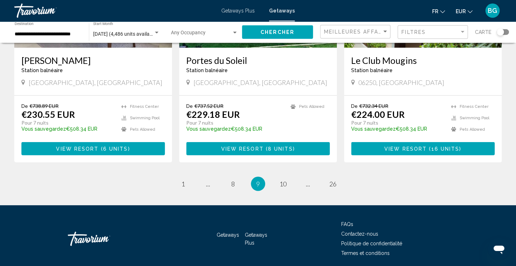
scroll to position [919, 0]
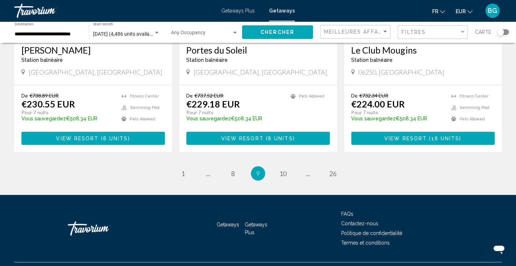
click at [287, 166] on li "page 10" at bounding box center [283, 173] width 14 height 14
click at [281, 170] on span "10" at bounding box center [283, 174] width 7 height 8
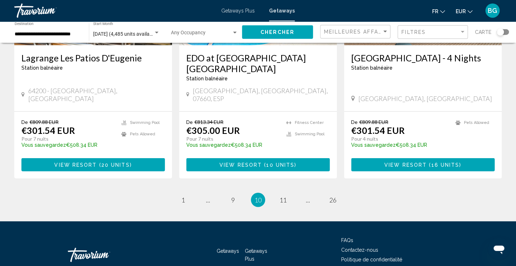
scroll to position [903, 0]
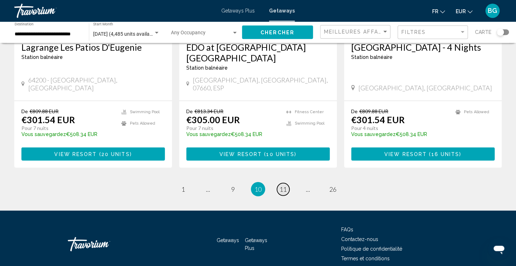
click at [286, 185] on span "11" at bounding box center [283, 189] width 7 height 8
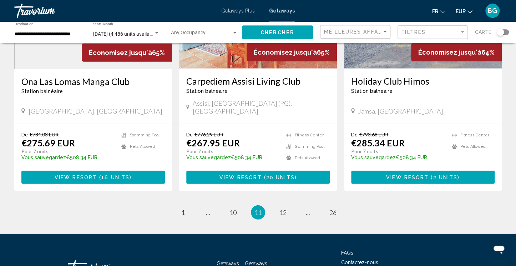
scroll to position [898, 0]
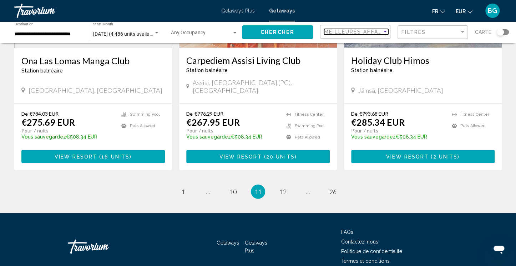
click at [376, 30] on span "Meilleures affaires" at bounding box center [357, 32] width 67 height 6
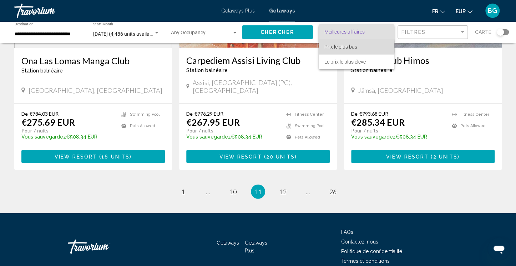
click at [355, 47] on span "Prix ​​le plus bas" at bounding box center [341, 47] width 33 height 6
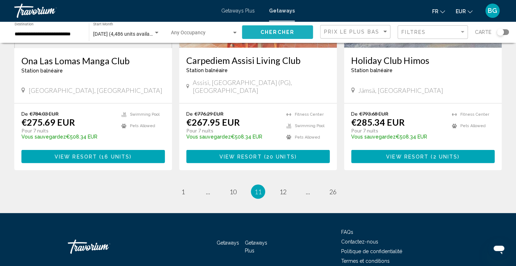
click at [288, 31] on span "Chercher" at bounding box center [278, 33] width 34 height 6
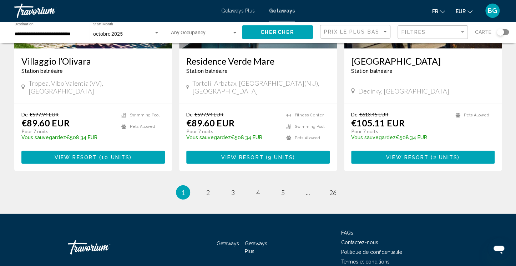
scroll to position [908, 0]
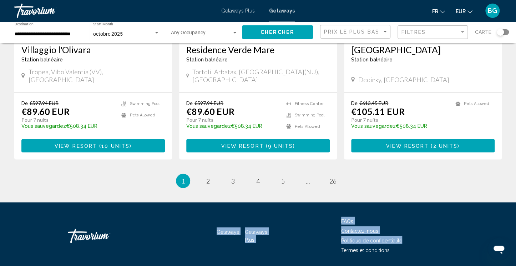
drag, startPoint x: 516, startPoint y: 214, endPoint x: 513, endPoint y: 165, distance: 49.0
click at [209, 177] on span "2" at bounding box center [208, 181] width 4 height 8
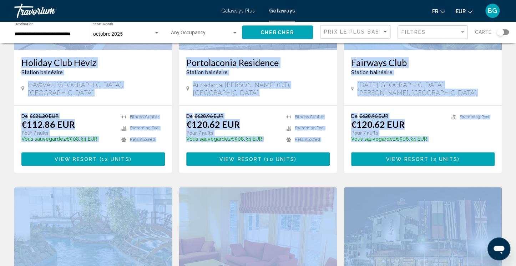
scroll to position [17, 0]
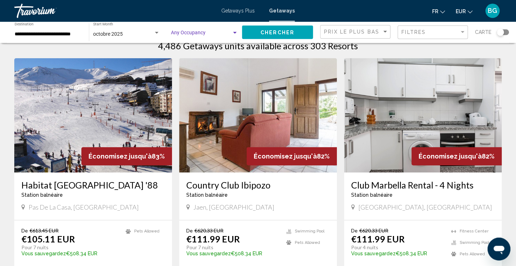
click at [223, 34] on span "Search widget" at bounding box center [201, 34] width 61 height 6
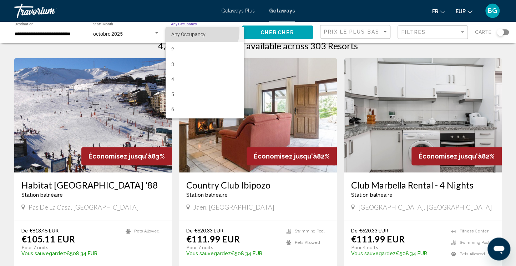
click at [187, 30] on span "Any Occupancy" at bounding box center [204, 34] width 67 height 15
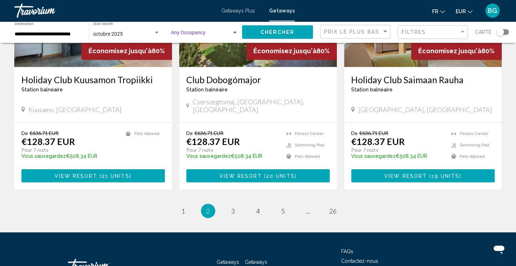
scroll to position [897, 0]
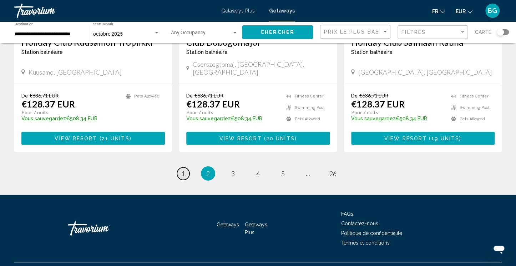
click at [179, 167] on link "page 1" at bounding box center [183, 173] width 12 height 12
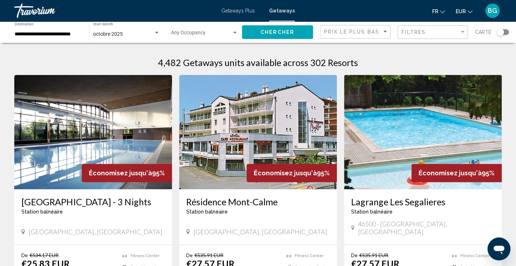
click at [261, 143] on img "Main content" at bounding box center [258, 132] width 158 height 114
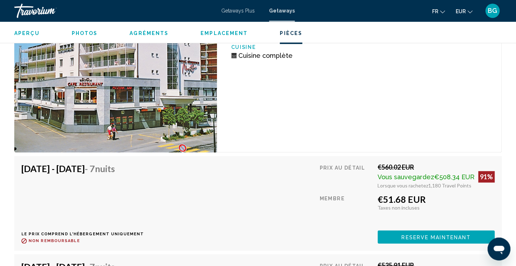
scroll to position [1521, 0]
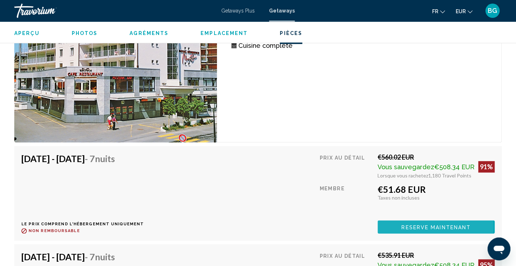
click at [426, 226] on span "Reserve maintenant" at bounding box center [436, 227] width 69 height 6
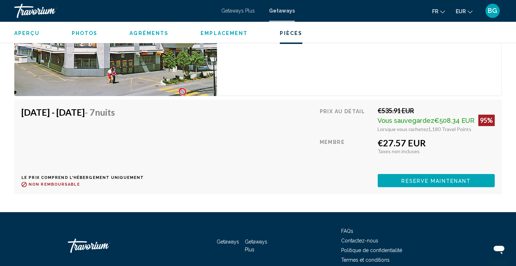
scroll to position [2603, 0]
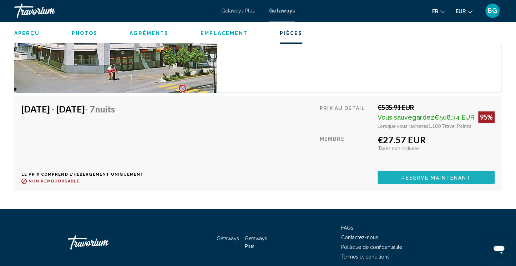
click at [446, 176] on span "Reserve maintenant" at bounding box center [436, 178] width 69 height 6
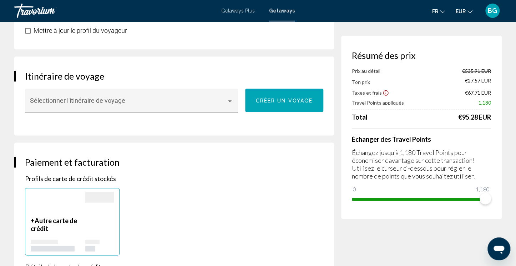
scroll to position [378, 0]
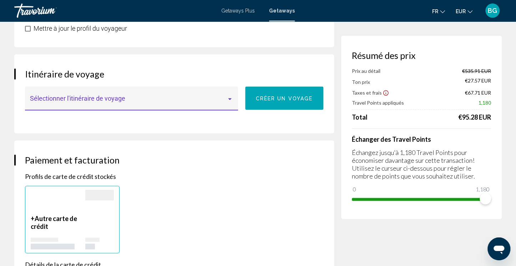
click at [230, 97] on div "Main content" at bounding box center [230, 99] width 6 height 6
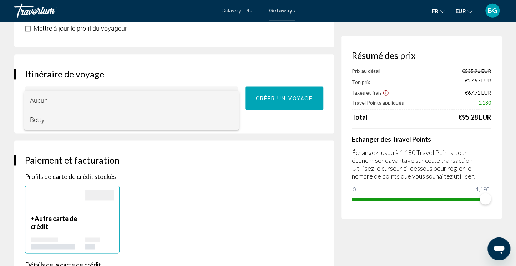
click at [51, 121] on span "Betty" at bounding box center [131, 119] width 203 height 19
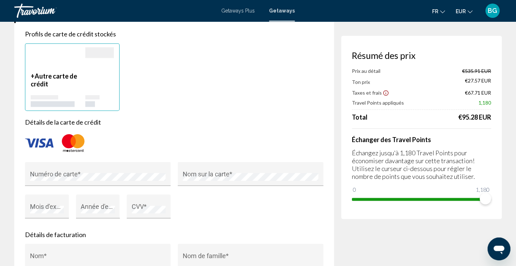
scroll to position [517, 0]
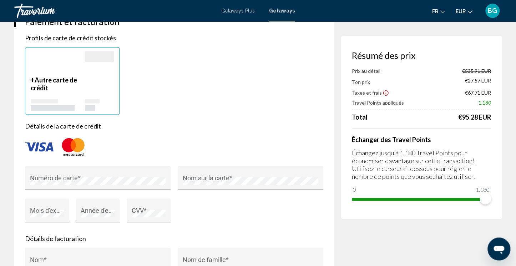
click at [49, 81] on span "Autre carte de crédit" at bounding box center [54, 84] width 46 height 16
click at [45, 206] on div "Mois d'expiration *" at bounding box center [47, 212] width 34 height 19
click at [92, 208] on div "Année d'expiration *" at bounding box center [98, 212] width 34 height 19
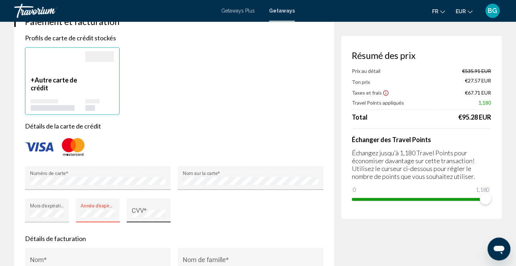
click at [141, 204] on div "CVV *" at bounding box center [149, 212] width 34 height 19
click at [90, 259] on input "Nom *" at bounding box center [98, 262] width 136 height 7
click at [59, 259] on input "Nom *" at bounding box center [98, 262] width 136 height 7
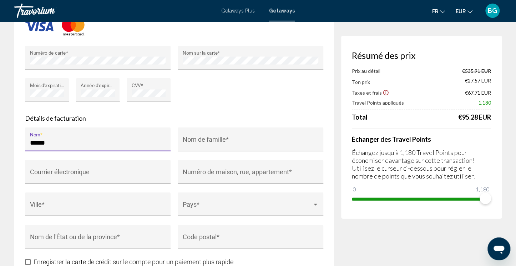
scroll to position [657, 0]
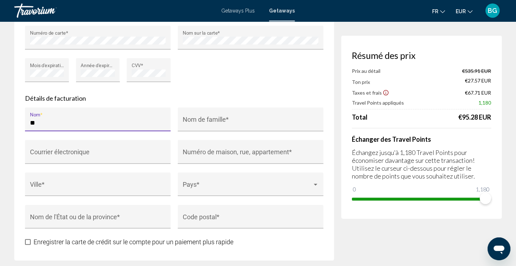
type input "*"
type input "********"
type input "******"
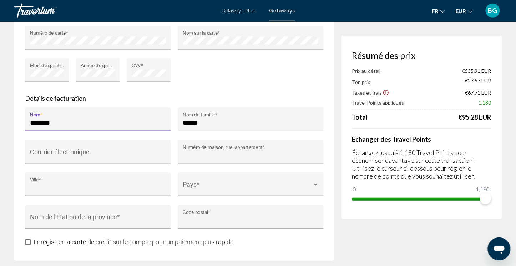
type input "**********"
type input "*****"
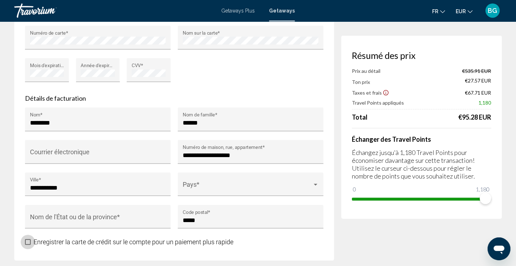
click at [28, 239] on span "Main content" at bounding box center [28, 242] width 6 height 6
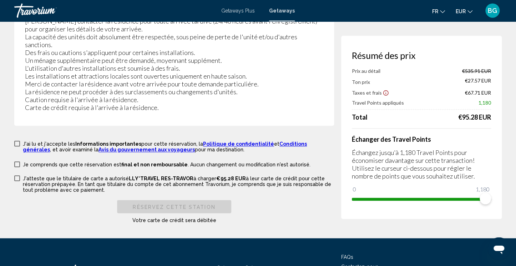
scroll to position [1523, 0]
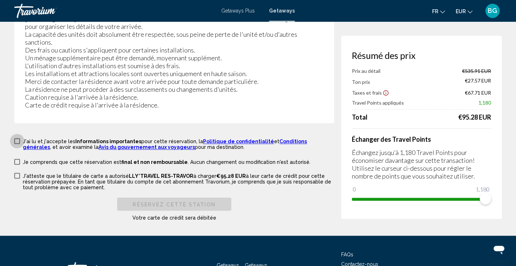
click at [18, 138] on span "Main content" at bounding box center [17, 141] width 6 height 6
click at [18, 159] on span "Main content" at bounding box center [17, 162] width 6 height 6
click at [18, 172] on label "J'atteste que le titulaire de carte a autorisé LLY*TRAVEL RES-TRAVOR à charger …" at bounding box center [174, 181] width 320 height 18
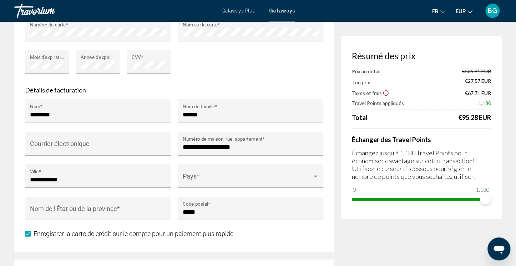
scroll to position [661, 0]
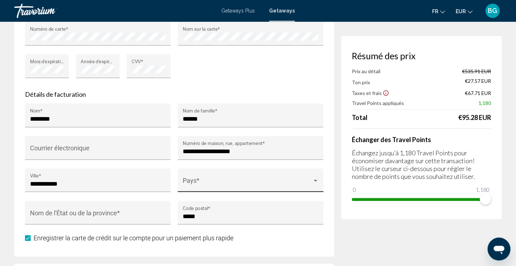
click at [312, 175] on div "Pays *" at bounding box center [251, 182] width 136 height 19
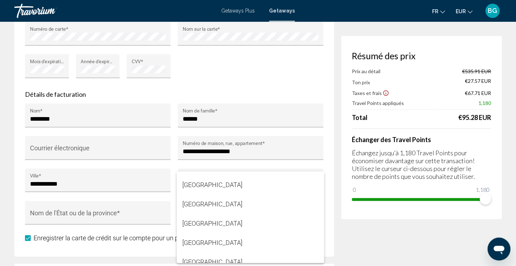
scroll to position [1423, 0]
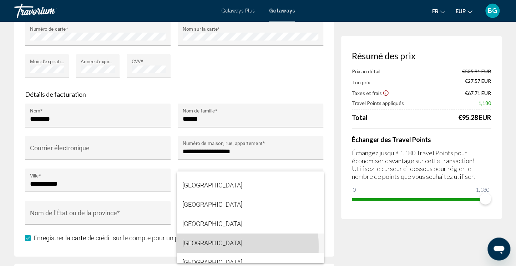
click at [189, 247] on span "[GEOGRAPHIC_DATA]" at bounding box center [250, 243] width 136 height 19
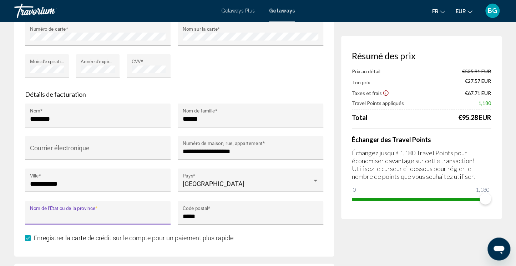
click at [101, 213] on input "Nom de l'État ou de la province *" at bounding box center [98, 215] width 136 height 7
type input "*"
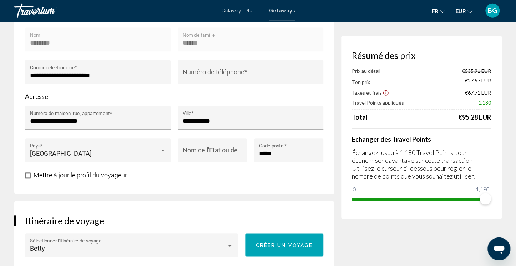
scroll to position [1553, 0]
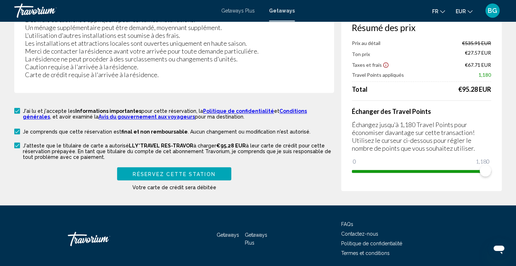
type input "******"
click at [186, 171] on span "Réservez cette station" at bounding box center [174, 174] width 82 height 6
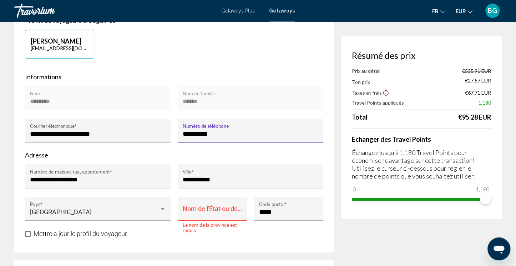
type input "**********"
click at [204, 207] on div "Nom de l'État ou de la province *" at bounding box center [213, 210] width 60 height 19
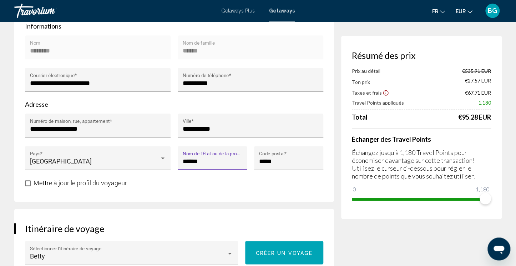
scroll to position [232, 0]
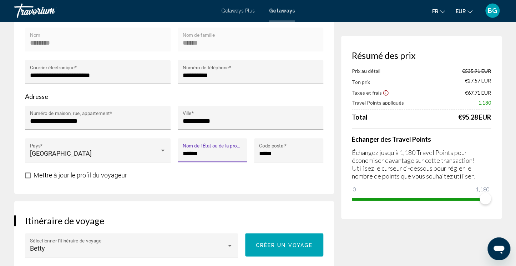
type input "******"
click at [27, 175] on span "Main content" at bounding box center [28, 175] width 6 height 6
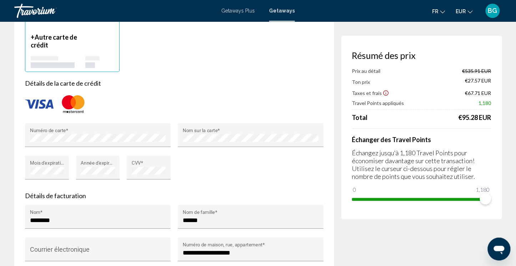
scroll to position [572, 0]
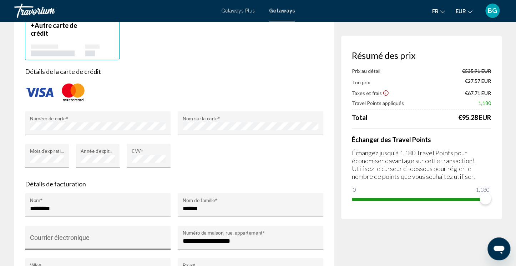
click at [82, 242] on input "Courrier électronique" at bounding box center [98, 240] width 136 height 7
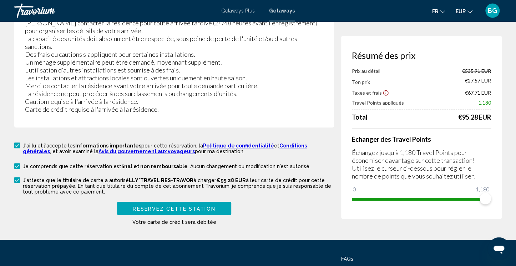
scroll to position [1523, 0]
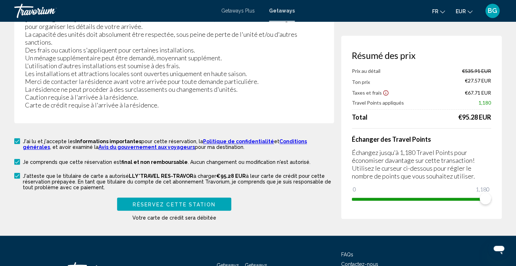
type input "**********"
click at [211, 201] on span "Réservez cette station" at bounding box center [174, 204] width 82 height 6
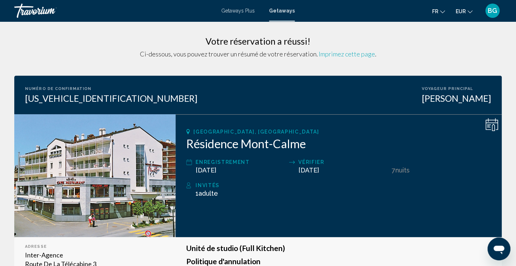
click at [363, 54] on span "Imprimez cette page" at bounding box center [347, 54] width 56 height 8
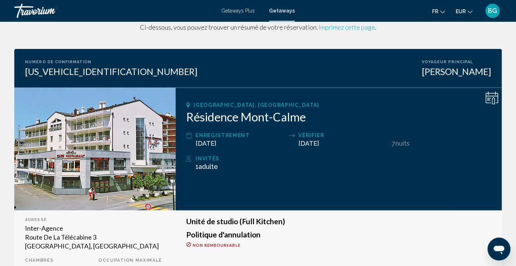
scroll to position [23, 0]
